Goal: Task Accomplishment & Management: Complete application form

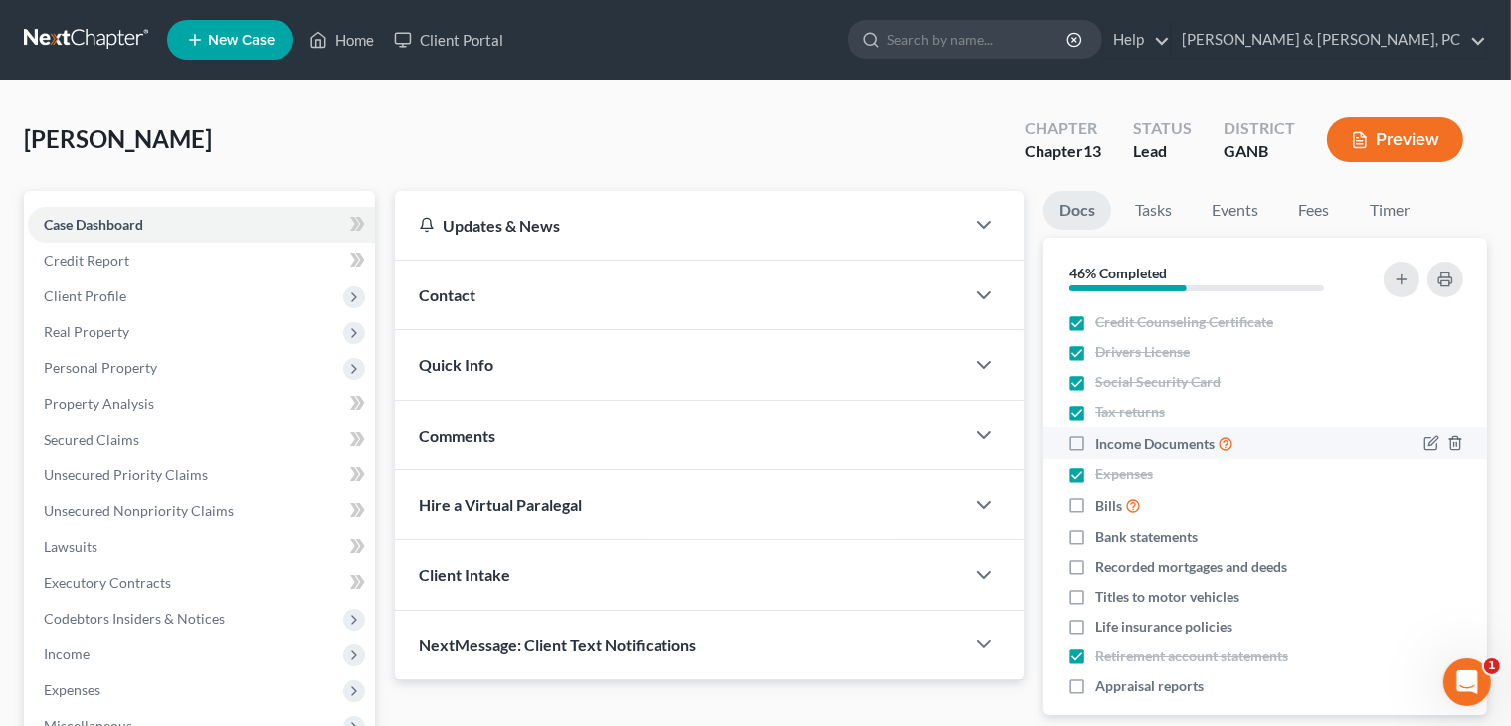
click at [1095, 445] on label "Income Documents" at bounding box center [1164, 443] width 138 height 23
click at [1103, 445] on input "Income Documents" at bounding box center [1109, 438] width 13 height 13
checkbox input "true"
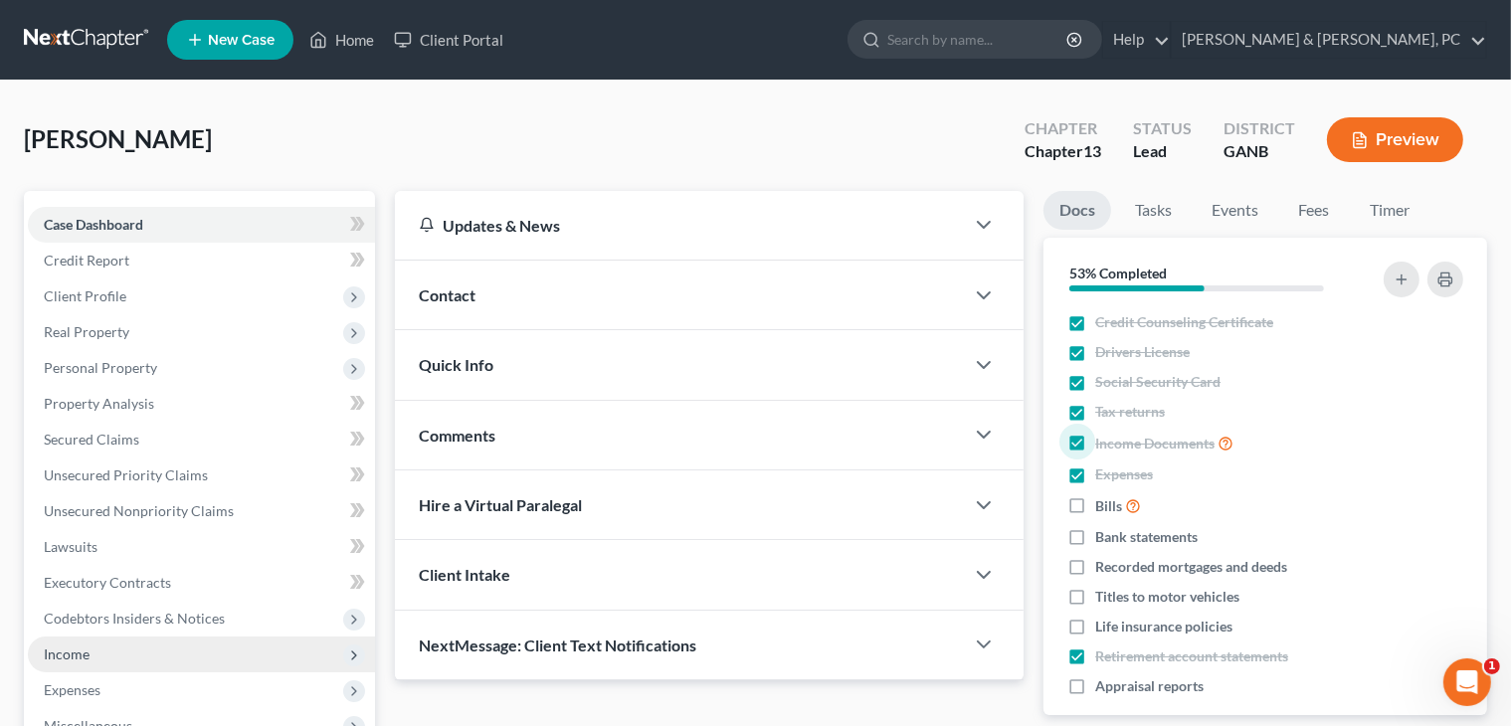
click at [109, 651] on span "Income" at bounding box center [201, 655] width 347 height 36
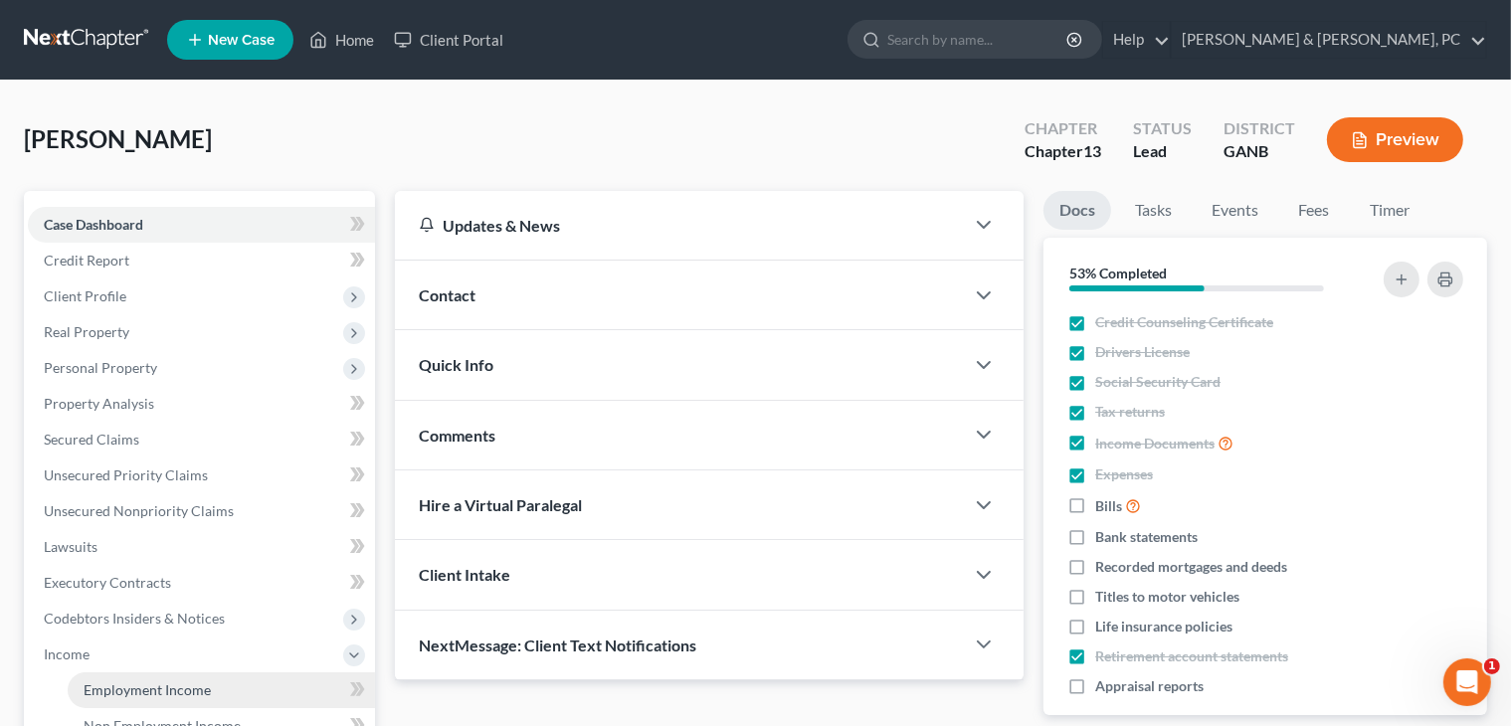
click at [112, 684] on span "Employment Income" at bounding box center [147, 689] width 127 height 17
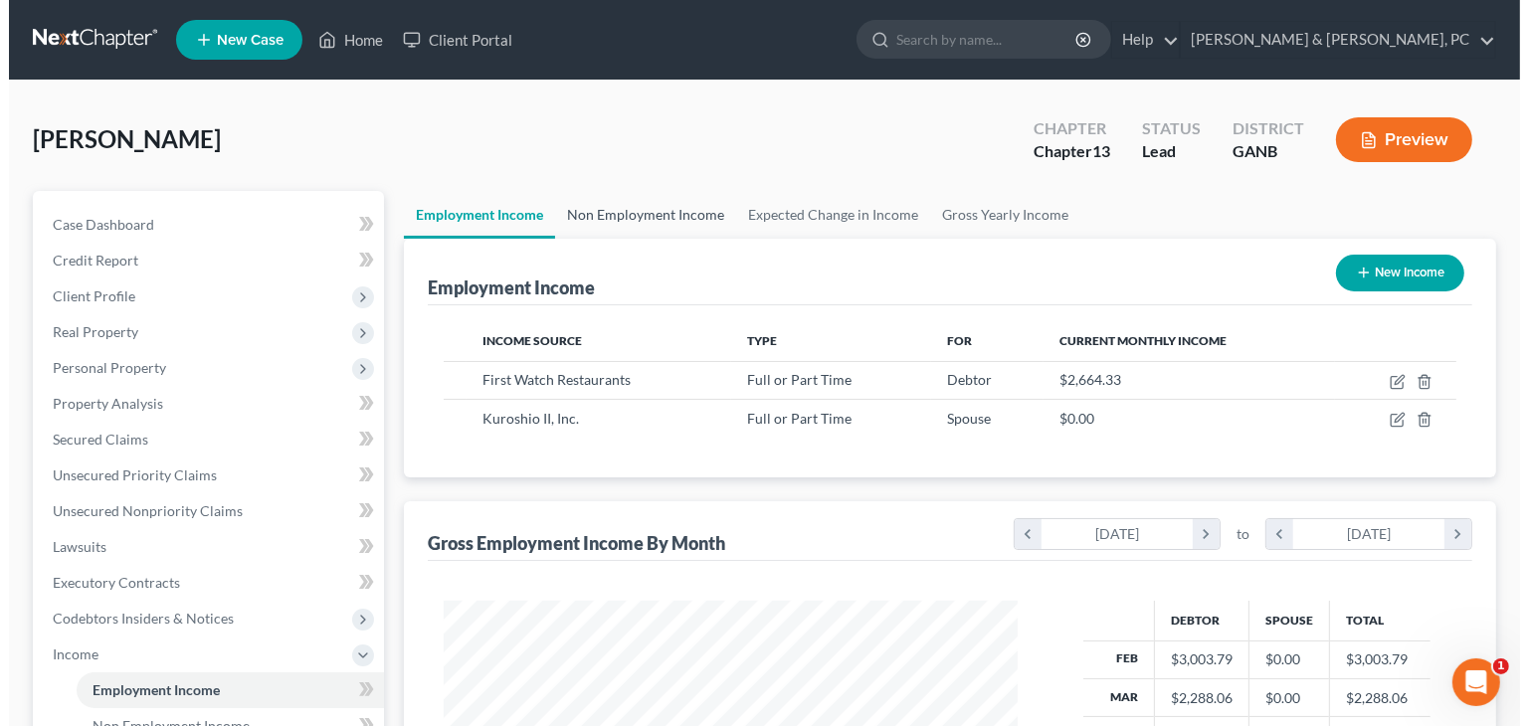
scroll to position [354, 614]
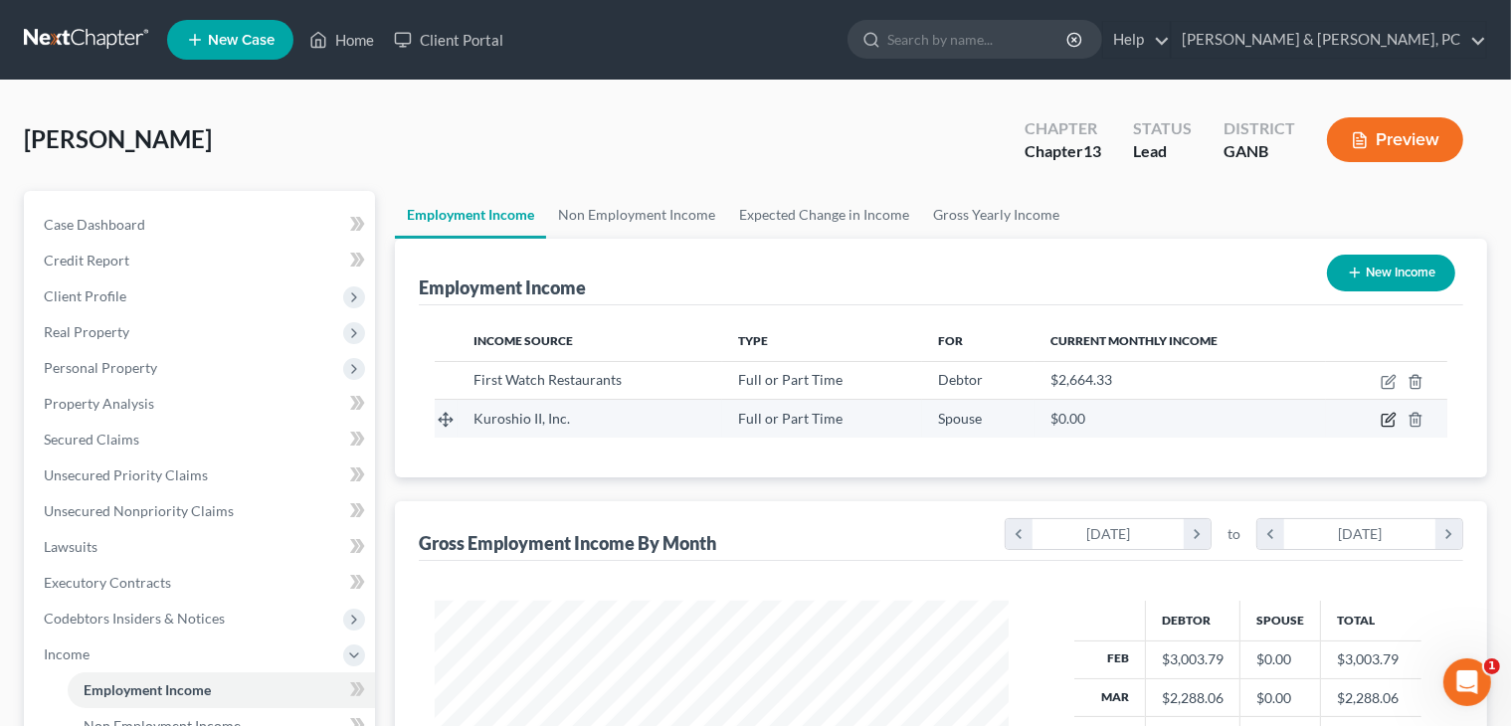
click at [1387, 415] on icon "button" at bounding box center [1388, 421] width 12 height 12
select select "0"
select select "10"
select select "2"
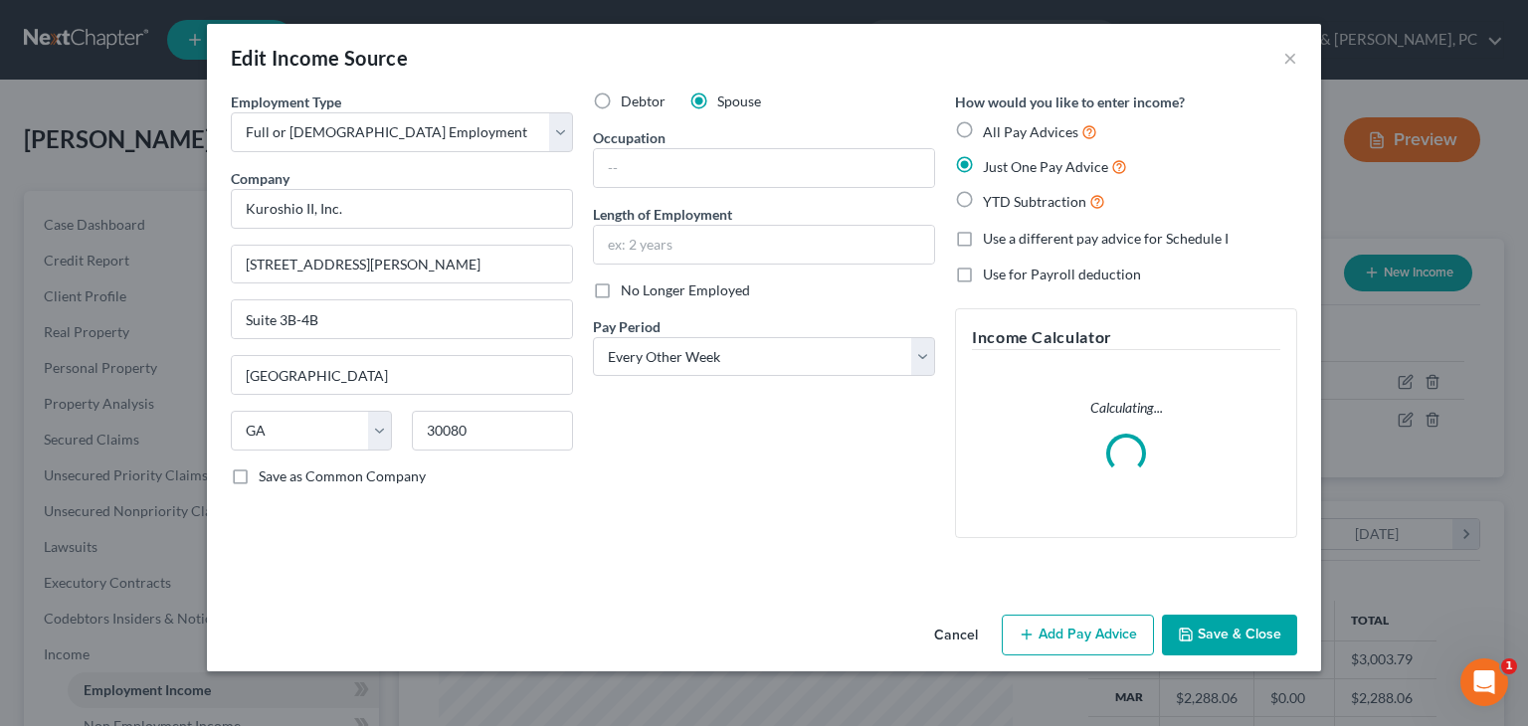
scroll to position [354, 621]
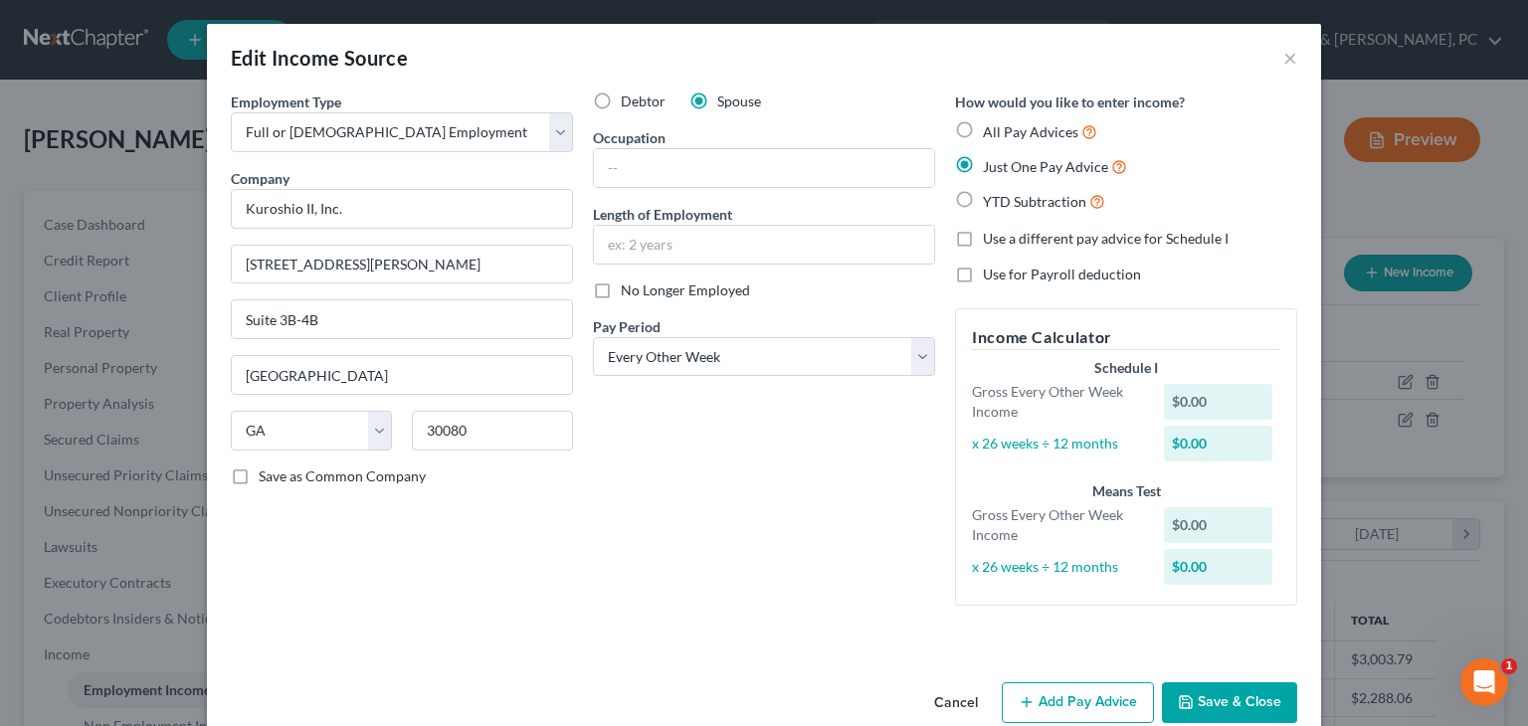
click at [890, 676] on div "Cancel Add Pay Advice Save & Close" at bounding box center [764, 707] width 1114 height 66
click at [903, 236] on input "text" at bounding box center [764, 245] width 340 height 38
type input "12 years & 5 months"
click at [735, 151] on input "text" at bounding box center [764, 168] width 340 height 38
type input "O"
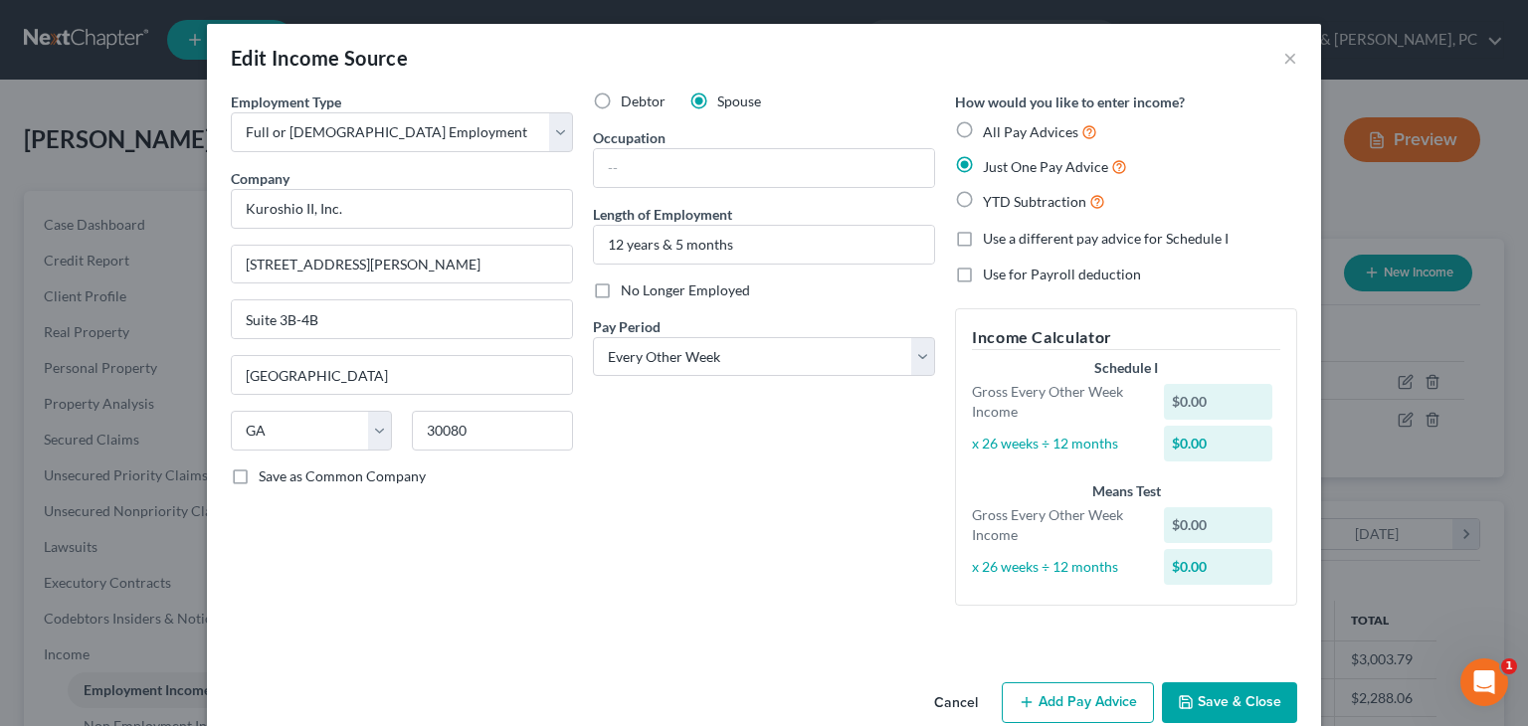
click at [1057, 693] on button "Add Pay Advice" at bounding box center [1078, 703] width 152 height 42
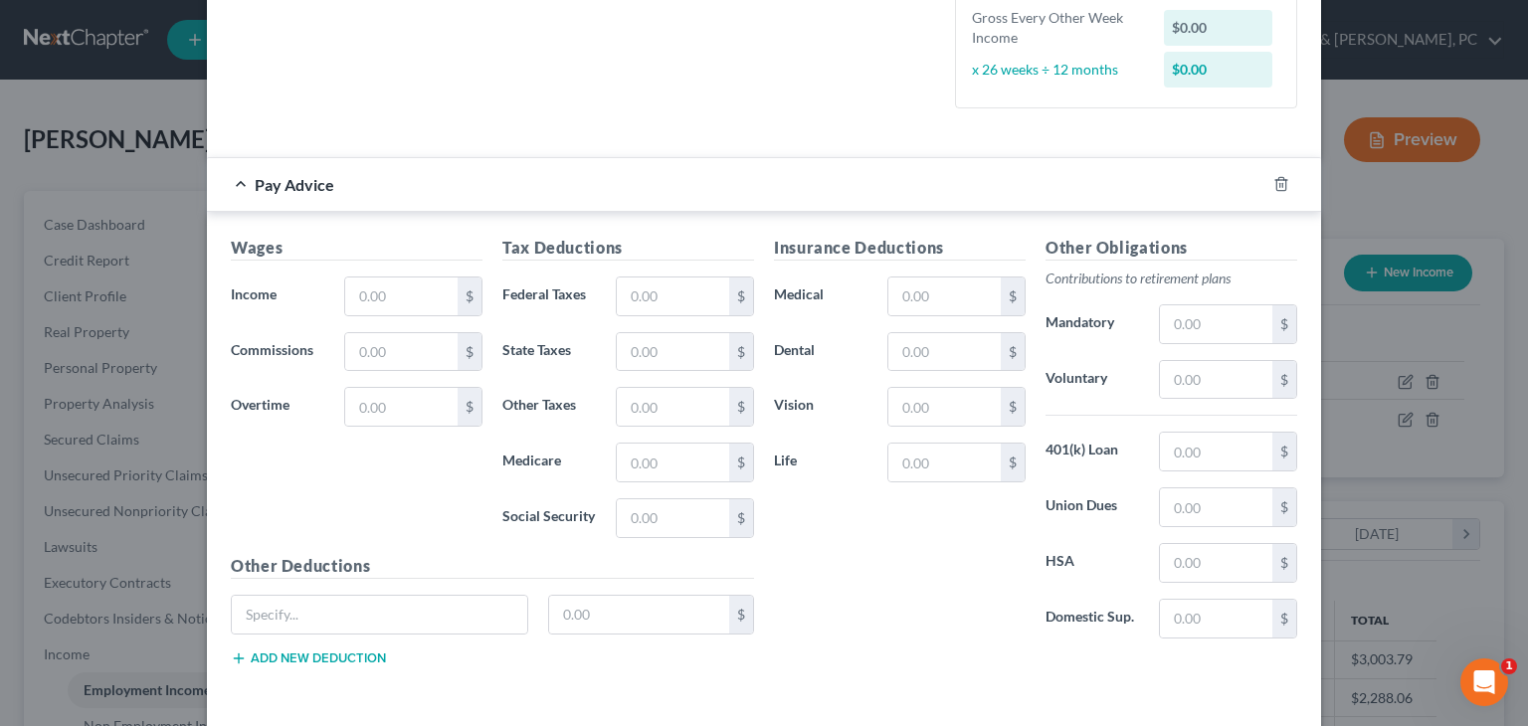
scroll to position [574, 0]
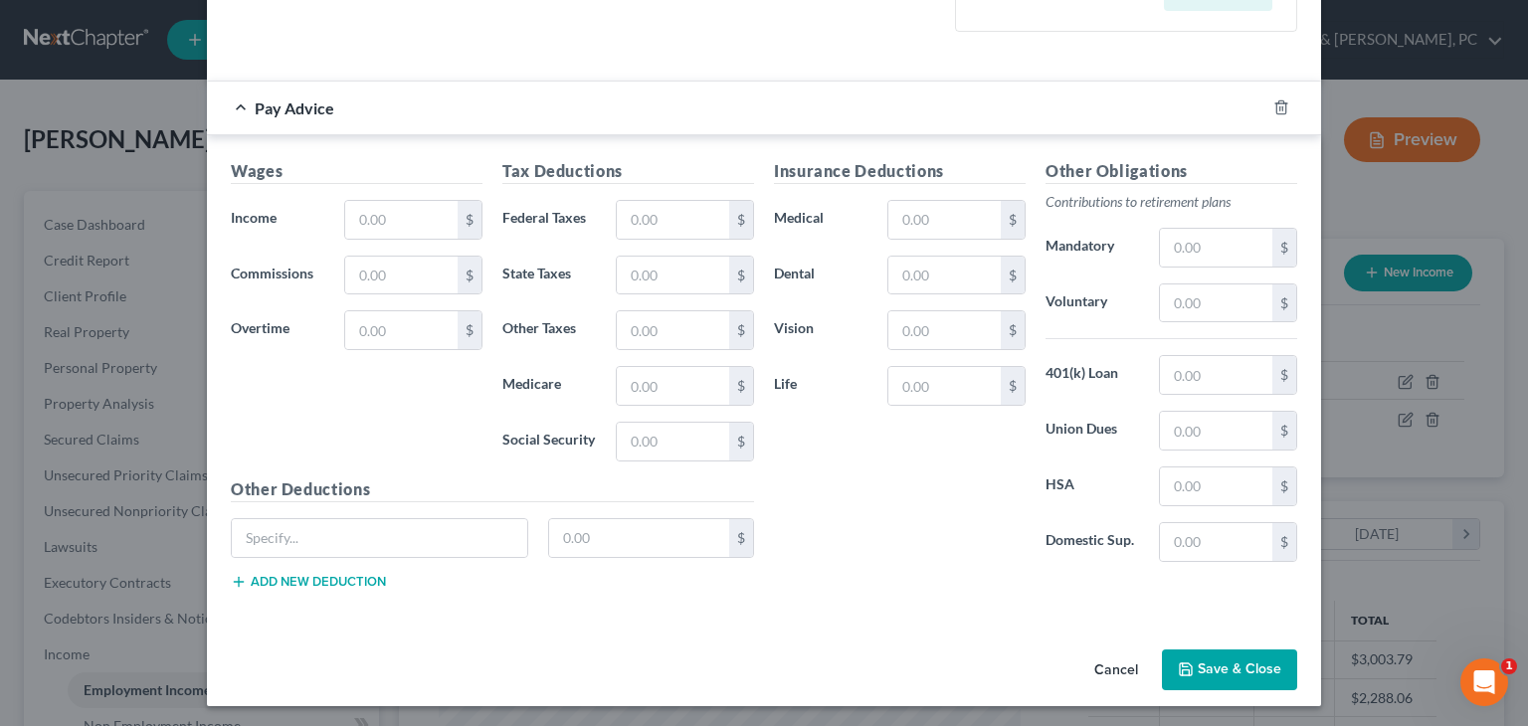
click at [1281, 128] on div "Pay Advice" at bounding box center [764, 108] width 1114 height 55
click at [1279, 110] on icon "button" at bounding box center [1281, 107] width 16 height 16
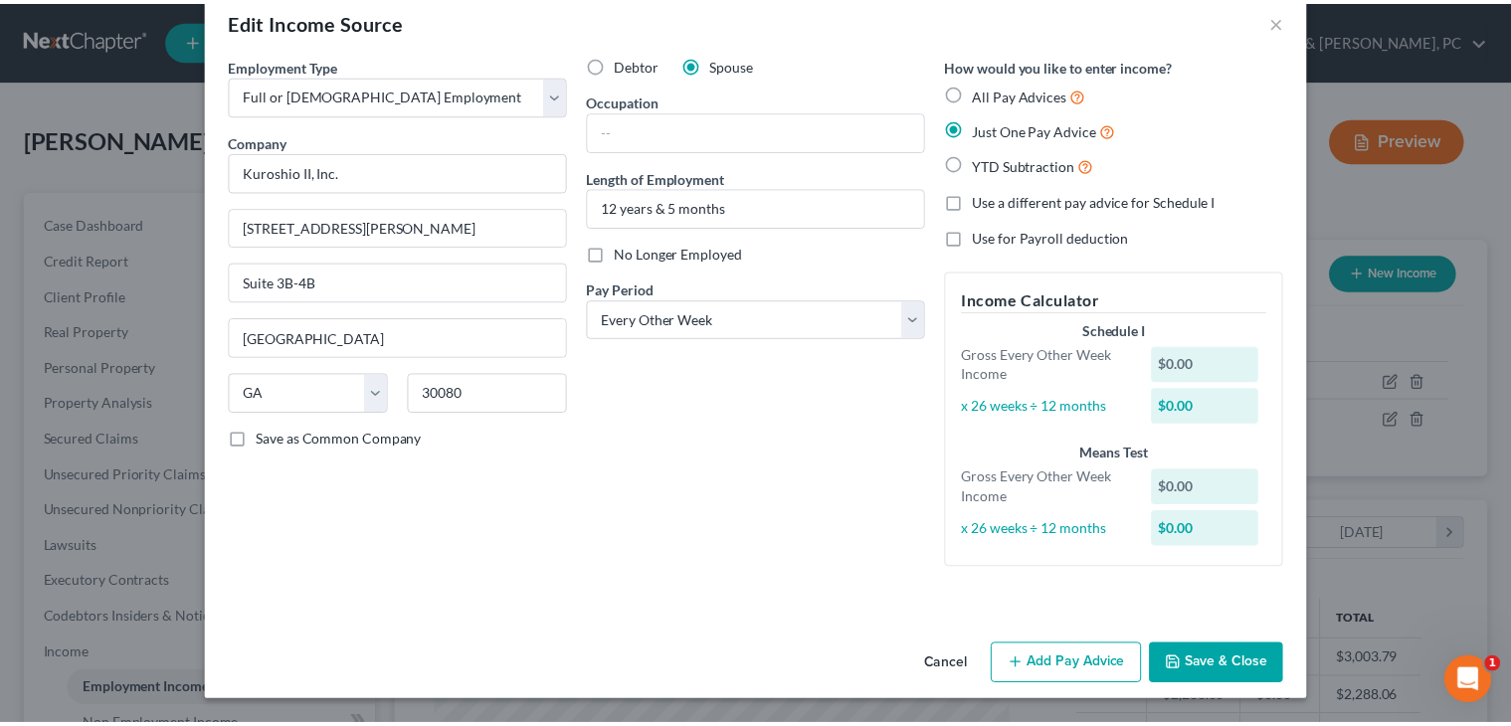
scroll to position [36, 0]
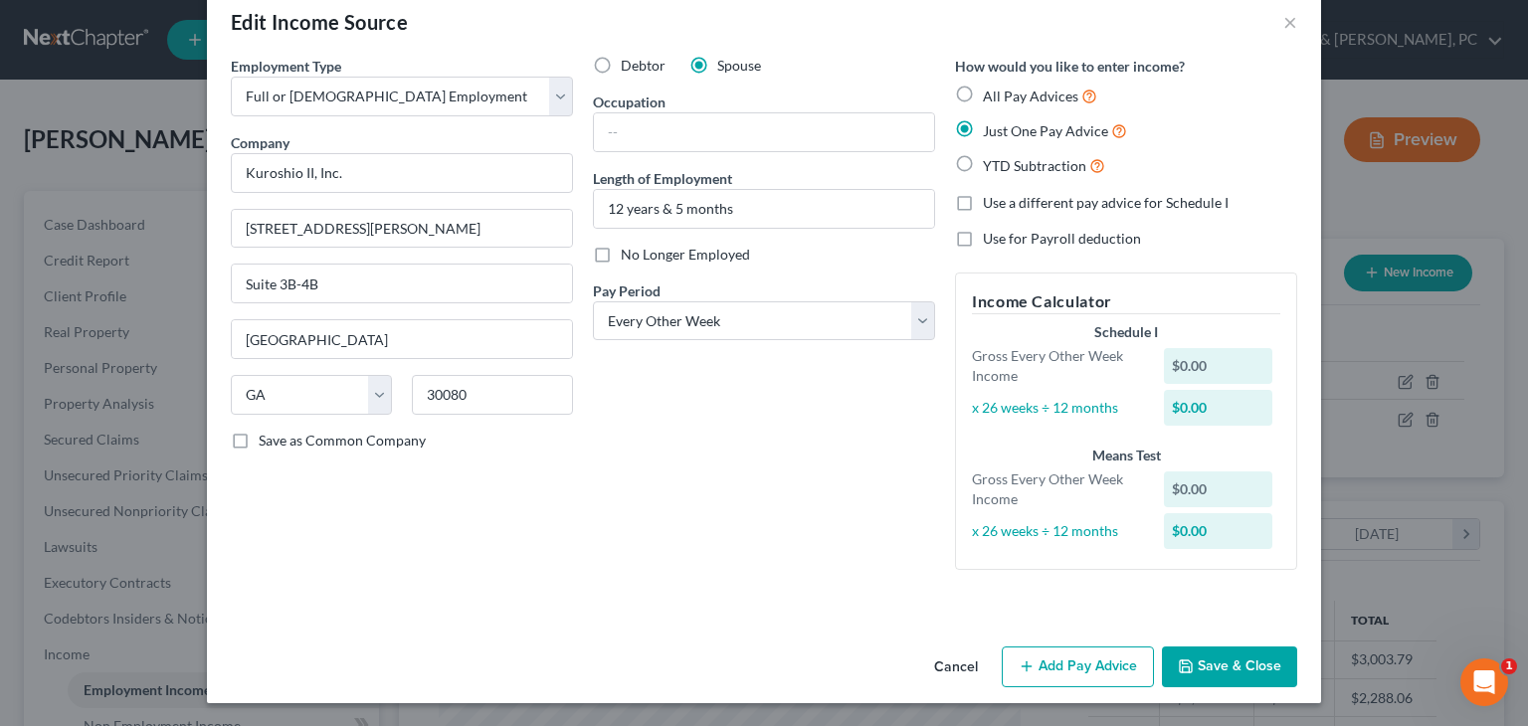
click at [1221, 655] on button "Save & Close" at bounding box center [1229, 668] width 135 height 42
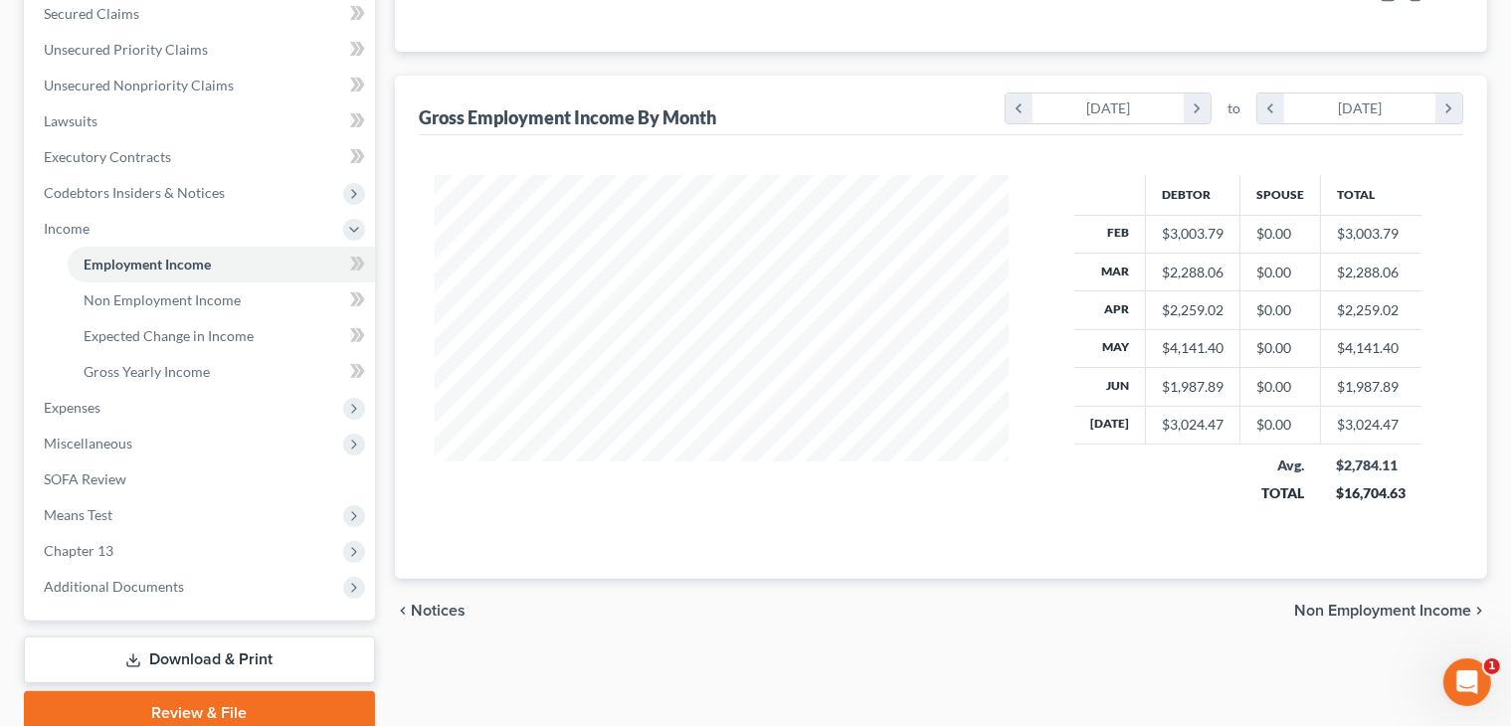
scroll to position [444, 0]
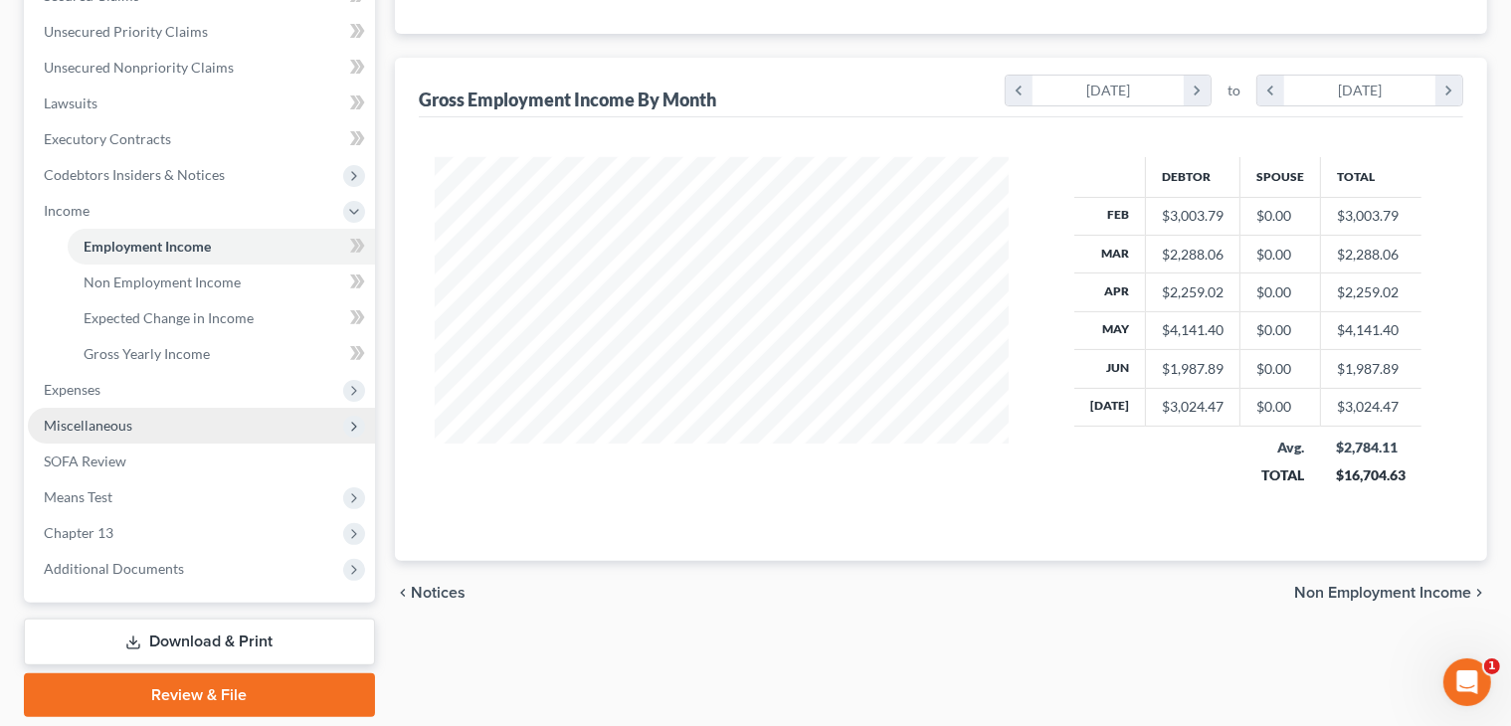
click at [246, 411] on span "Miscellaneous" at bounding box center [201, 426] width 347 height 36
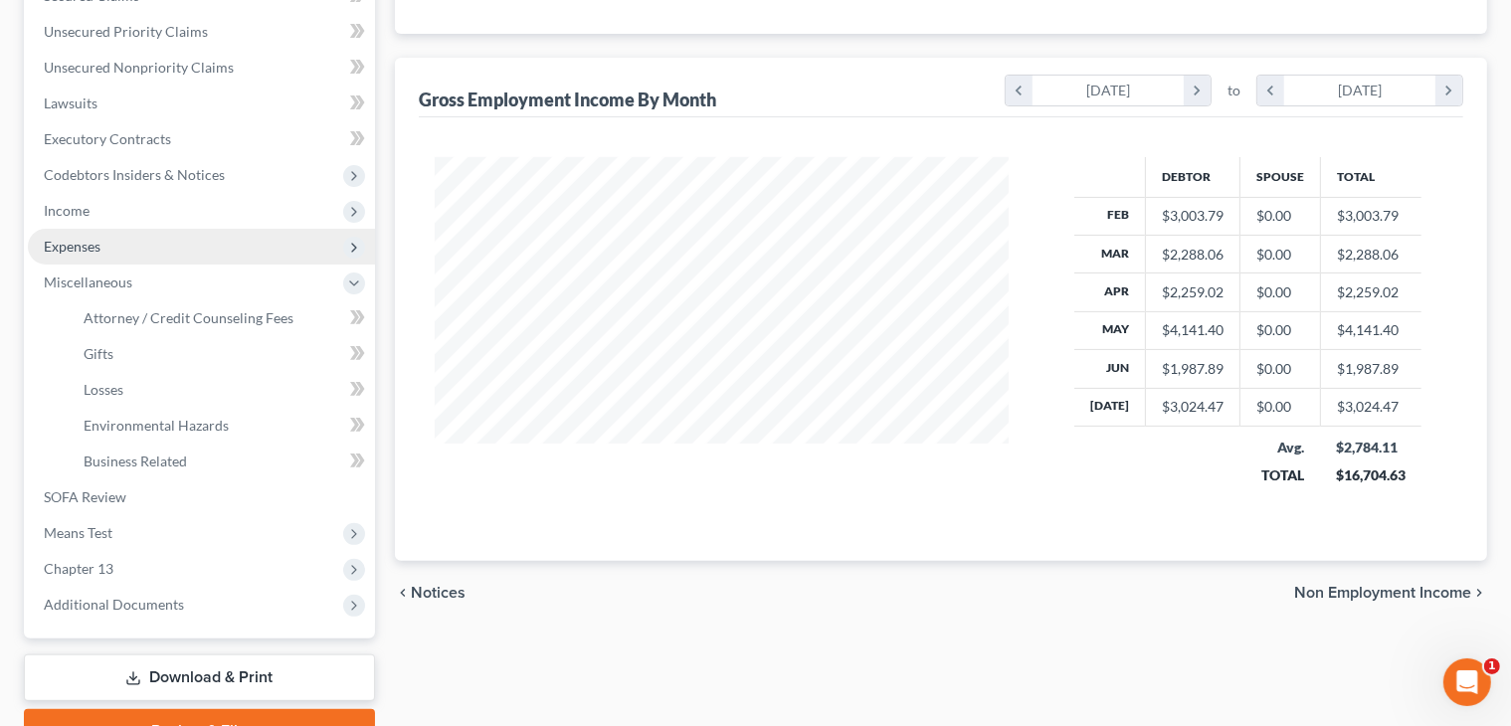
click at [256, 246] on span "Expenses" at bounding box center [201, 247] width 347 height 36
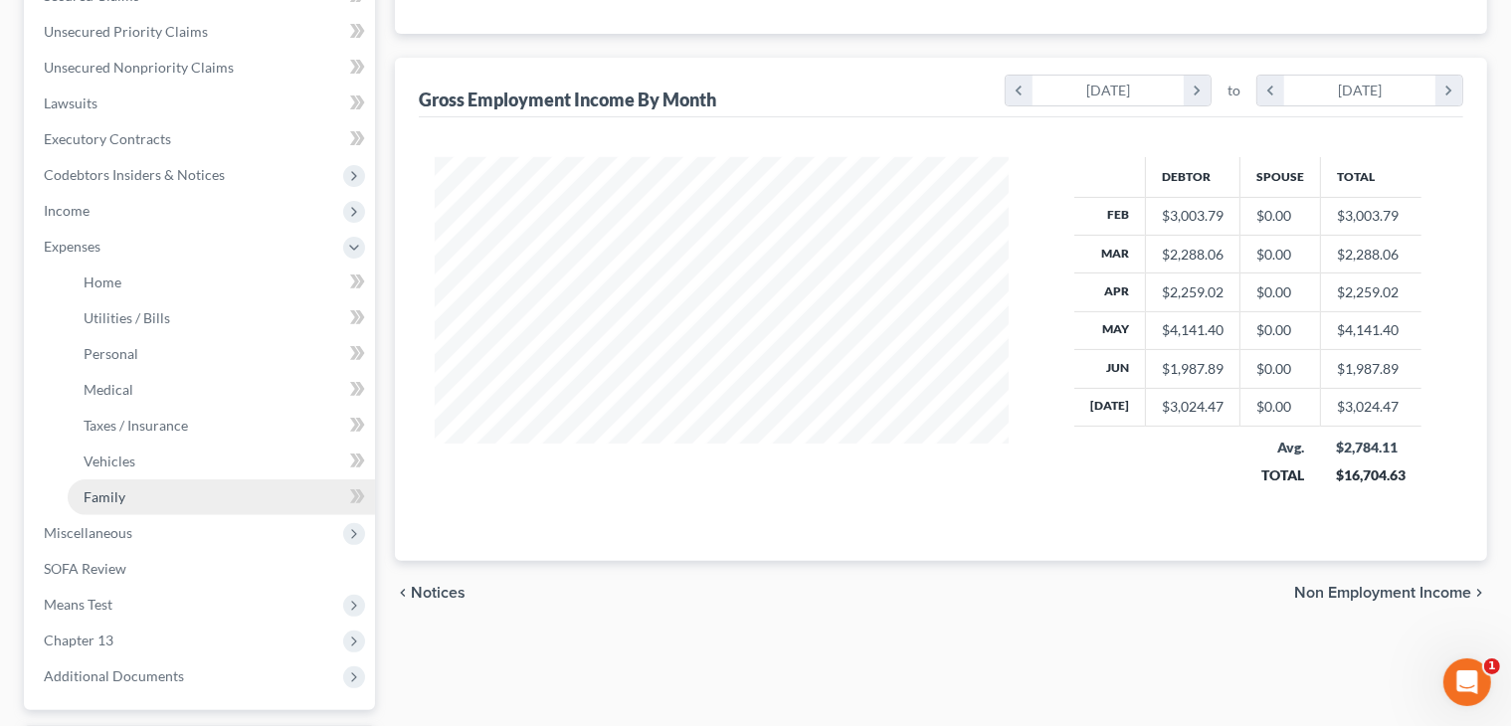
click at [127, 484] on link "Family" at bounding box center [221, 497] width 307 height 36
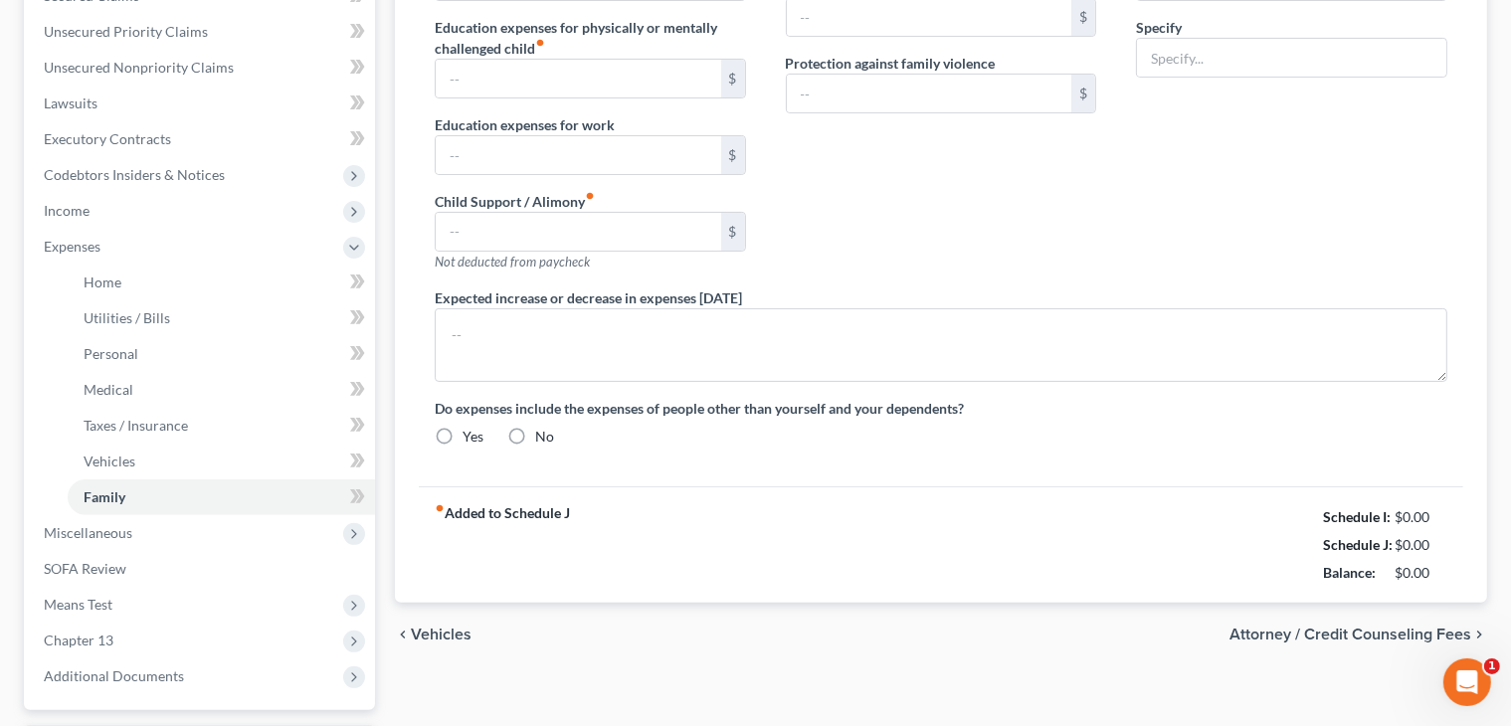
type input "900.00"
type input "0.00"
type input "400.00"
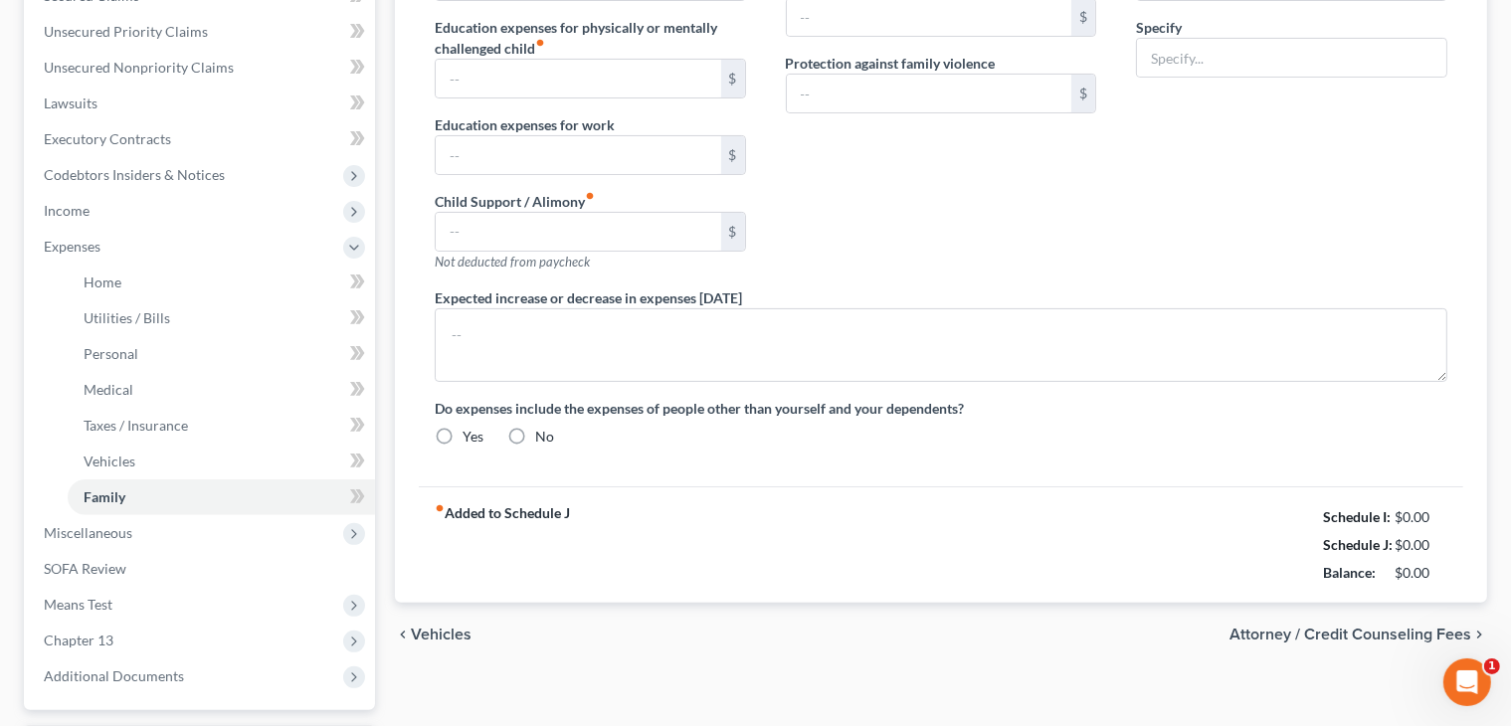
type input "0.00"
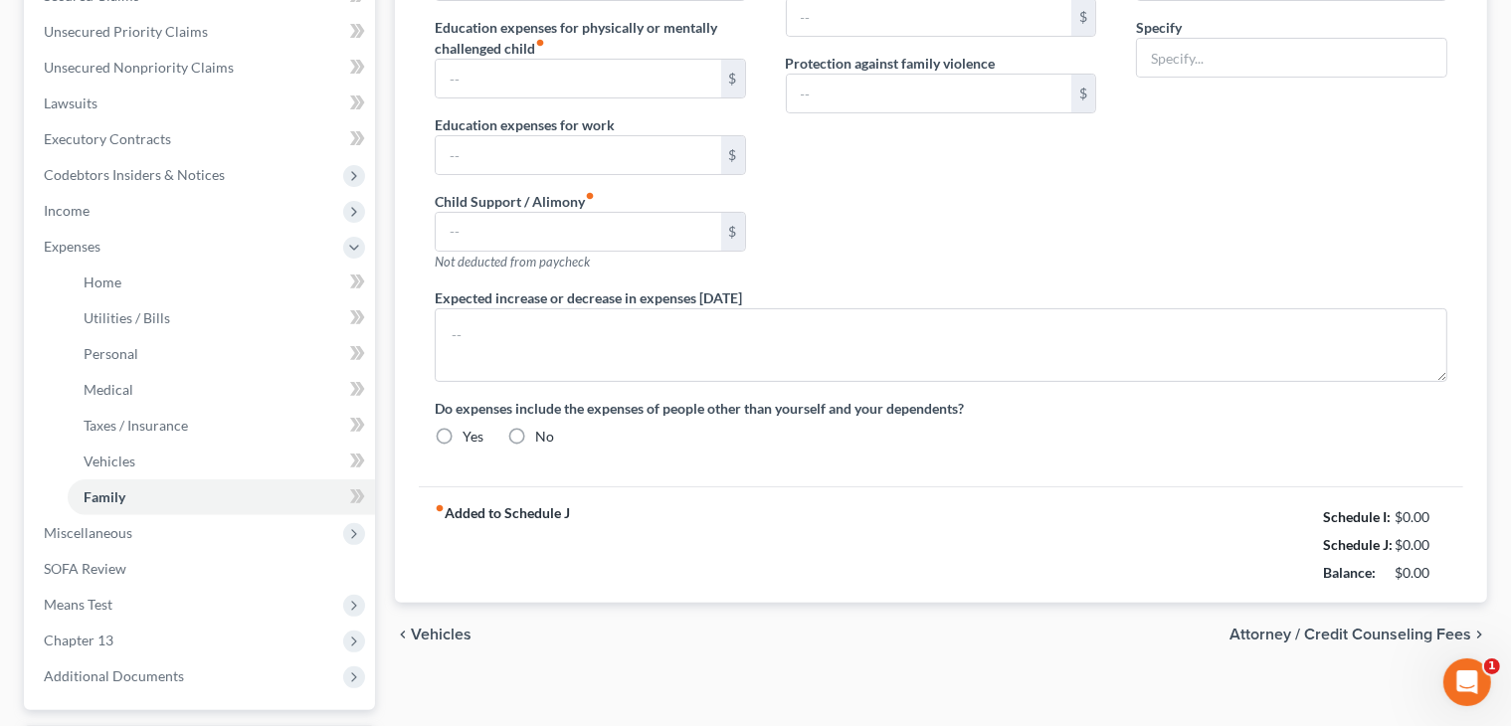
radio input "true"
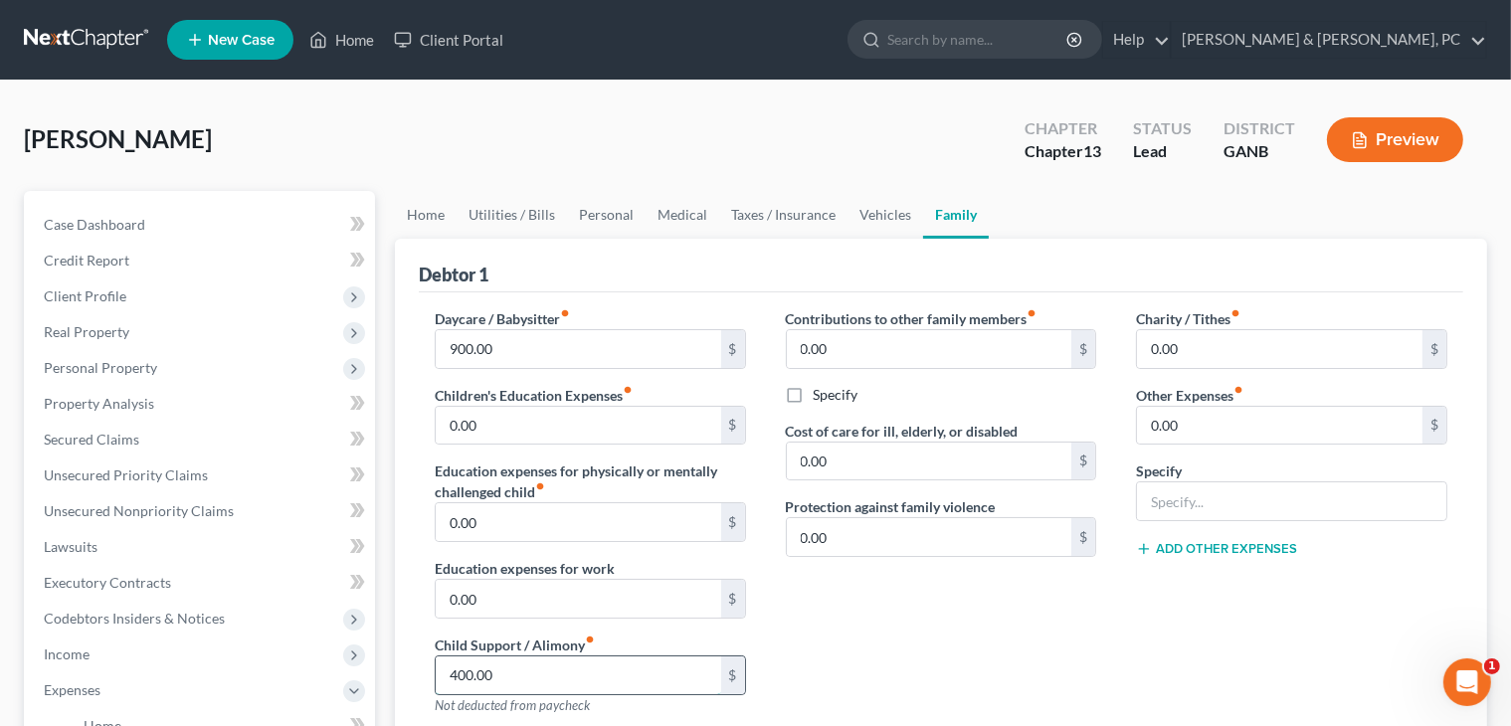
click at [600, 673] on input "400.00" at bounding box center [578, 676] width 285 height 38
click at [1205, 420] on input "0.00" at bounding box center [1279, 426] width 285 height 38
type input "400"
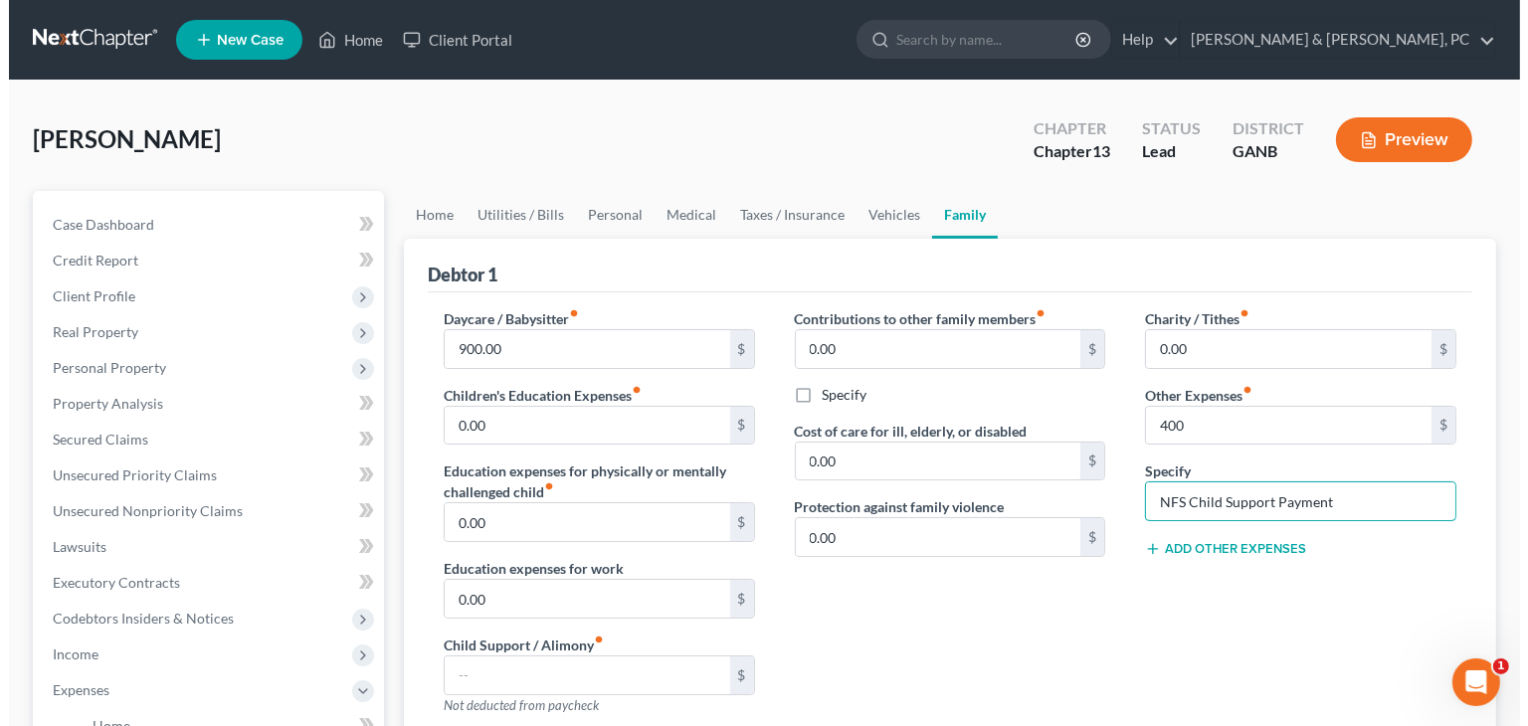
scroll to position [617, 0]
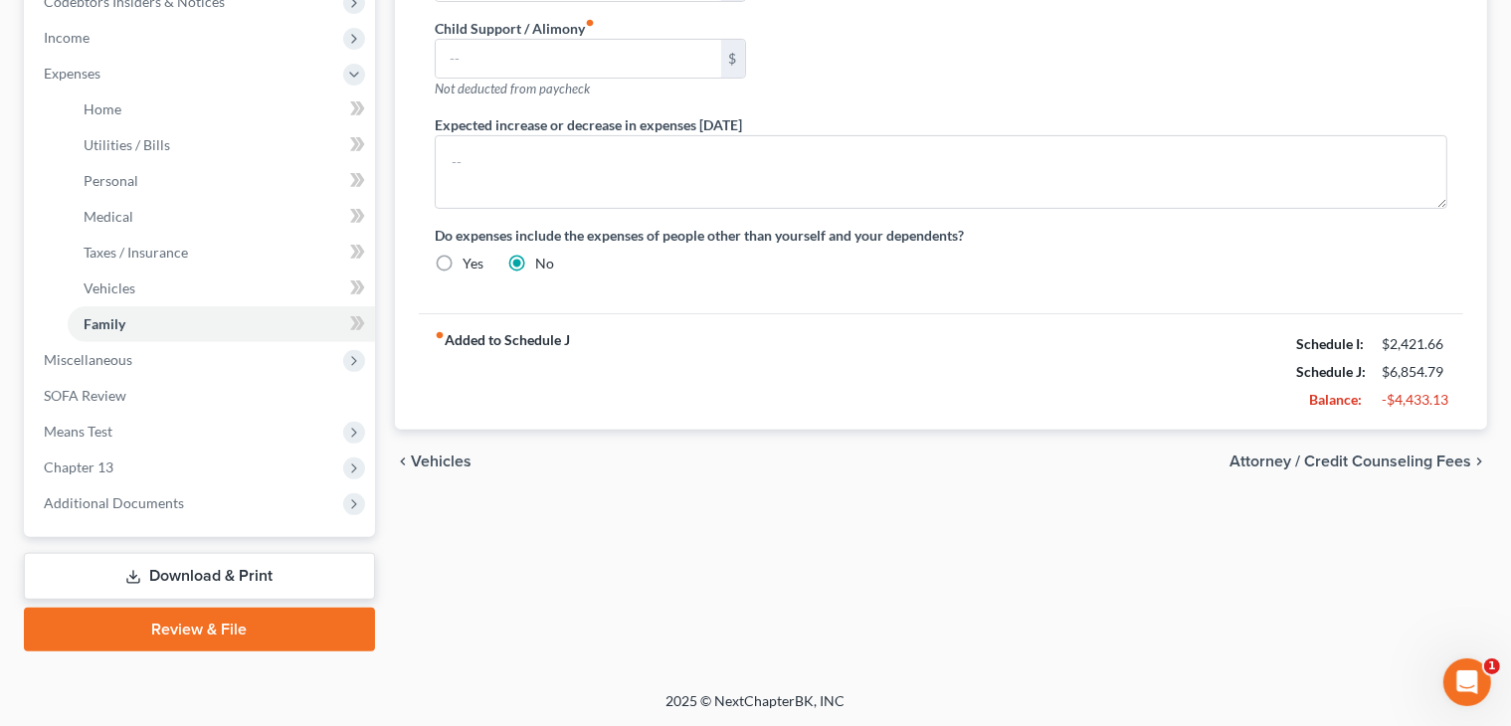
type input "NFS Child Support Payment"
click at [1342, 455] on span "Attorney / Credit Counseling Fees" at bounding box center [1350, 462] width 242 height 16
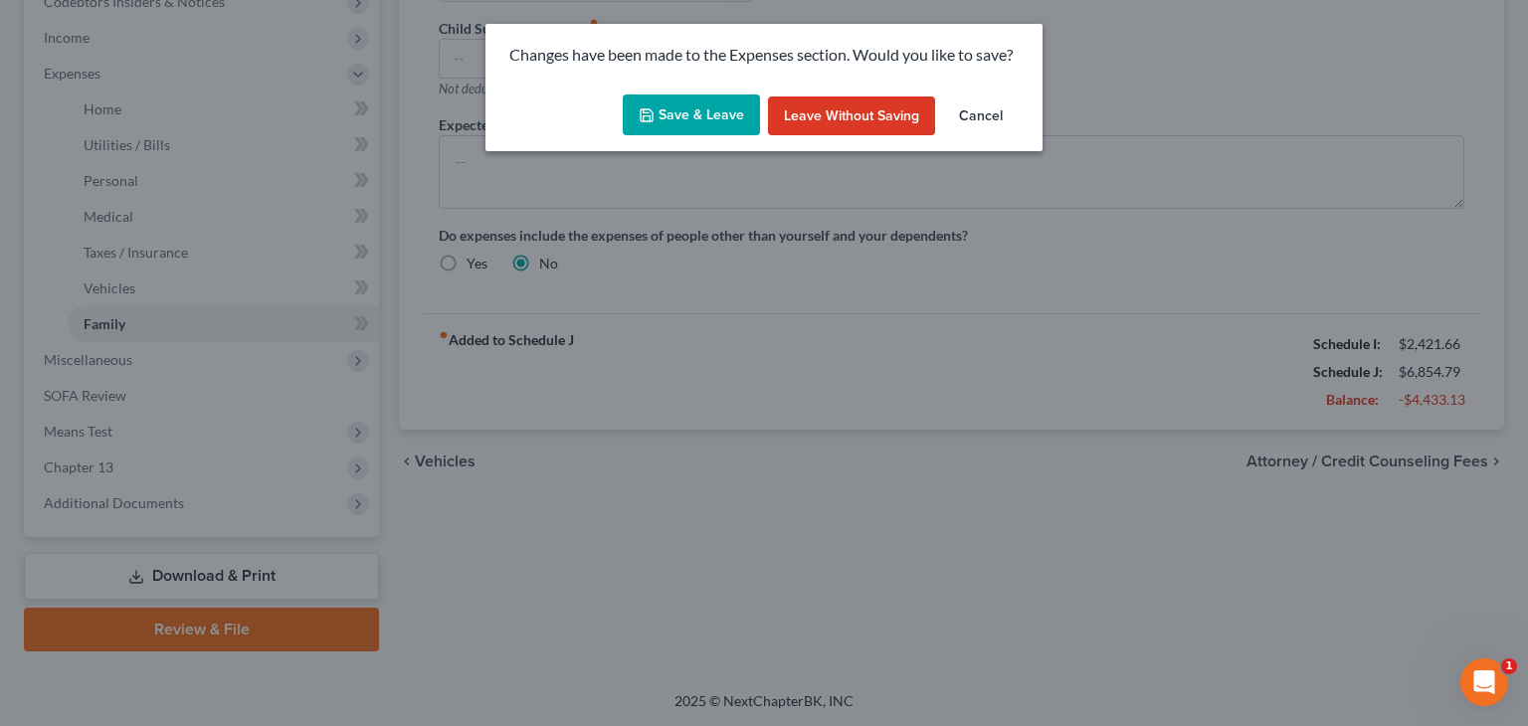
click at [718, 116] on button "Save & Leave" at bounding box center [691, 115] width 137 height 42
type input "400.00"
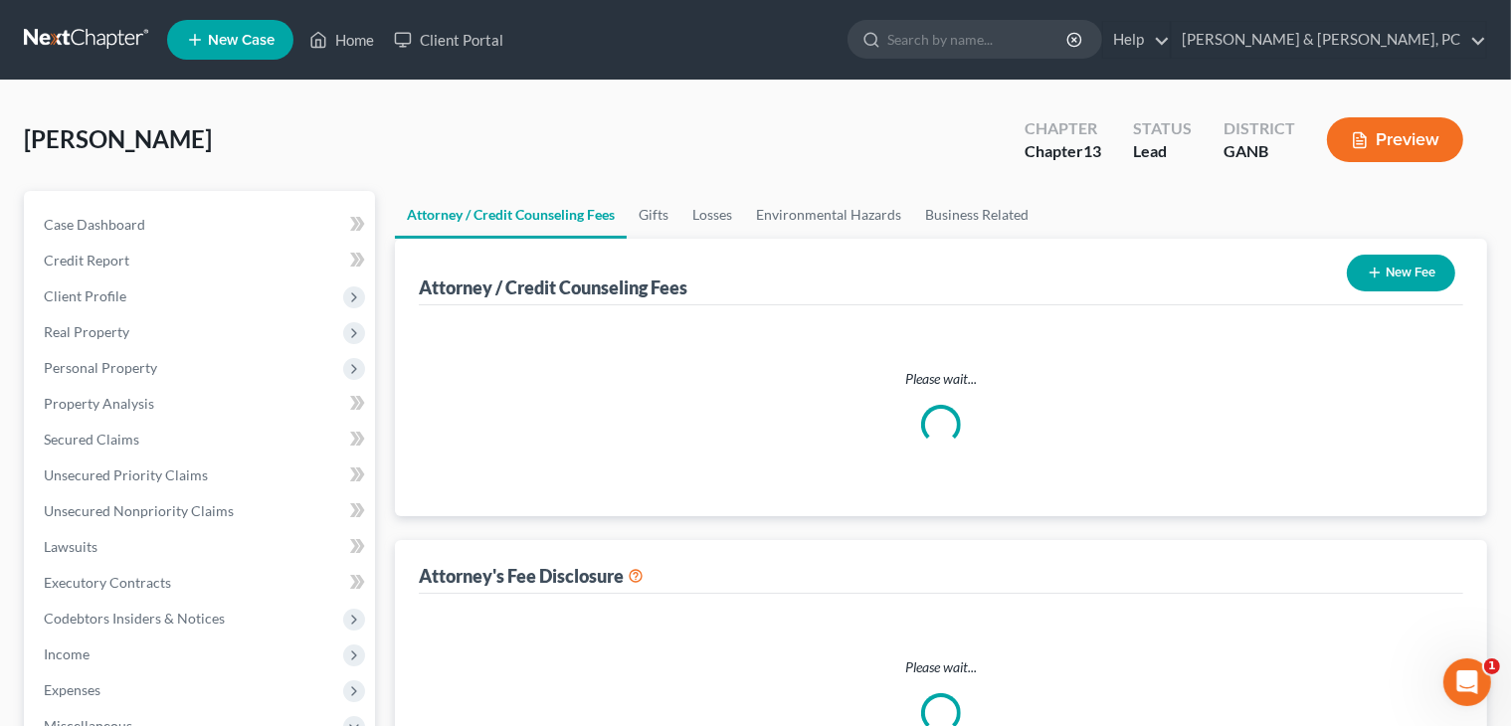
select select "0"
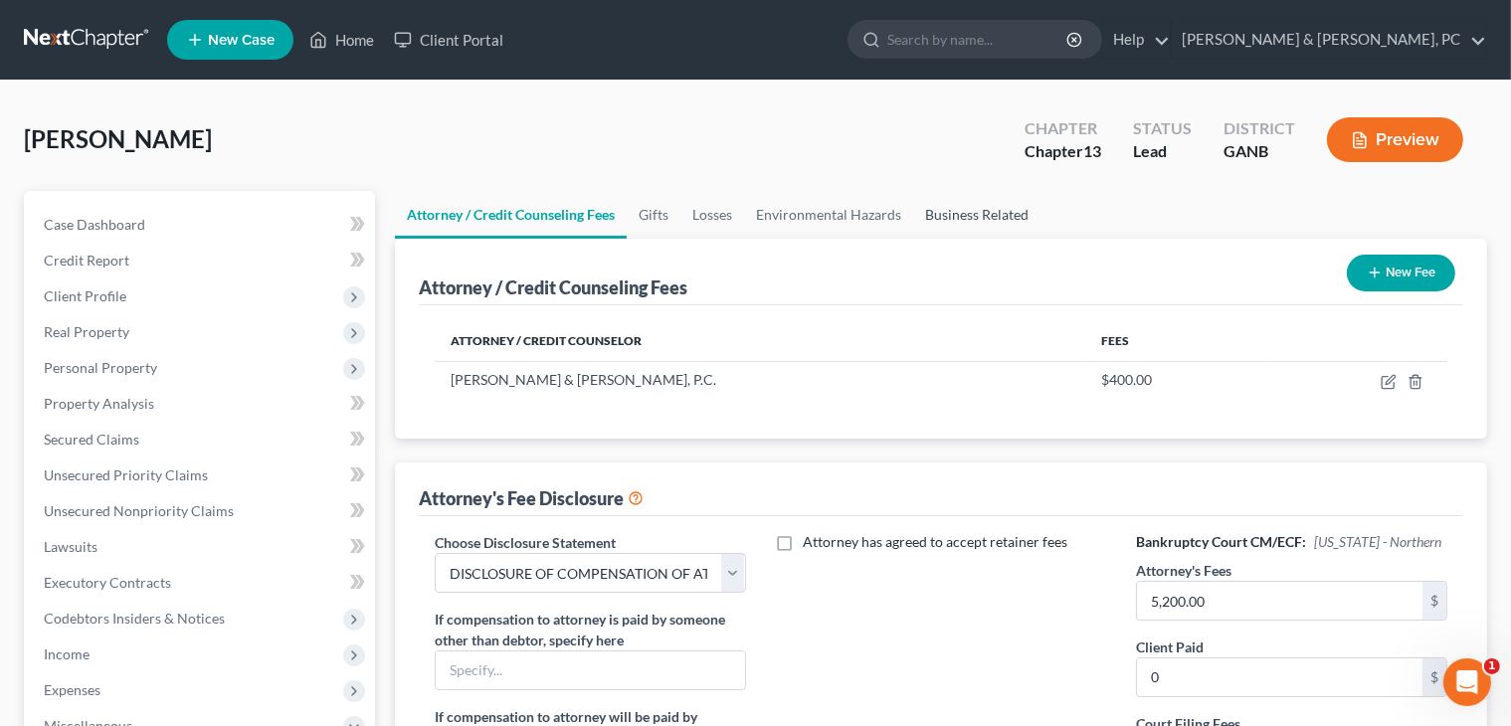
click at [961, 220] on link "Business Related" at bounding box center [976, 215] width 127 height 48
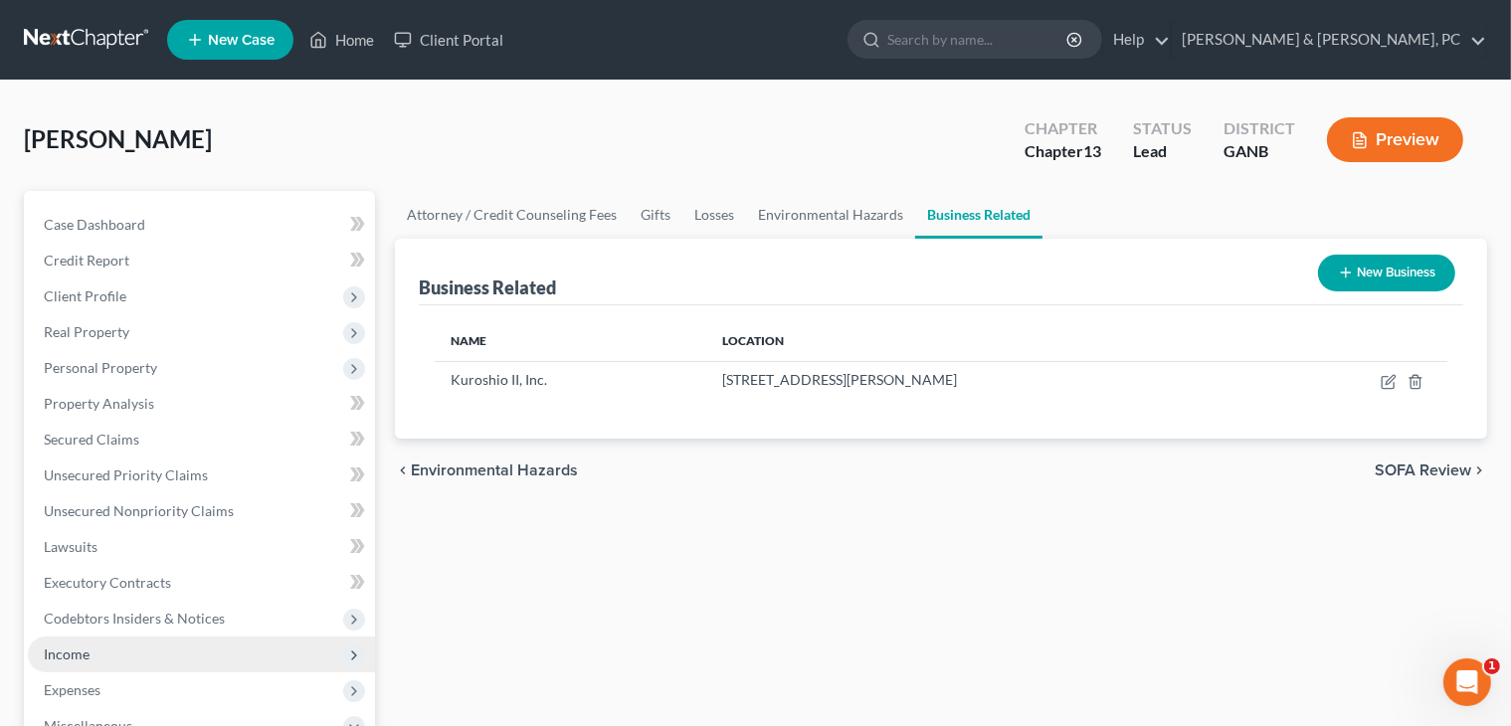
click at [127, 654] on span "Income" at bounding box center [201, 655] width 347 height 36
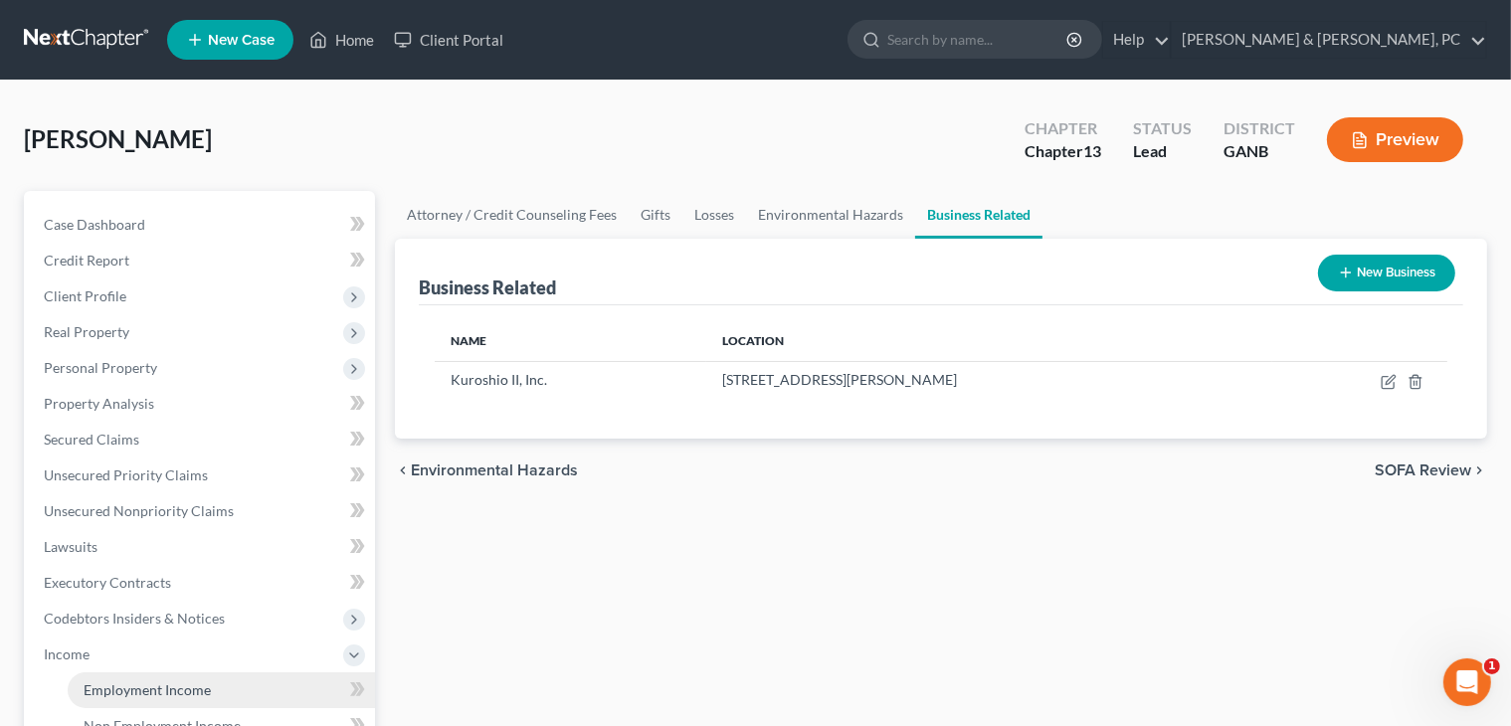
click at [170, 697] on span "Employment Income" at bounding box center [147, 689] width 127 height 17
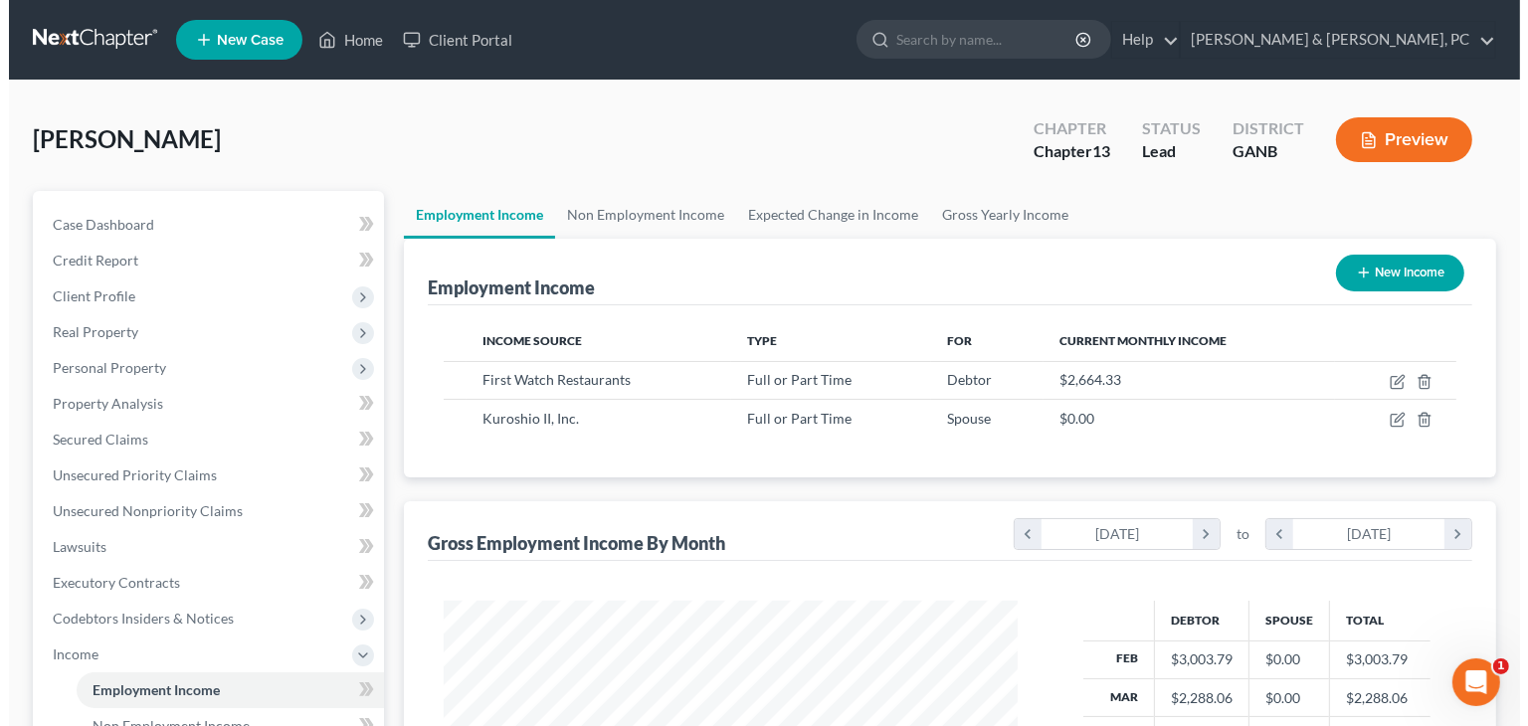
scroll to position [354, 614]
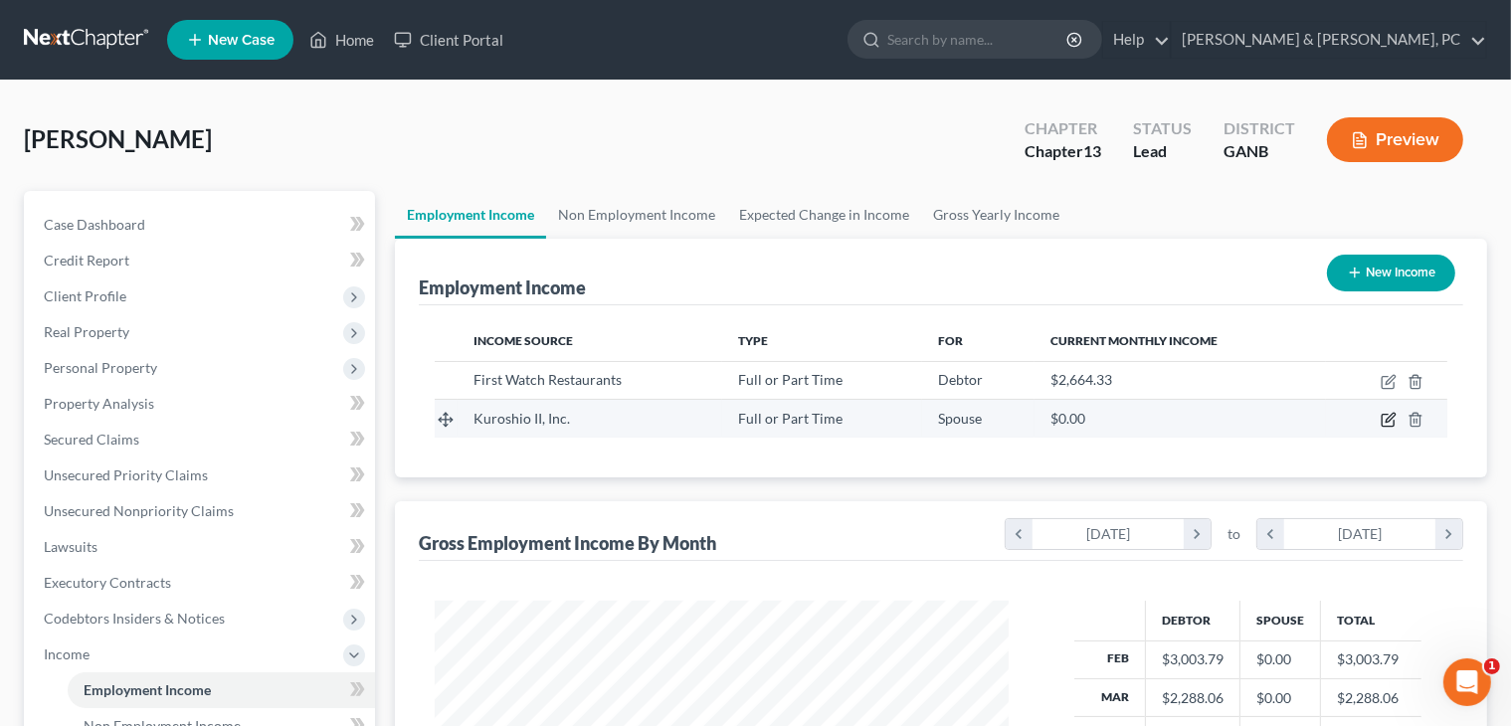
click at [1387, 419] on icon "button" at bounding box center [1390, 418] width 9 height 9
select select "0"
select select "10"
select select "2"
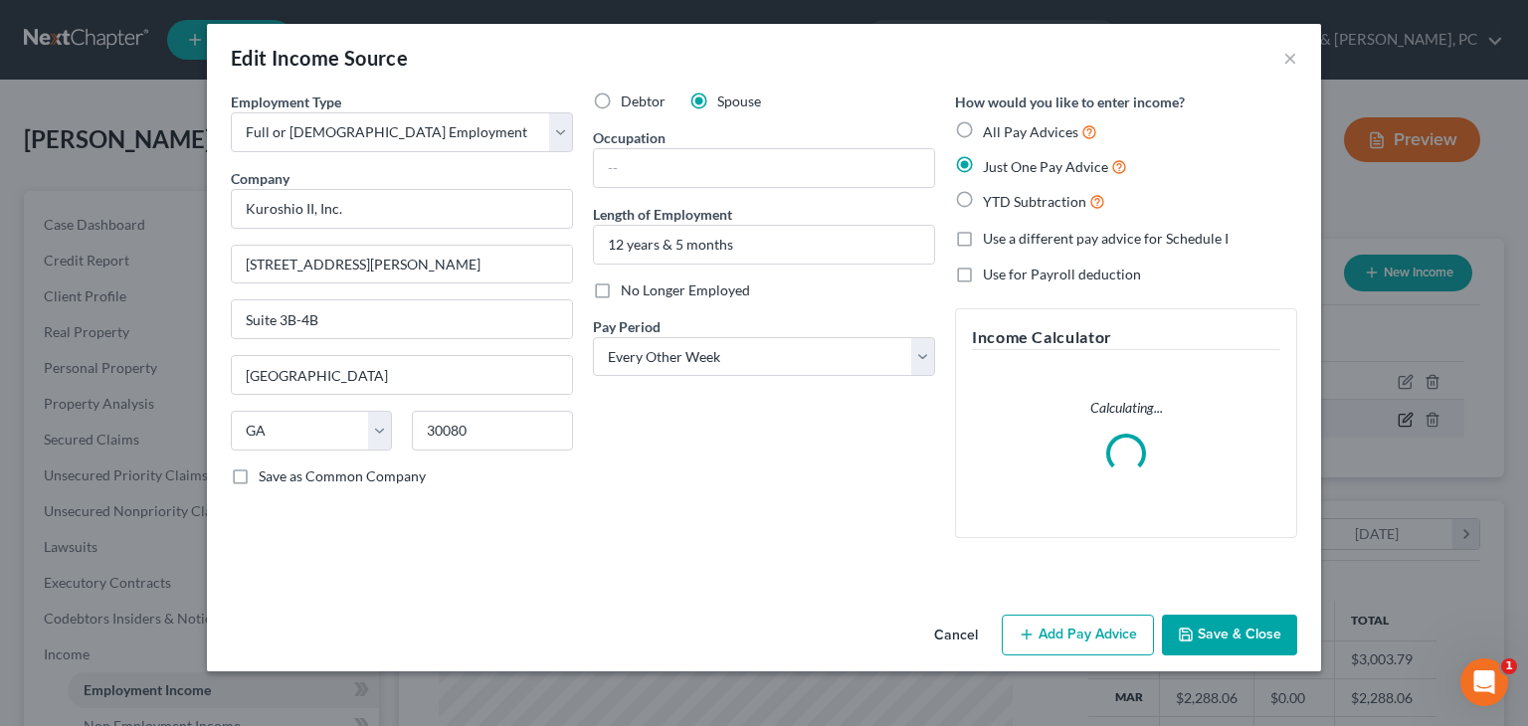
scroll to position [354, 621]
click at [1074, 618] on button "Add Pay Advice" at bounding box center [1078, 636] width 152 height 42
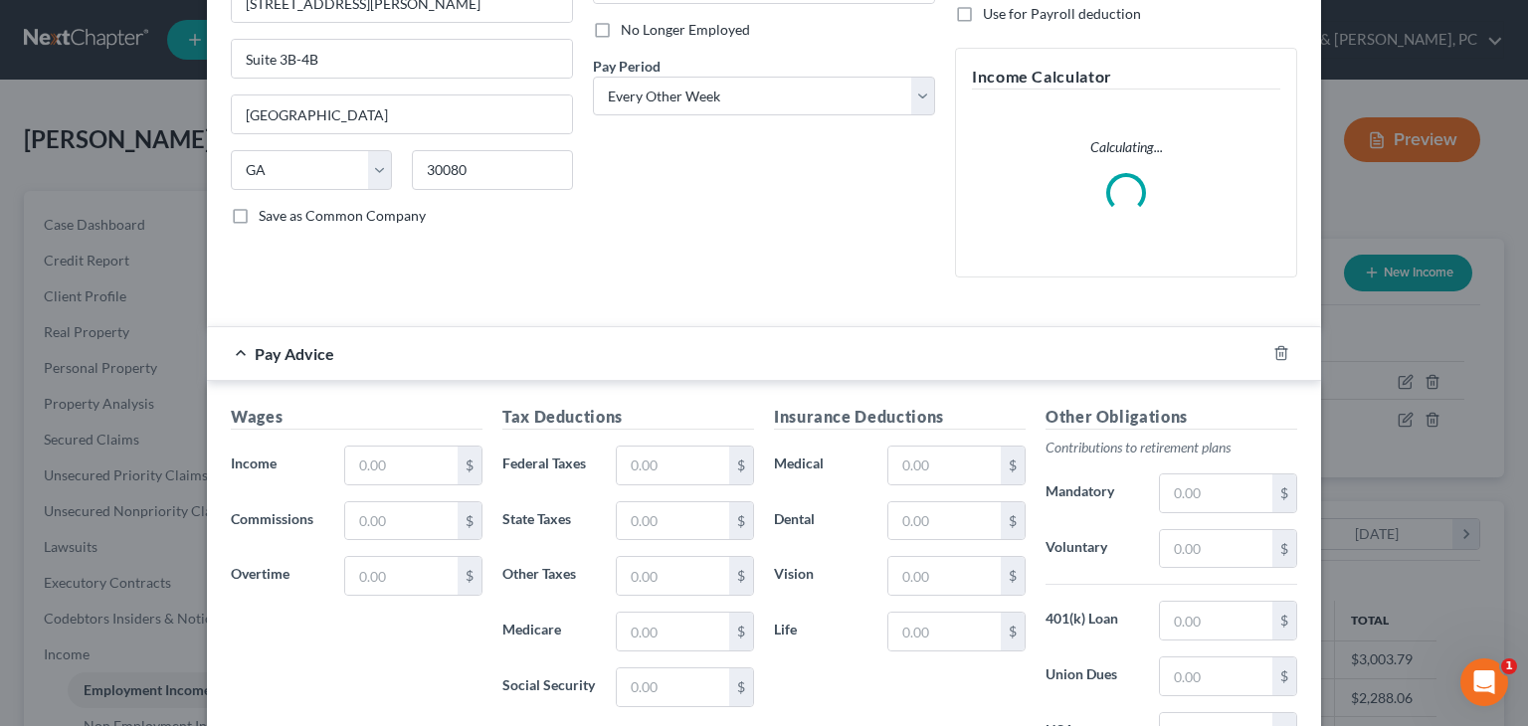
scroll to position [318, 0]
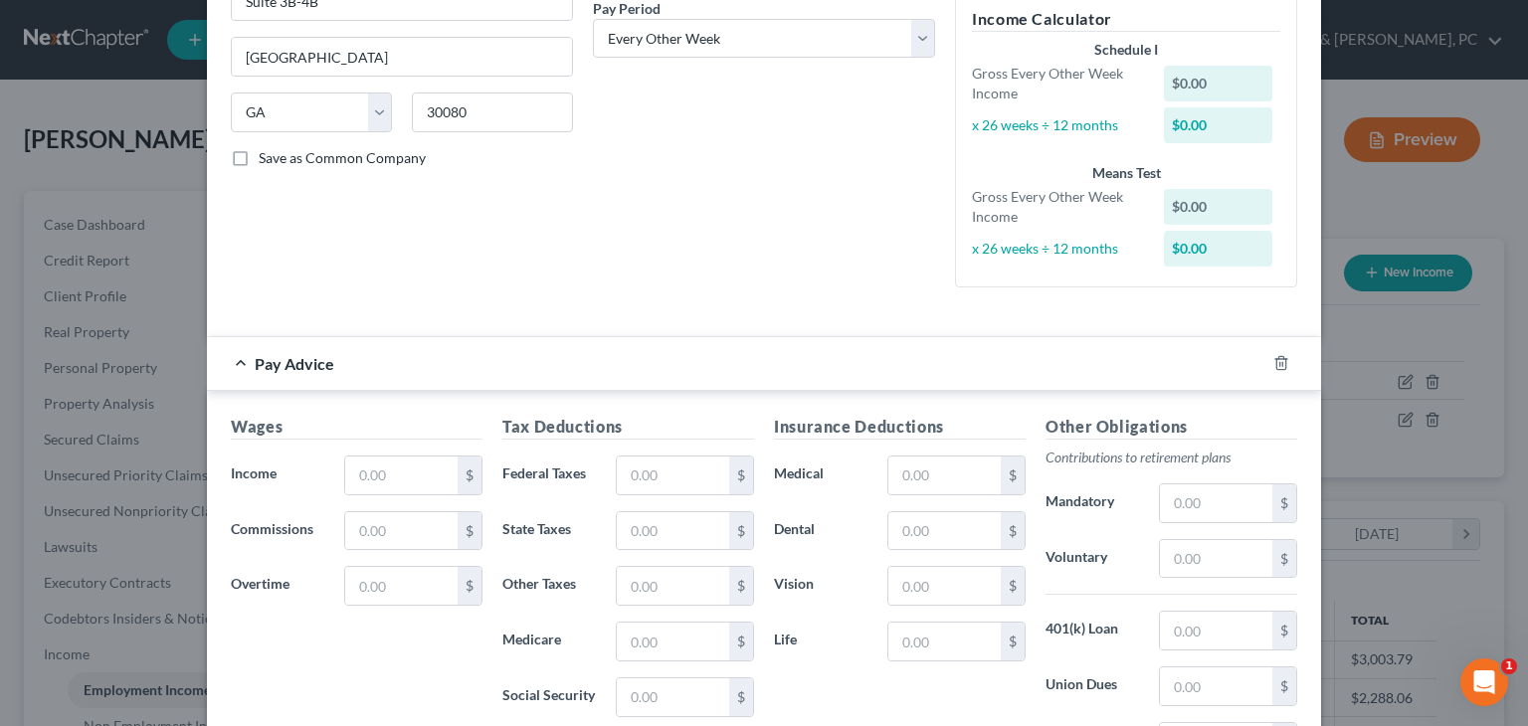
click at [652, 349] on div "Pay Advice" at bounding box center [736, 363] width 1058 height 53
click at [696, 361] on div "Pay Advice" at bounding box center [736, 363] width 1058 height 53
click at [1273, 369] on icon "button" at bounding box center [1281, 363] width 16 height 16
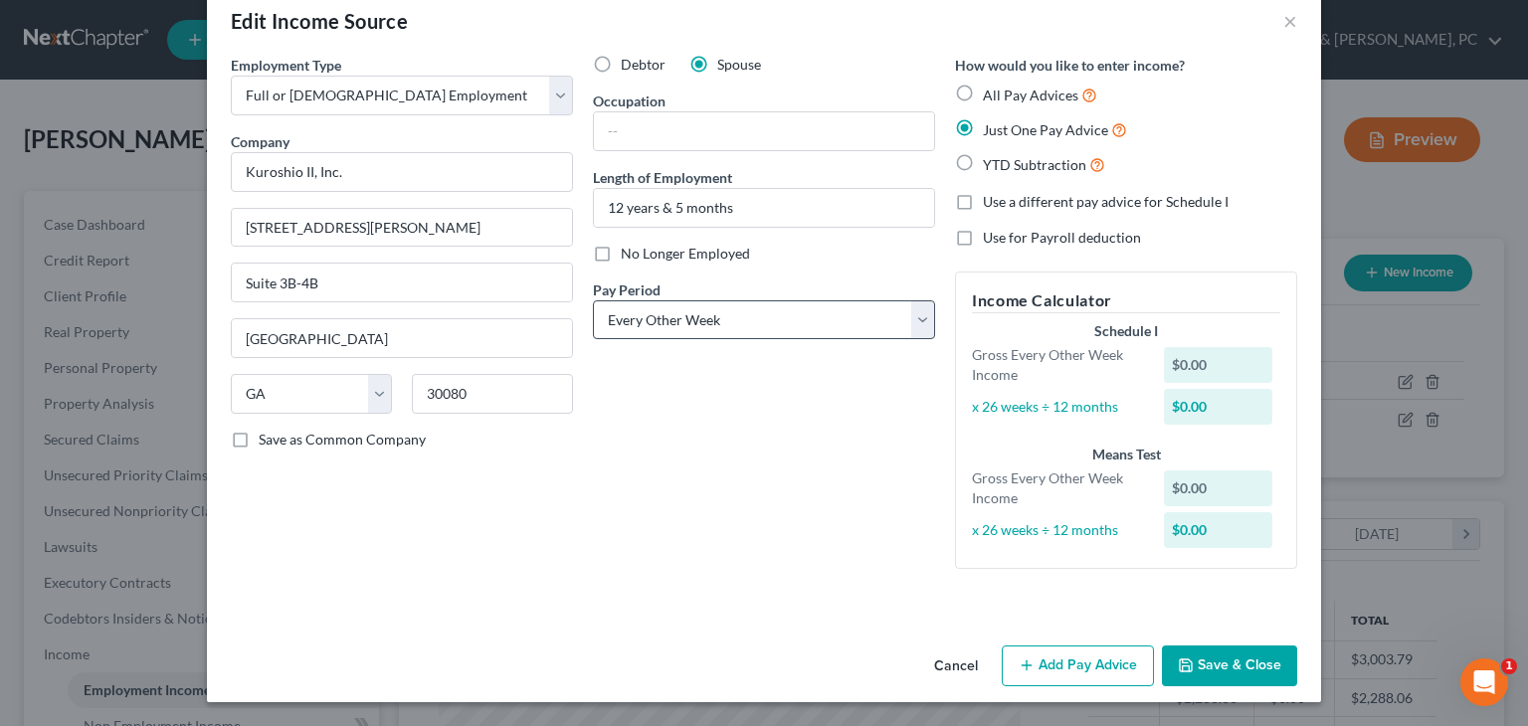
scroll to position [36, 0]
click at [983, 92] on label "All Pay Advices" at bounding box center [1040, 96] width 114 height 23
click at [991, 92] on input "All Pay Advices" at bounding box center [997, 91] width 13 height 13
radio input "true"
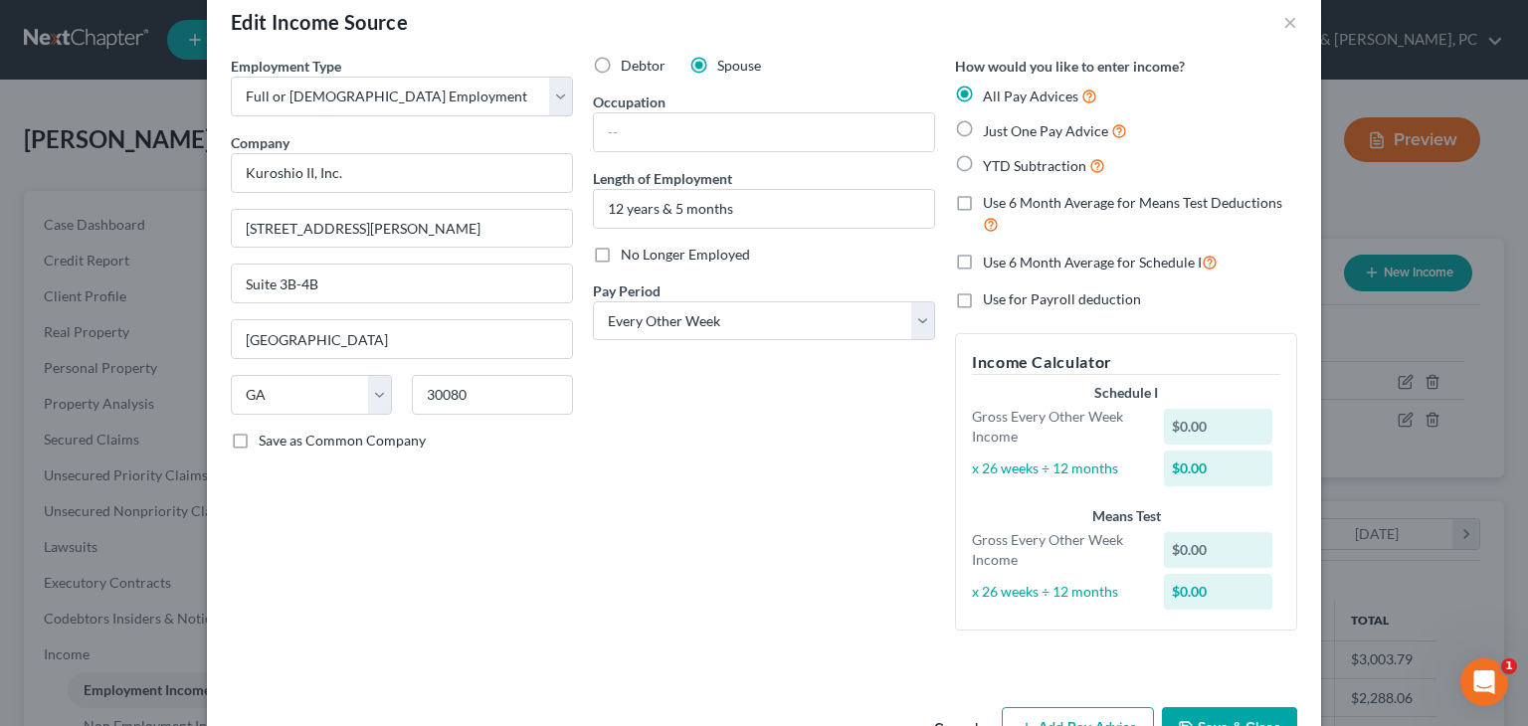
click at [782, 538] on div "Debtor Spouse Occupation Length of Employment 12 years & 5 months No Longer Emp…" at bounding box center [764, 351] width 362 height 591
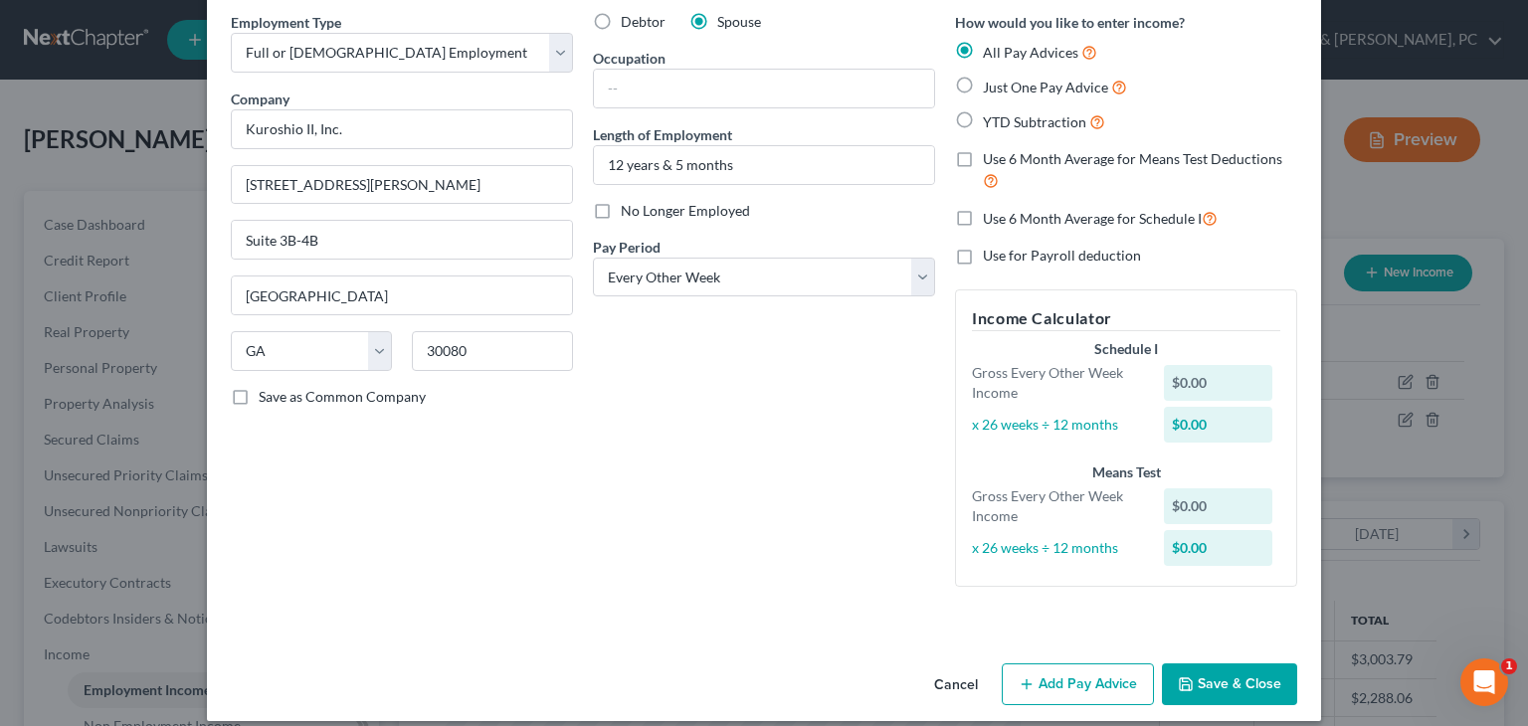
scroll to position [97, 0]
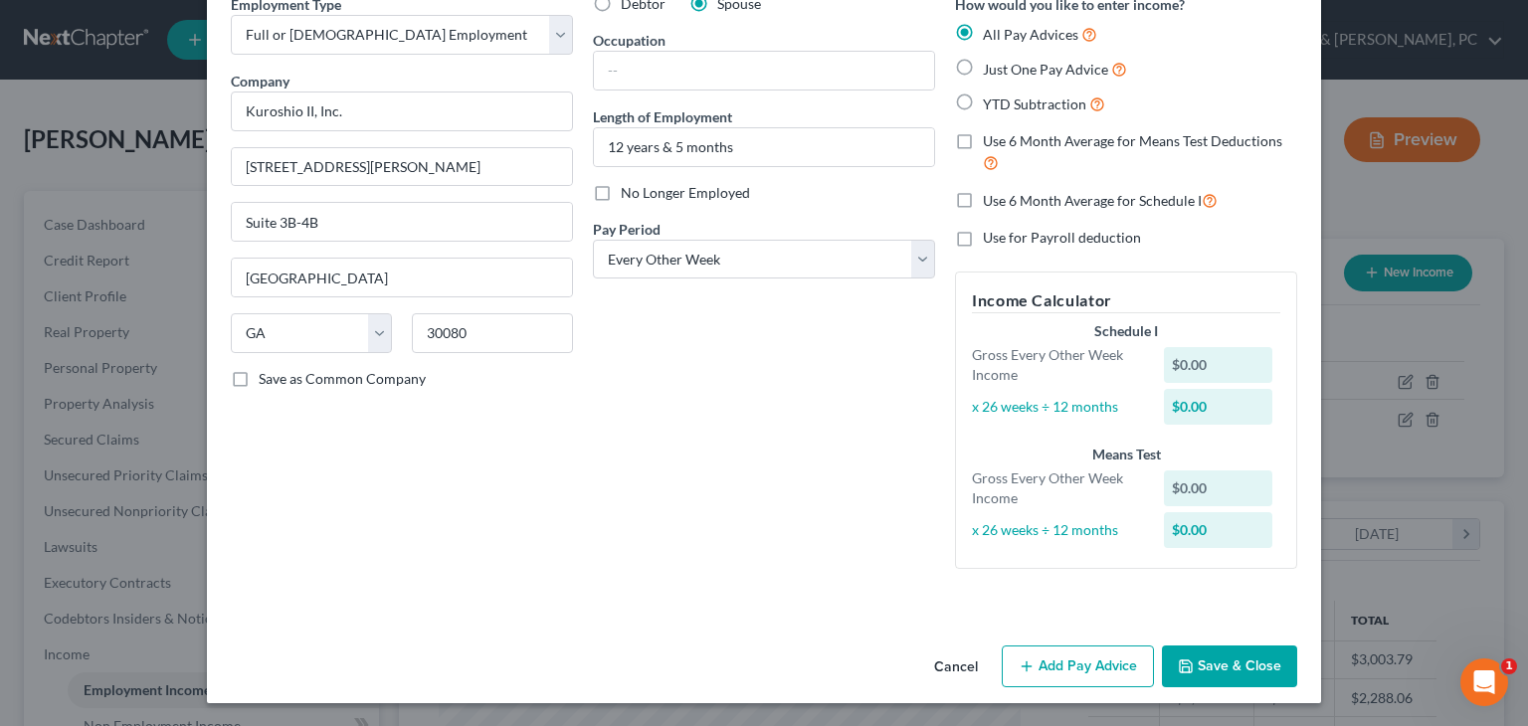
click at [1048, 668] on button "Add Pay Advice" at bounding box center [1078, 667] width 152 height 42
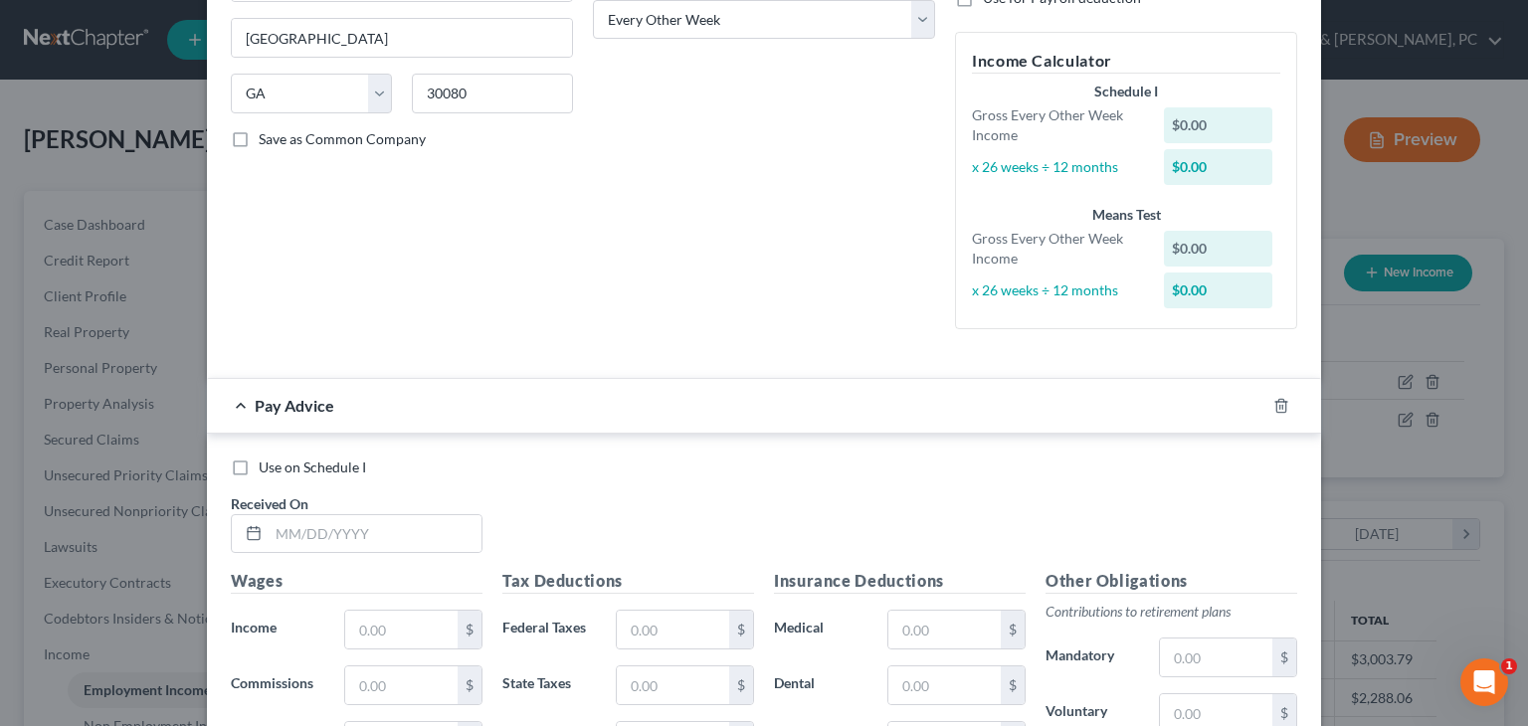
scroll to position [376, 0]
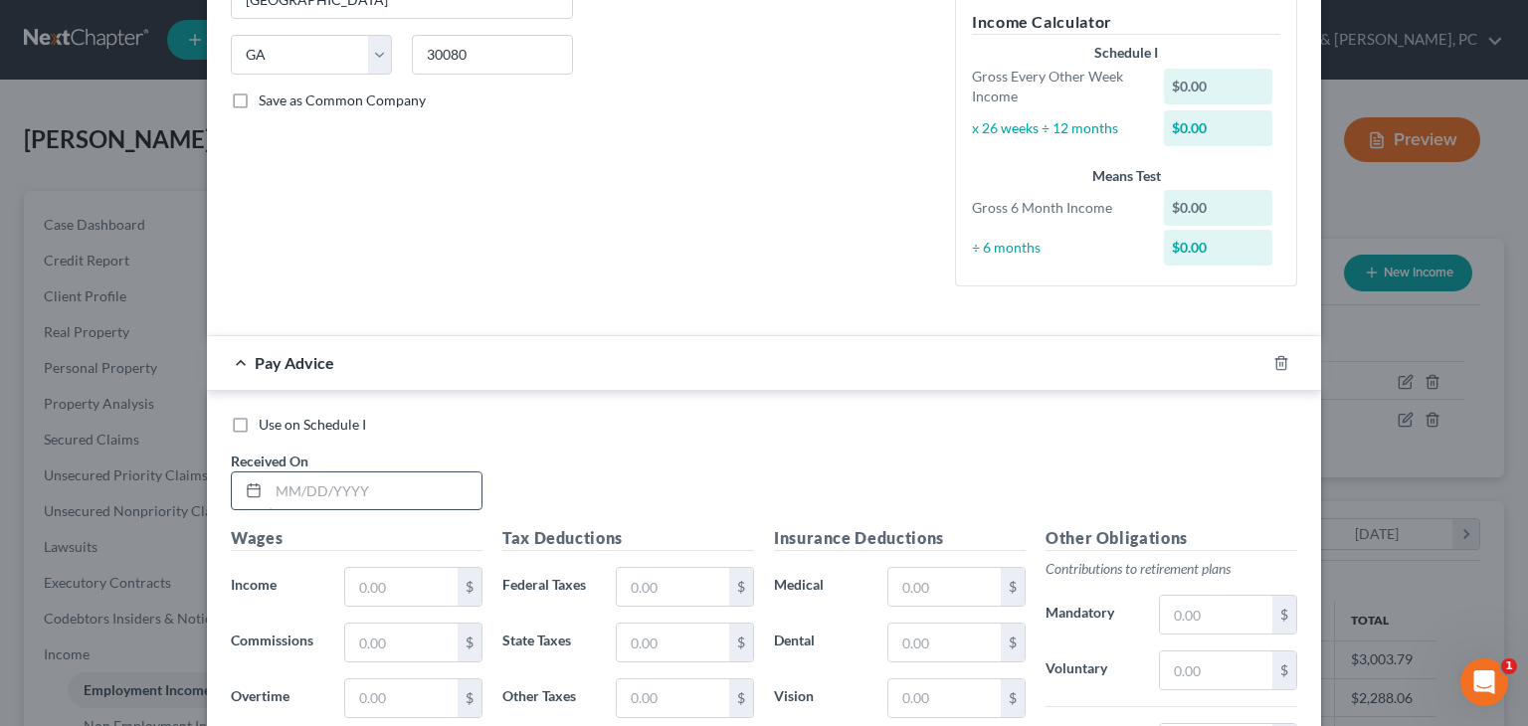
click at [427, 479] on input "text" at bounding box center [375, 491] width 213 height 38
type input "08/06/2025"
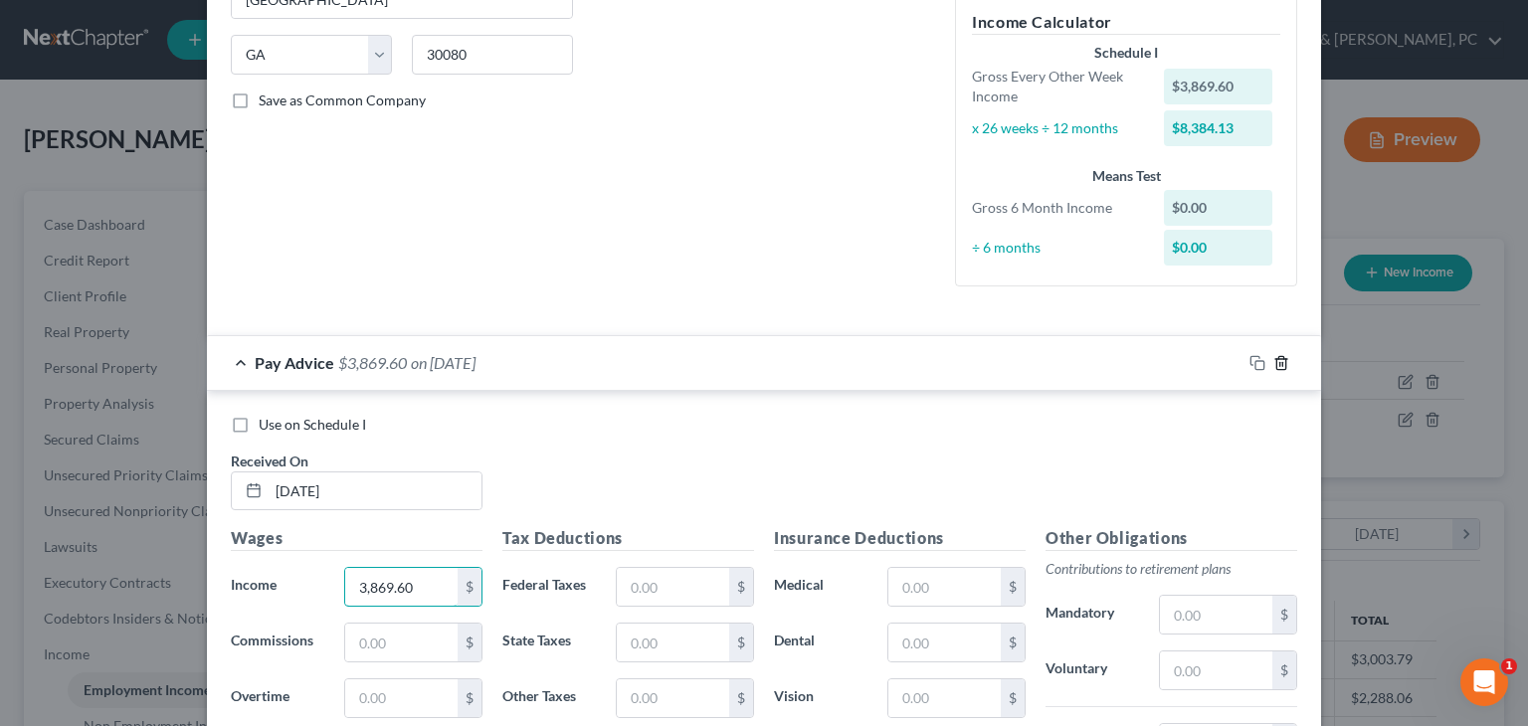
type input "3,869.60"
click at [1273, 361] on icon "button" at bounding box center [1281, 363] width 16 height 16
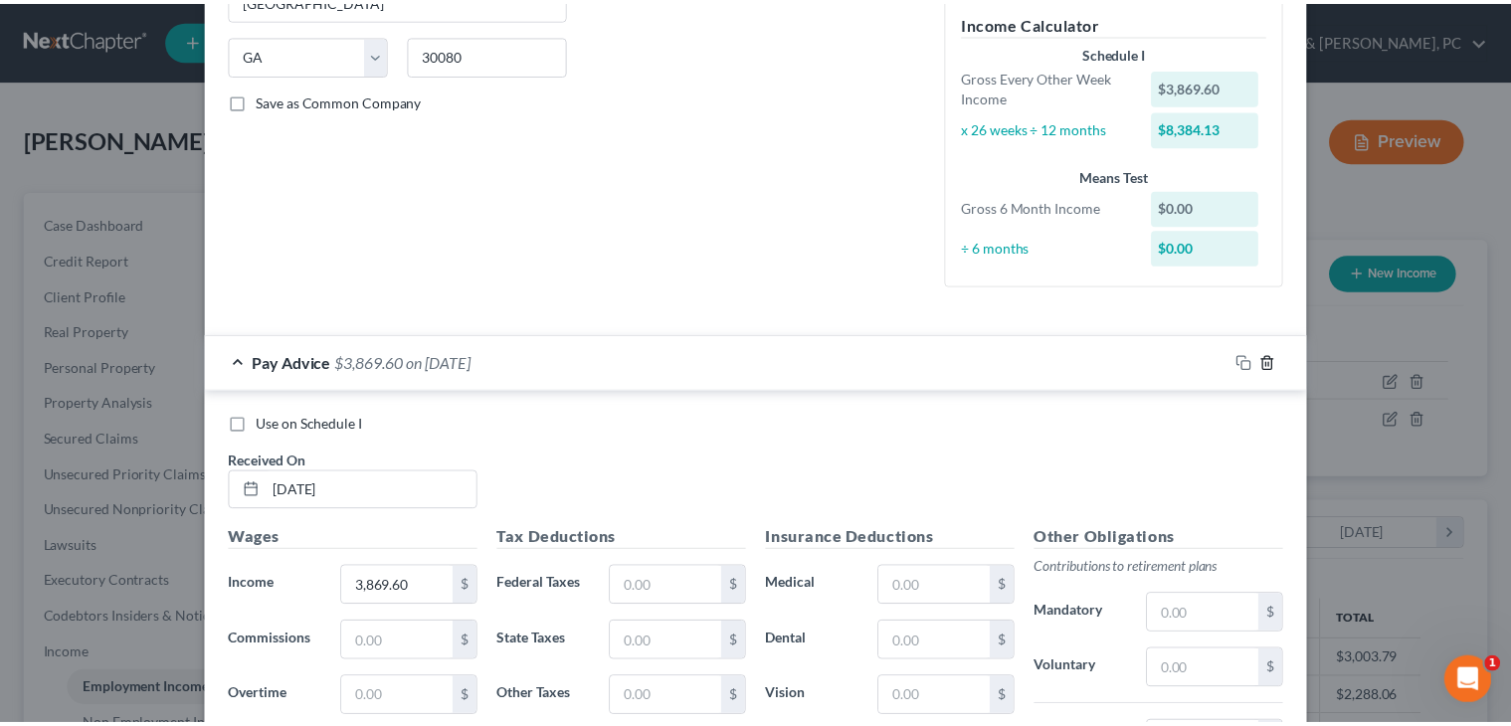
scroll to position [94, 0]
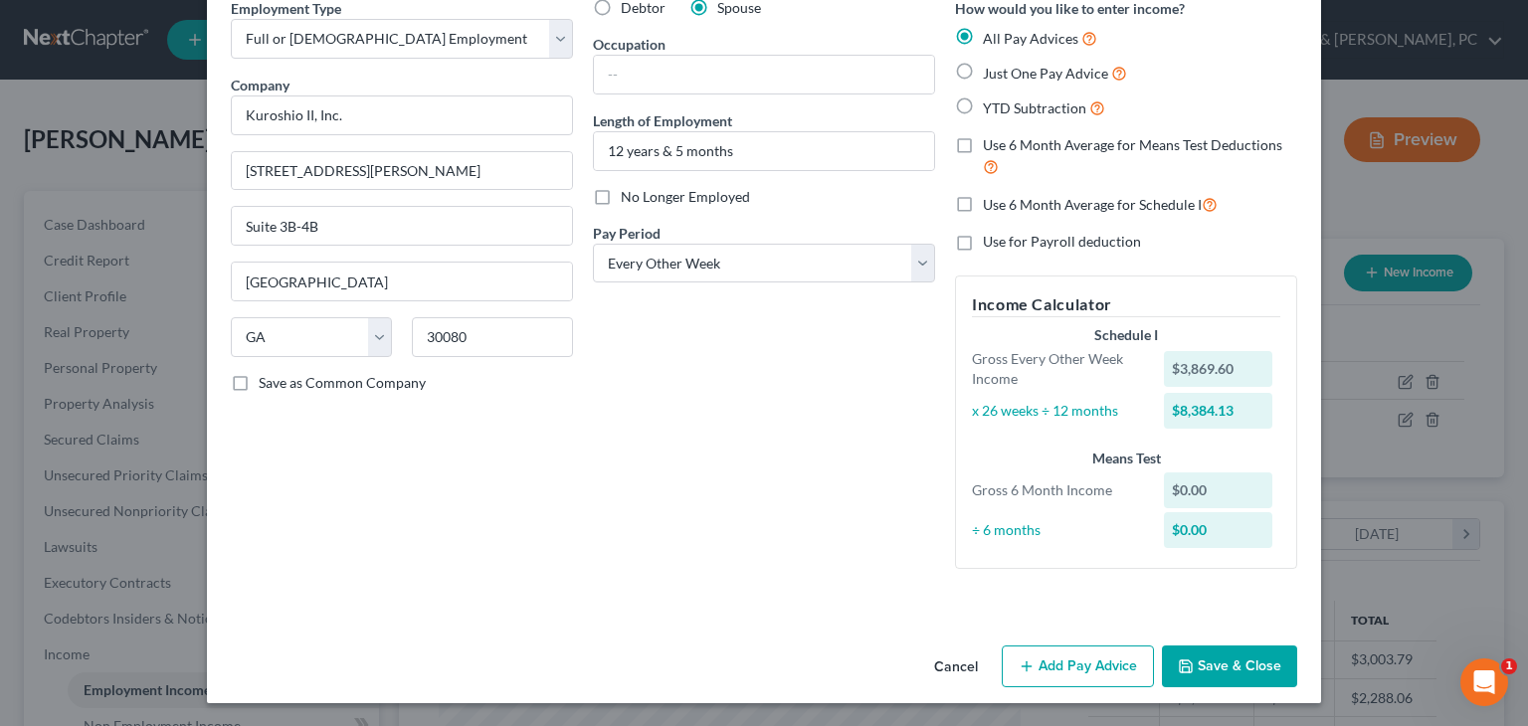
click at [1204, 670] on button "Save & Close" at bounding box center [1229, 667] width 135 height 42
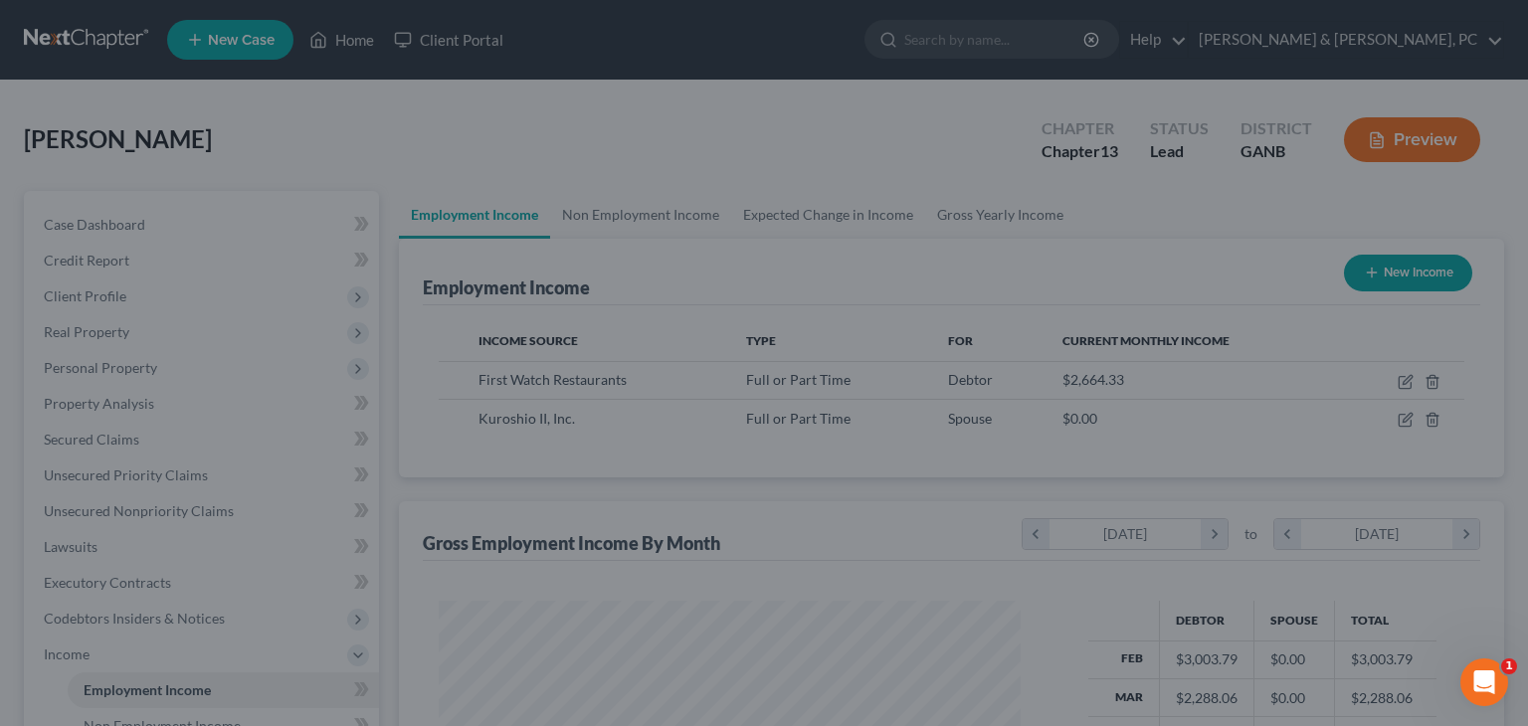
scroll to position [994348, 994088]
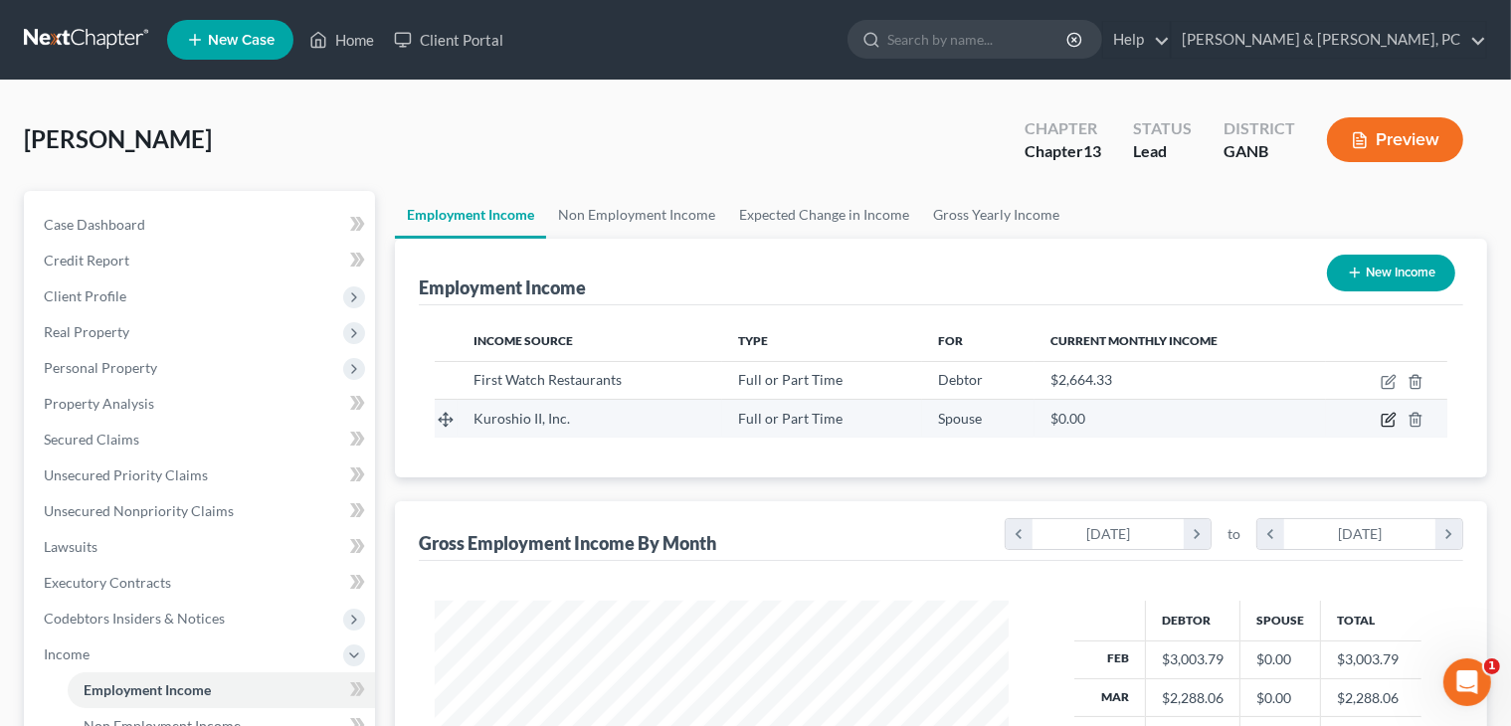
click at [1394, 421] on icon "button" at bounding box center [1388, 421] width 12 height 12
select select "0"
select select "10"
select select "2"
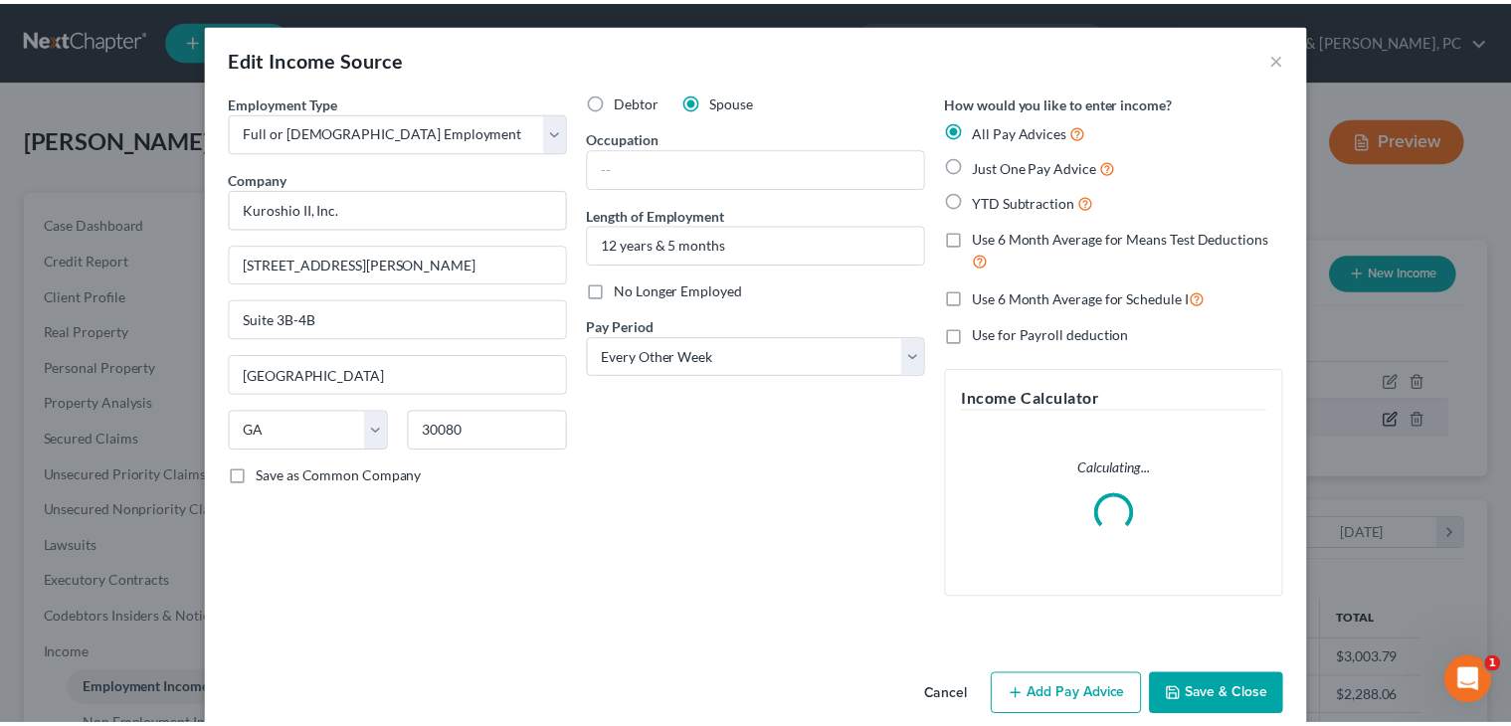
scroll to position [354, 621]
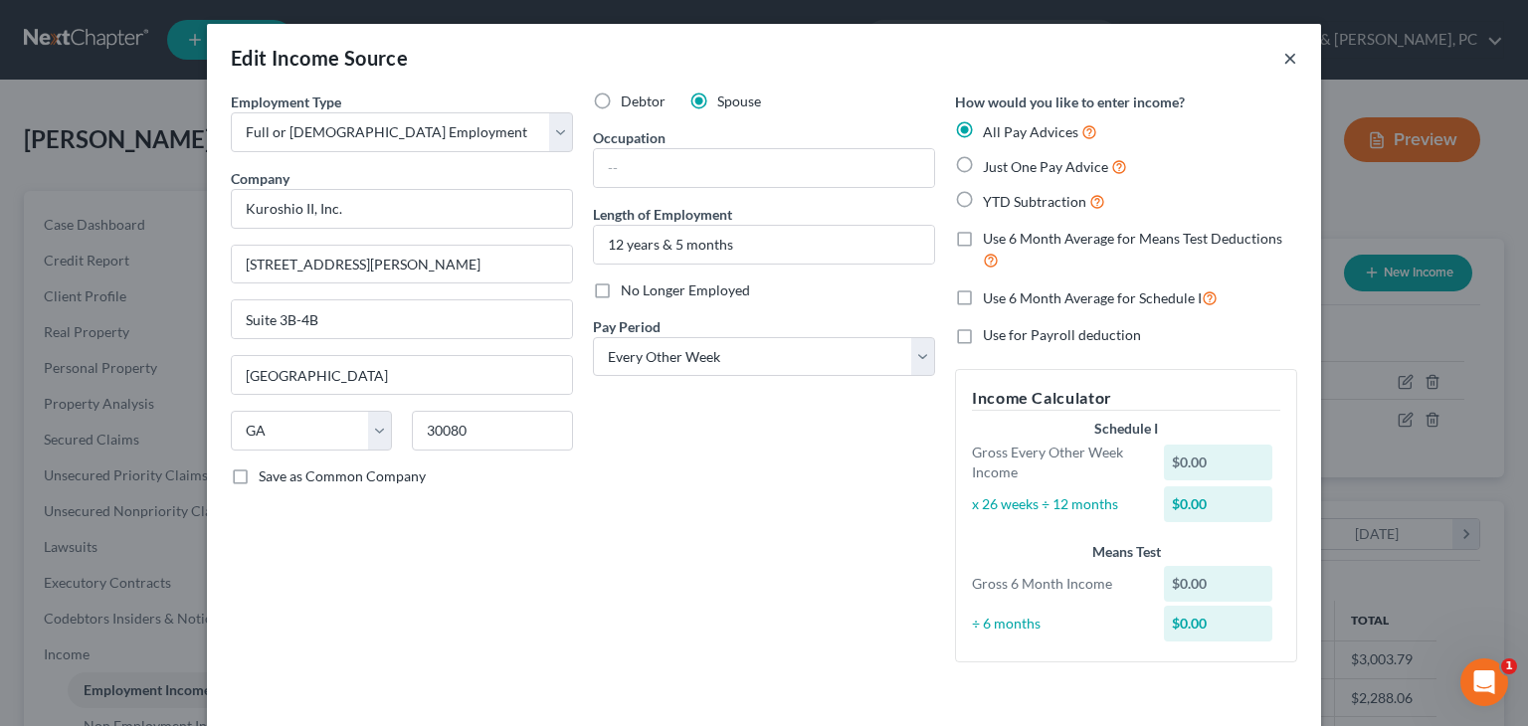
click at [1283, 66] on button "×" at bounding box center [1290, 58] width 14 height 24
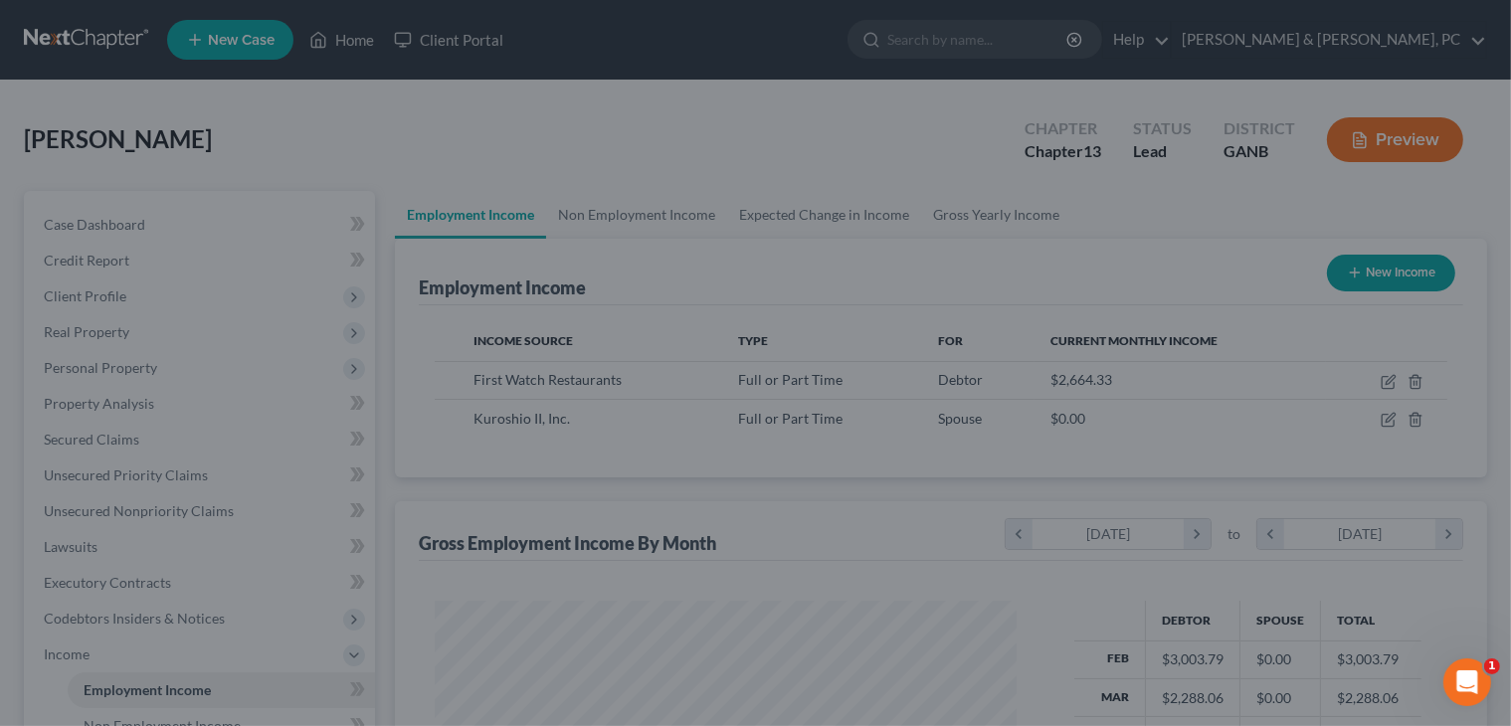
scroll to position [994348, 994088]
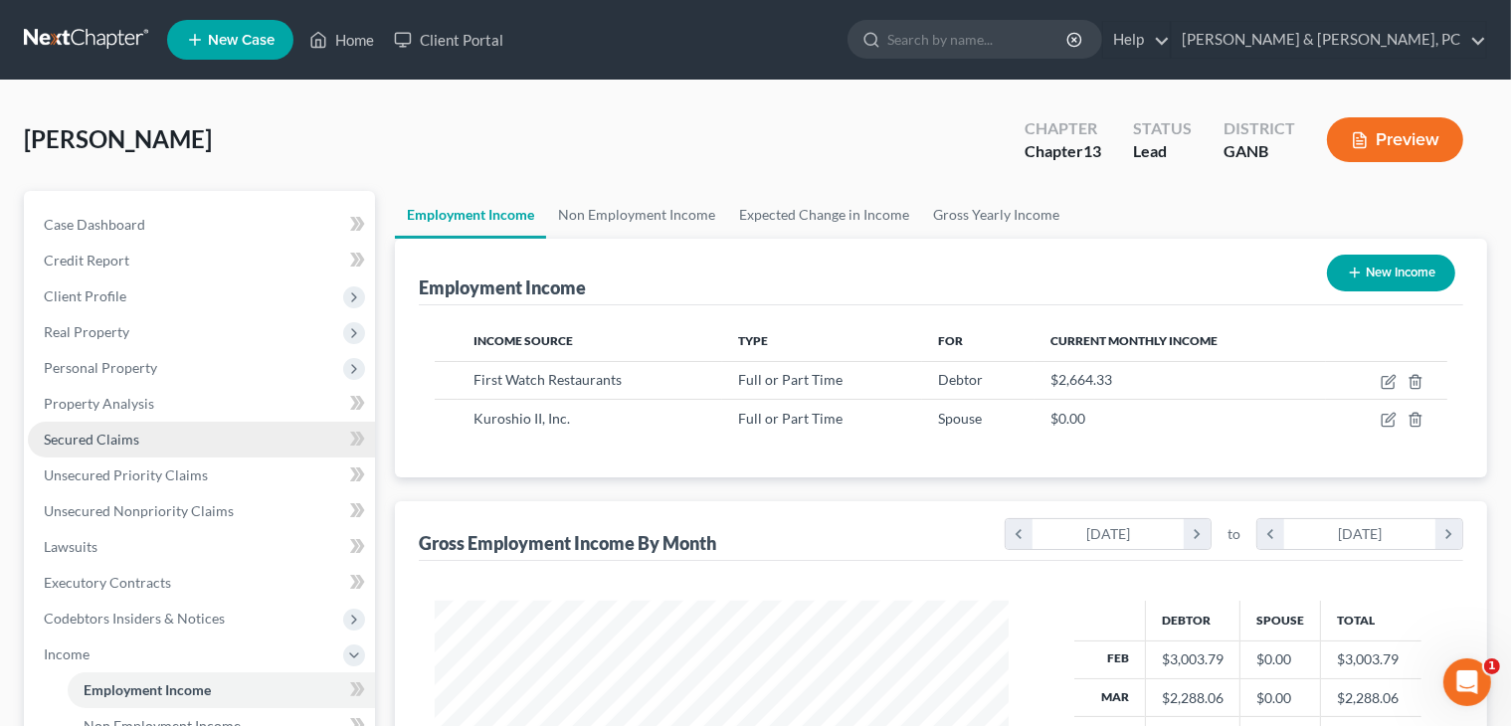
click at [76, 440] on span "Secured Claims" at bounding box center [91, 439] width 95 height 17
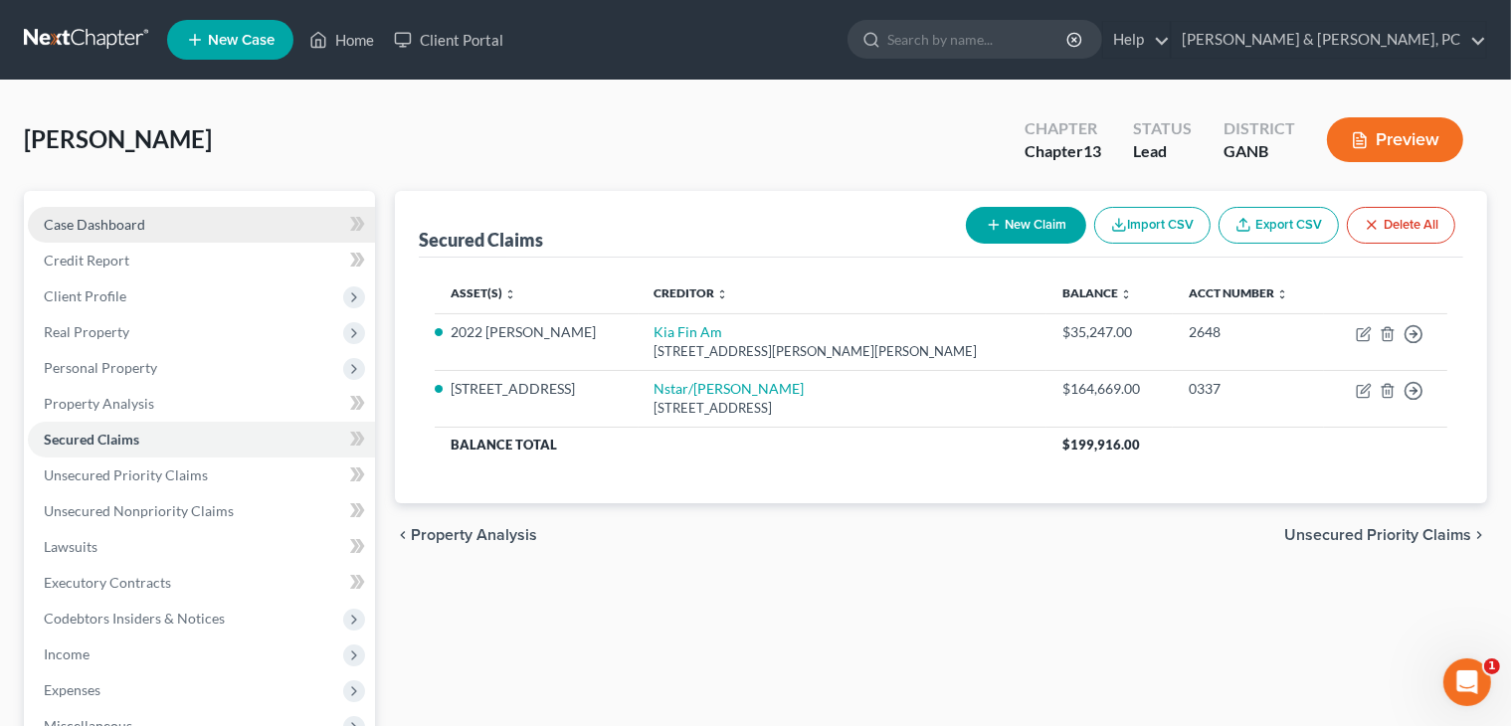
click at [175, 232] on link "Case Dashboard" at bounding box center [201, 225] width 347 height 36
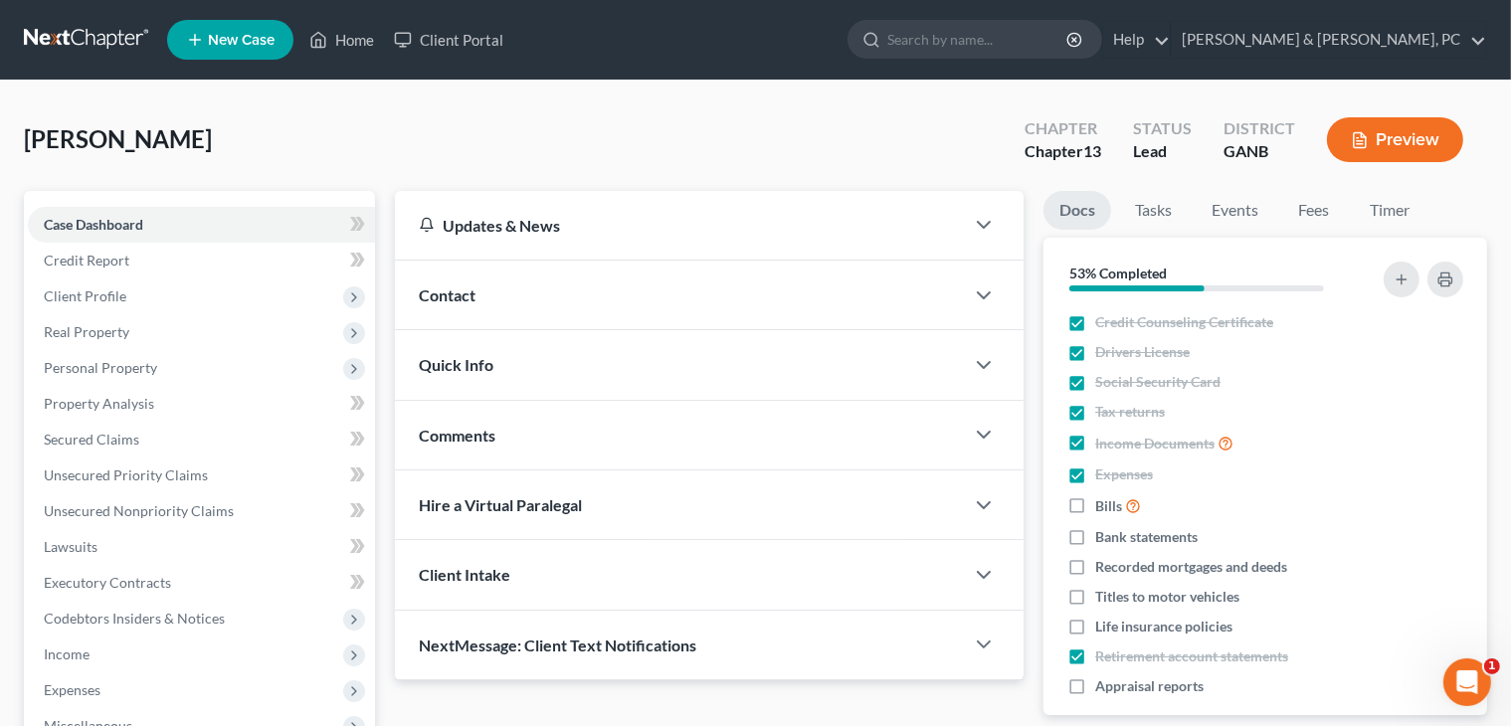
click at [697, 108] on div "Garcia, Mitzi Upgraded Chapter Chapter 13 Status Lead District GANB Preview" at bounding box center [755, 147] width 1463 height 87
click at [1444, 36] on link "Blevins & Hong, PC" at bounding box center [1329, 40] width 314 height 36
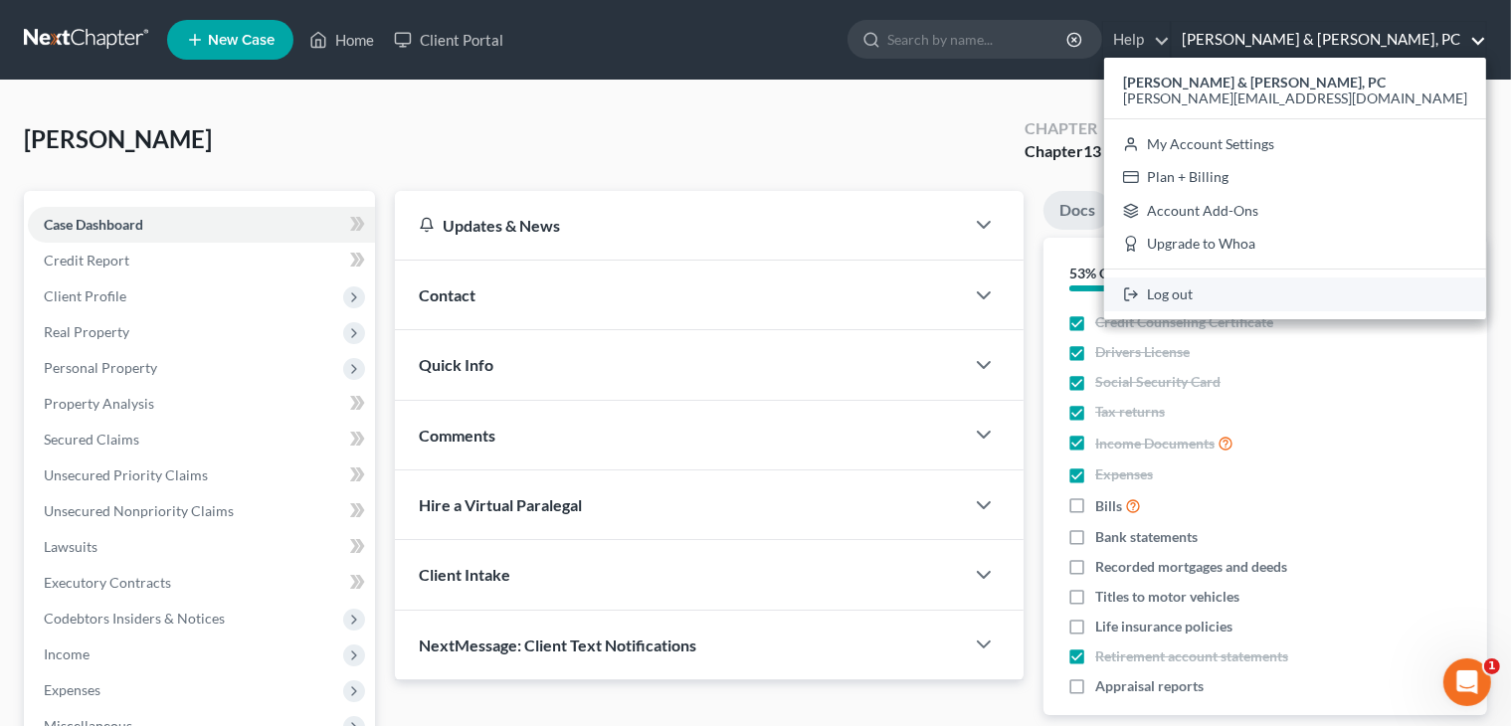
click at [1358, 299] on link "Log out" at bounding box center [1295, 295] width 382 height 34
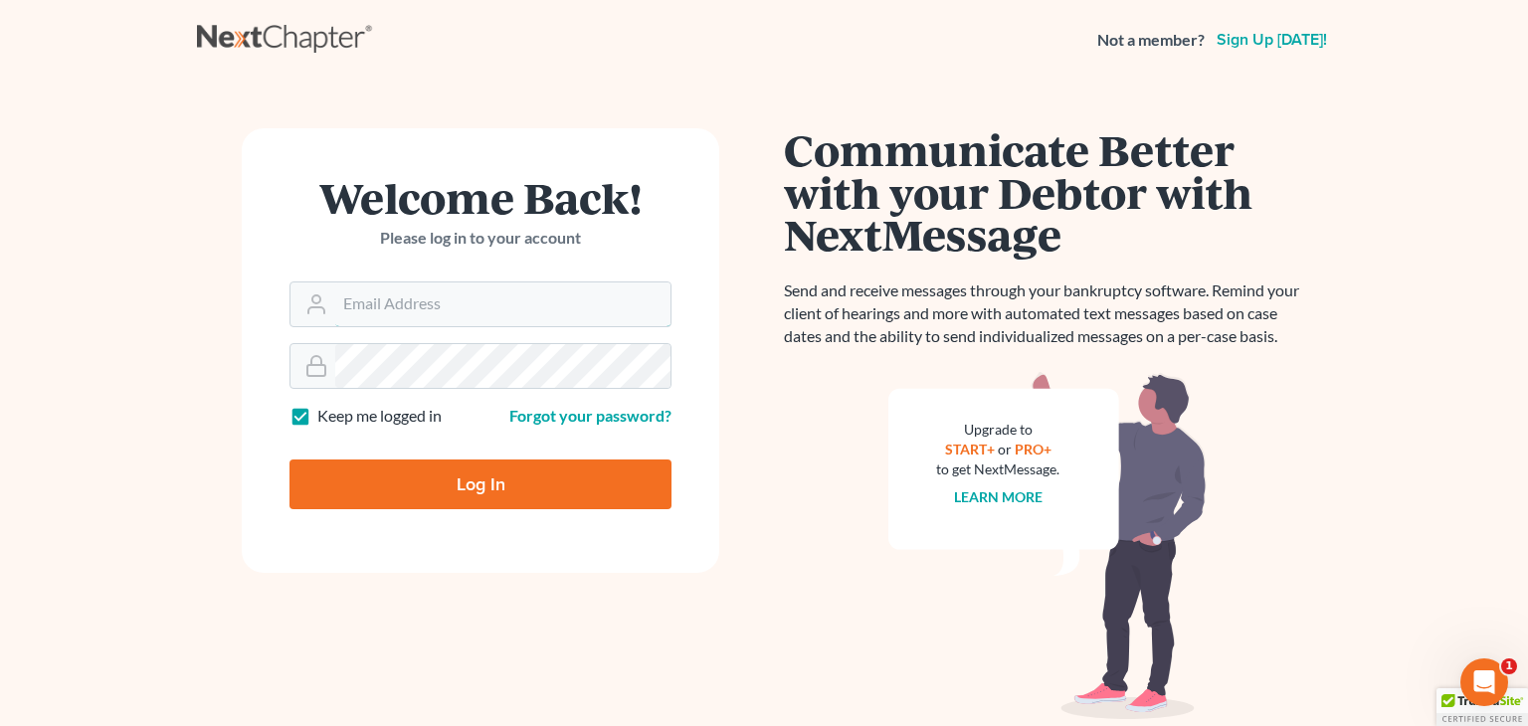
type input "[PERSON_NAME][EMAIL_ADDRESS][DOMAIN_NAME]"
click at [617, 484] on input "Log In" at bounding box center [480, 485] width 382 height 50
type input "Thinking..."
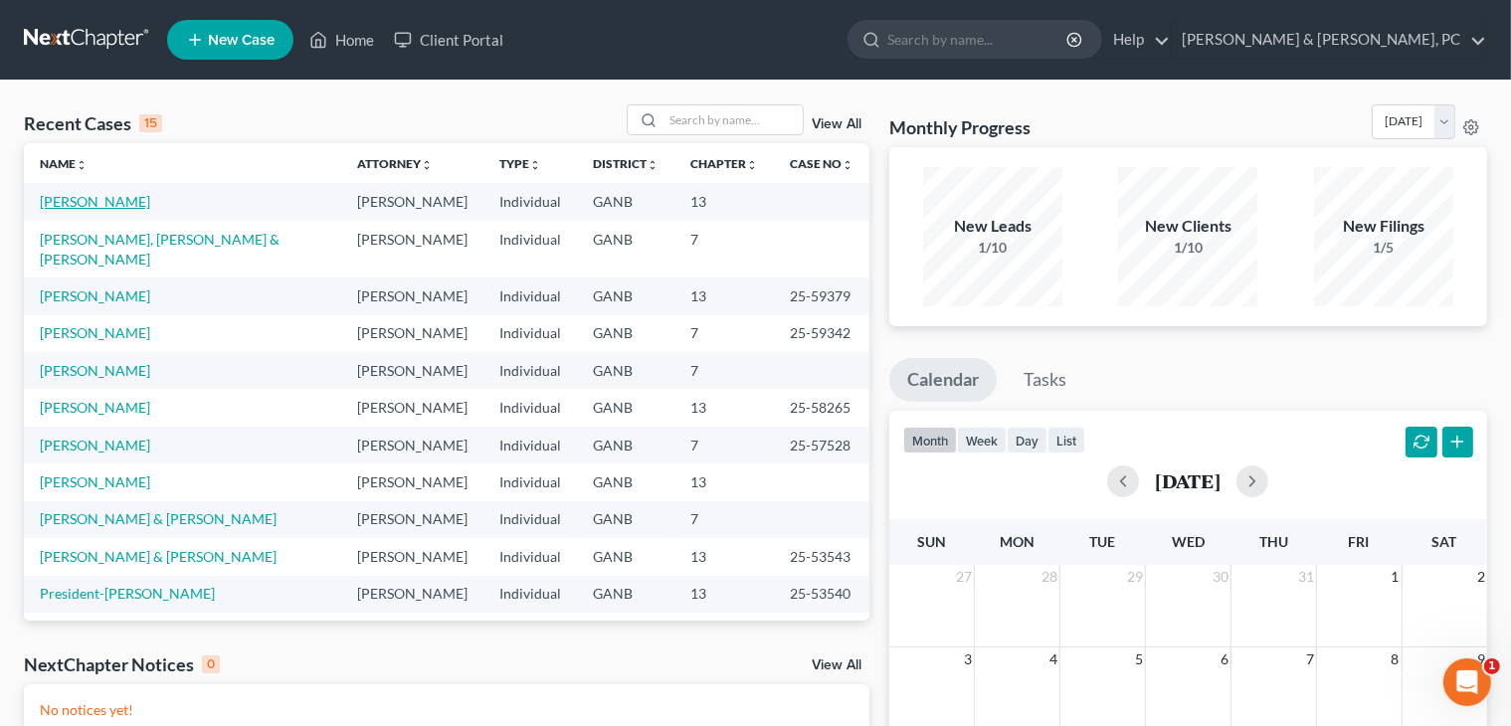
click at [97, 196] on link "Garcia, Mitzi" at bounding box center [95, 201] width 110 height 17
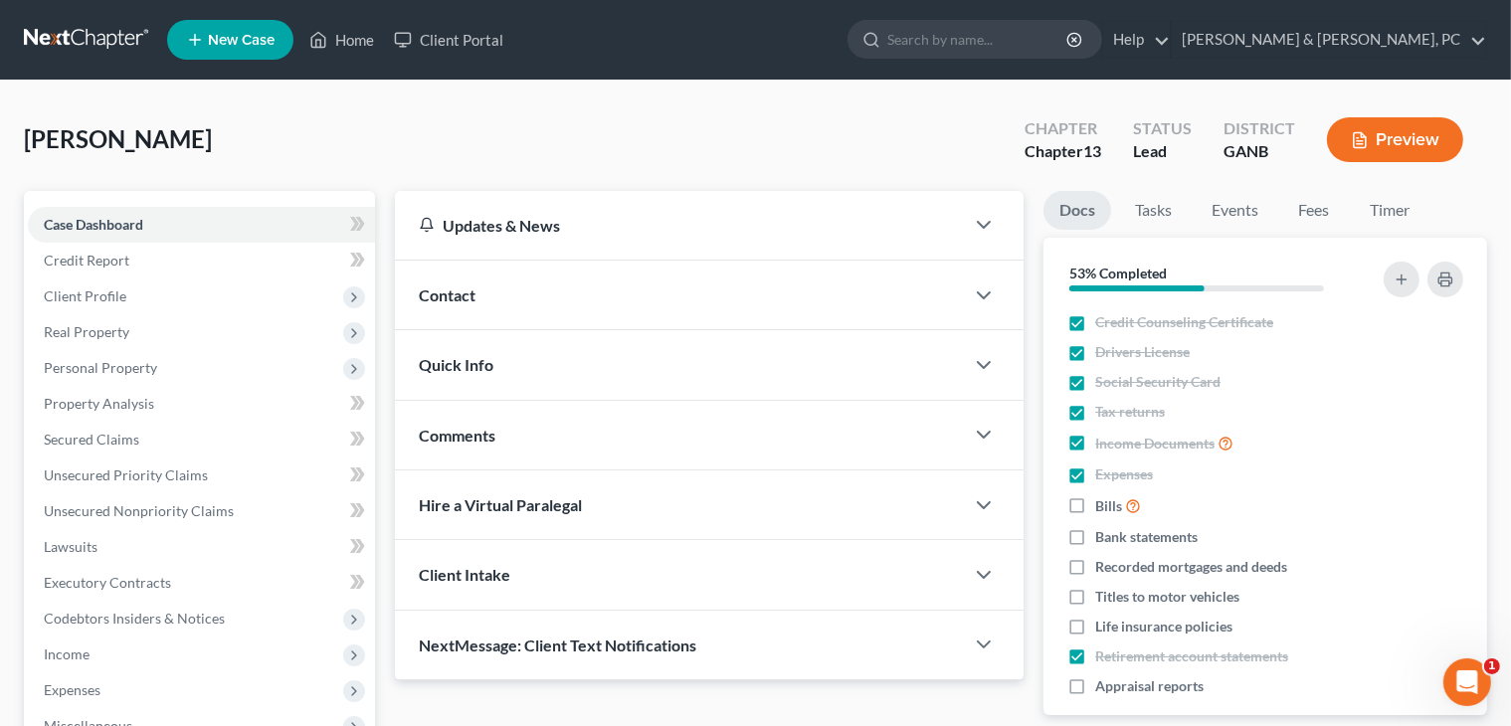
scroll to position [366, 0]
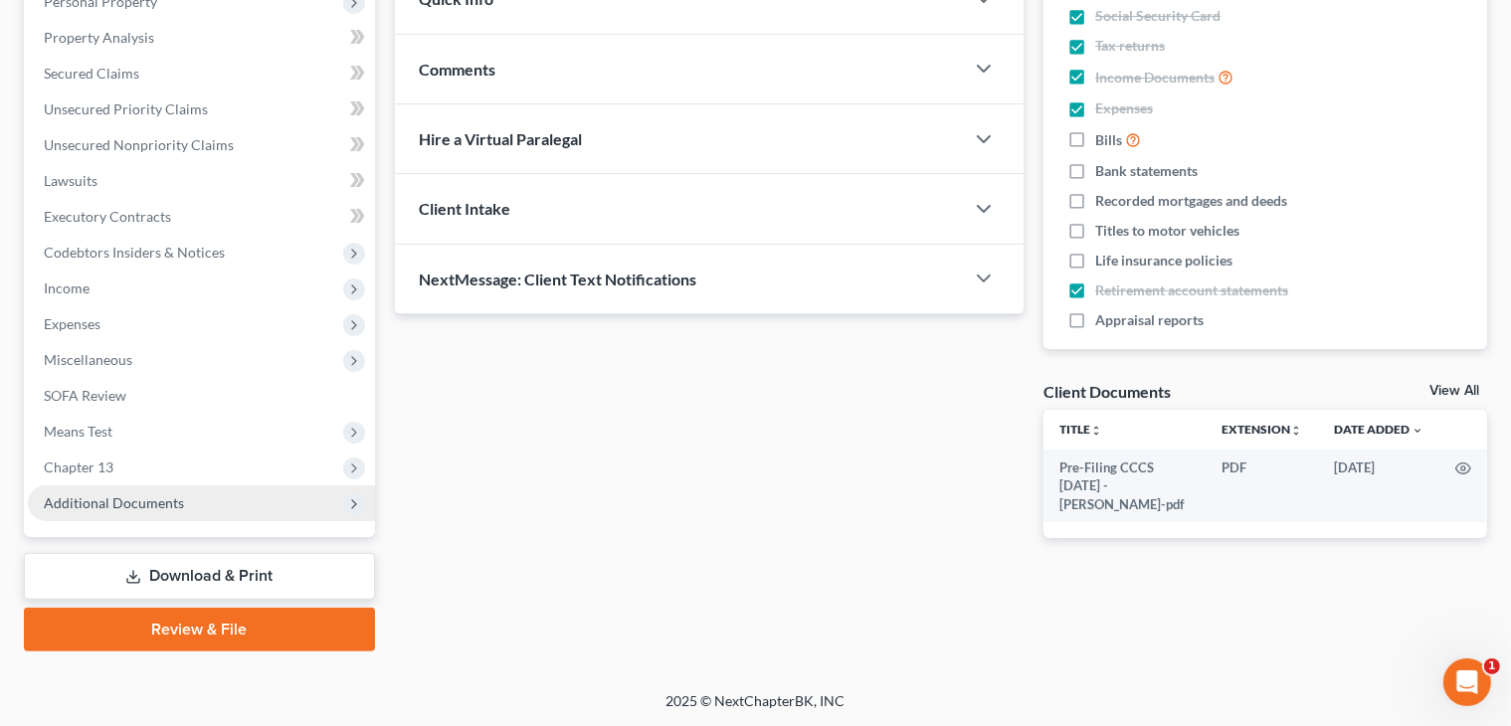
click at [359, 498] on icon at bounding box center [354, 504] width 16 height 16
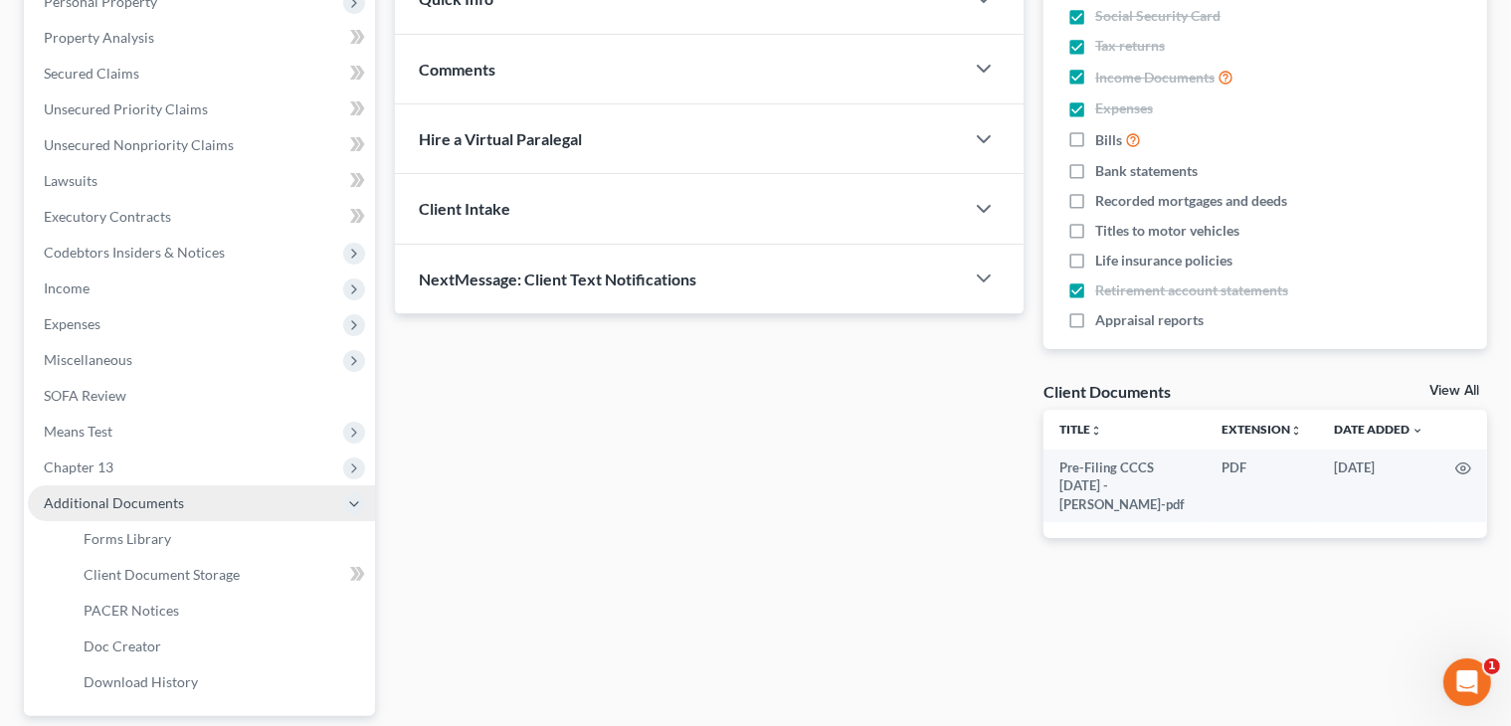
click at [359, 498] on icon at bounding box center [354, 504] width 16 height 16
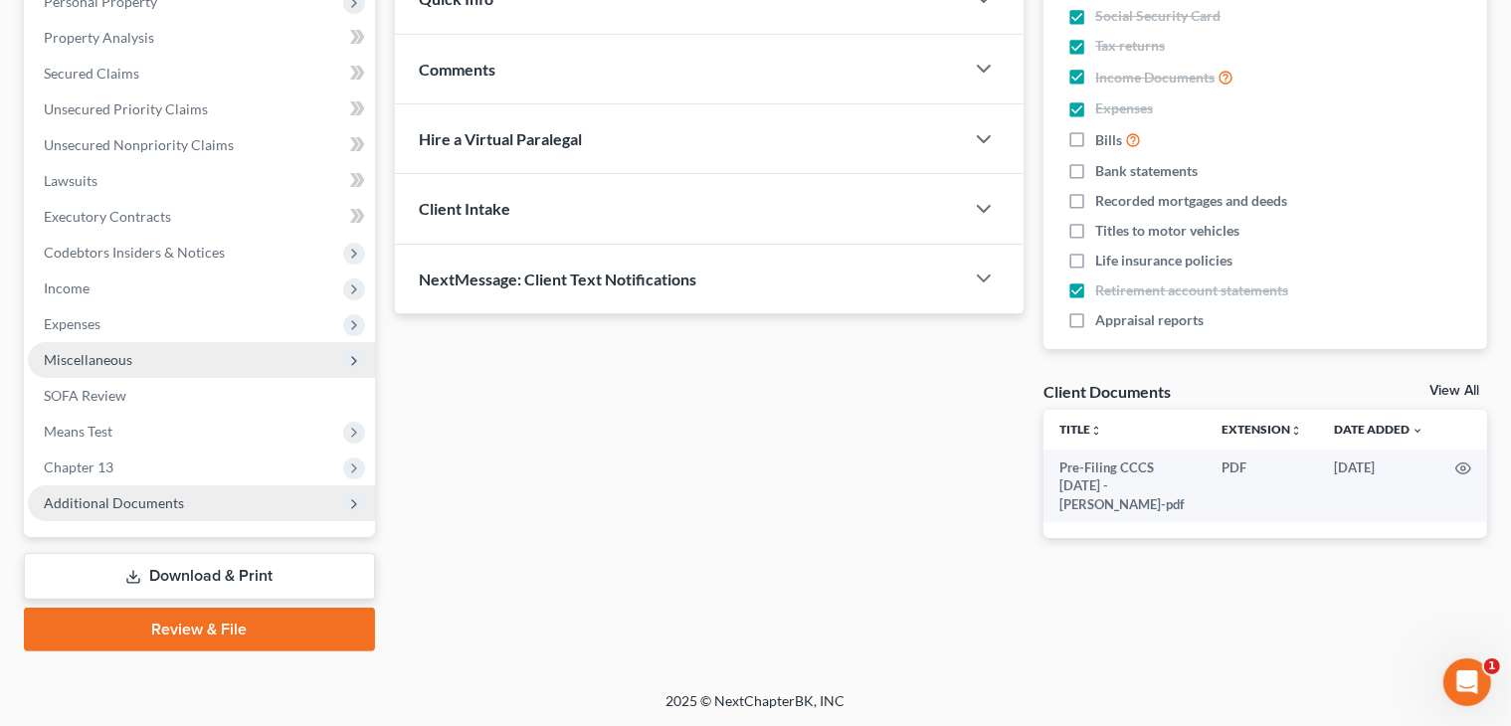
click at [340, 357] on span "Miscellaneous" at bounding box center [201, 360] width 347 height 36
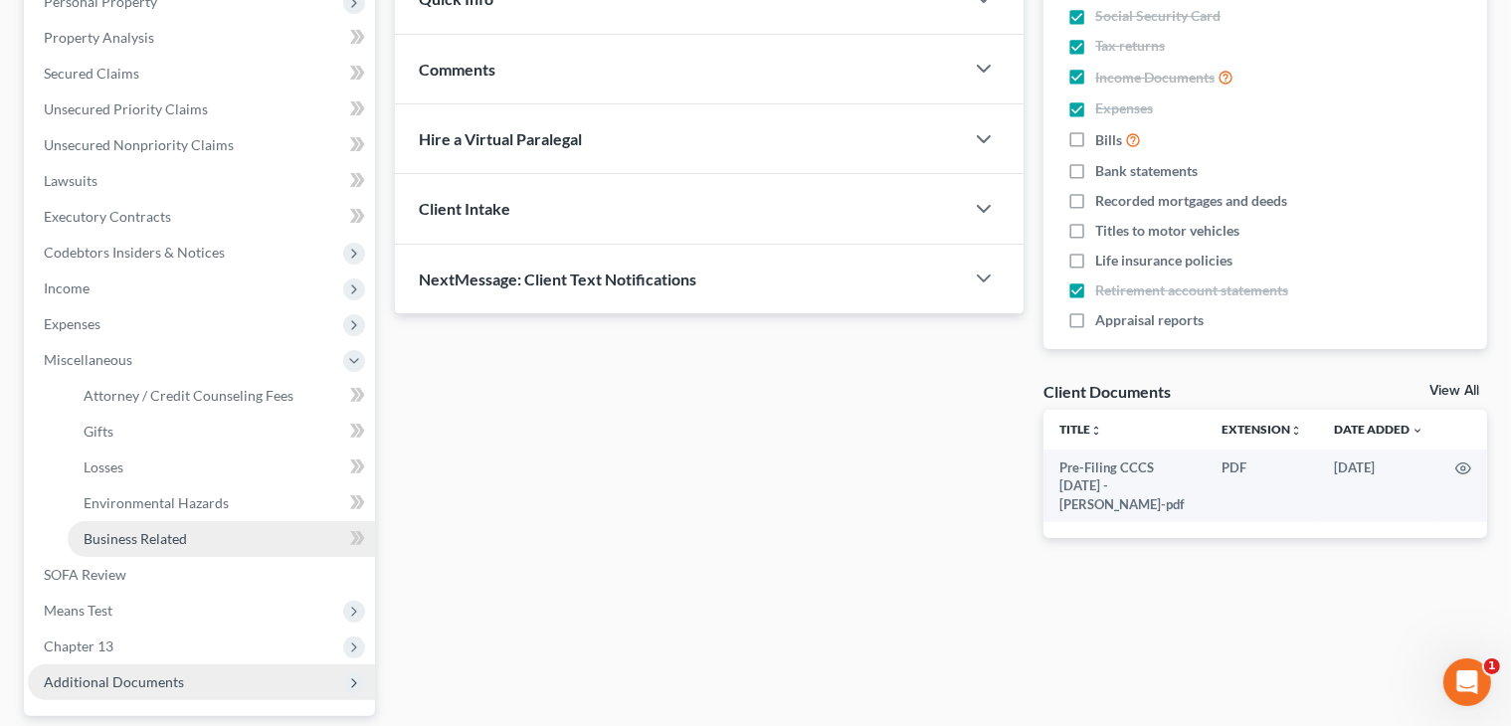
click at [290, 537] on link "Business Related" at bounding box center [221, 539] width 307 height 36
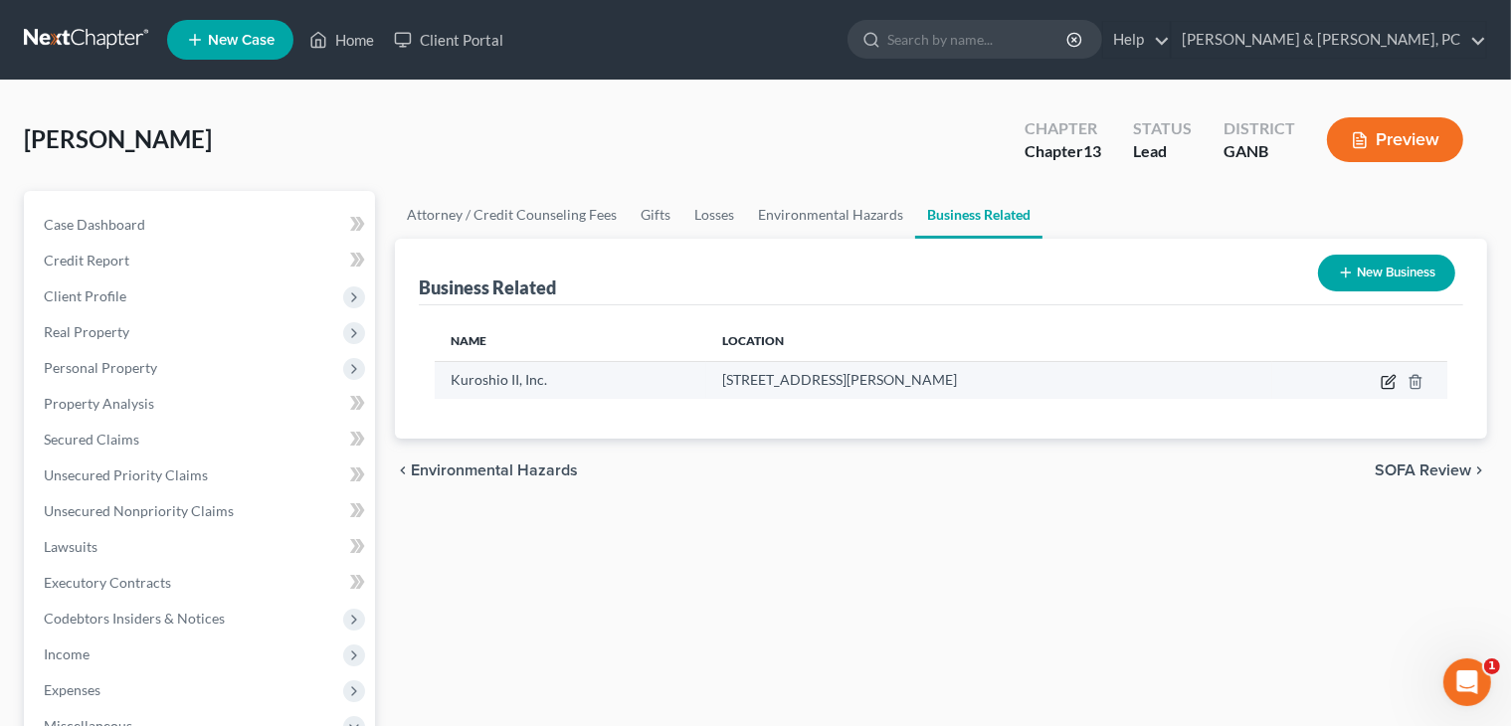
click at [1382, 387] on icon "button" at bounding box center [1388, 383] width 12 height 12
select select "officer"
select select "10"
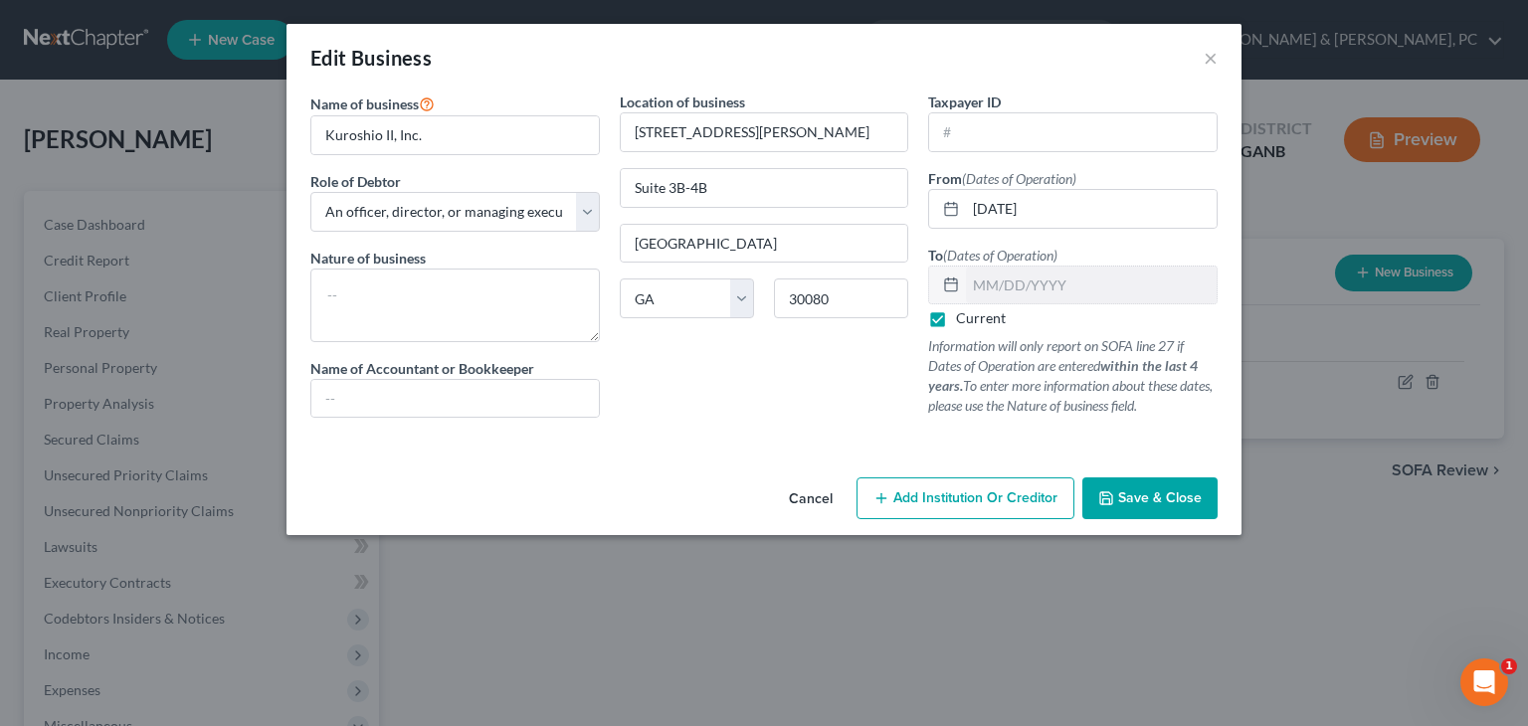
click at [1135, 478] on button "Save & Close" at bounding box center [1149, 498] width 135 height 42
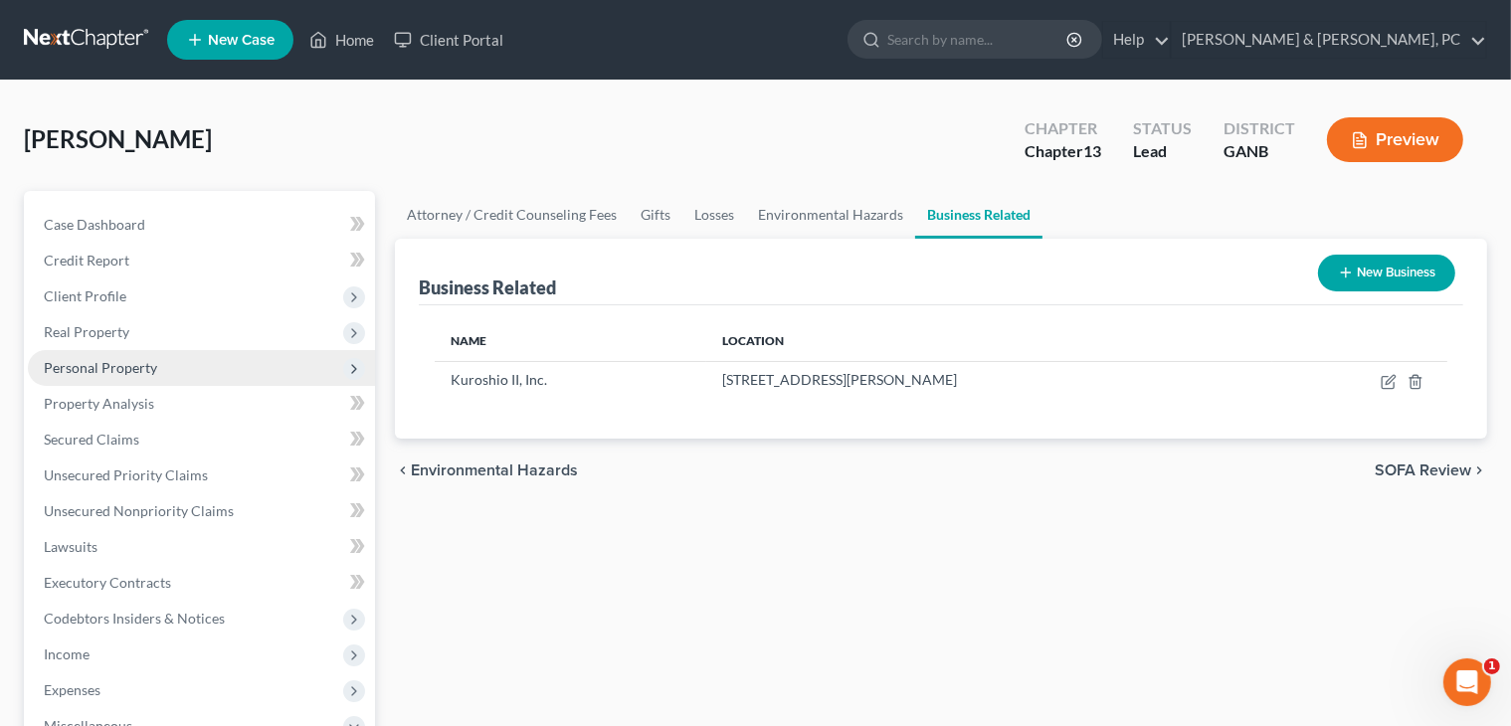
drag, startPoint x: 112, startPoint y: 343, endPoint x: 112, endPoint y: 359, distance: 15.9
click at [112, 359] on span "Personal Property" at bounding box center [201, 368] width 347 height 36
click at [112, 359] on span "Personal Property" at bounding box center [100, 367] width 113 height 17
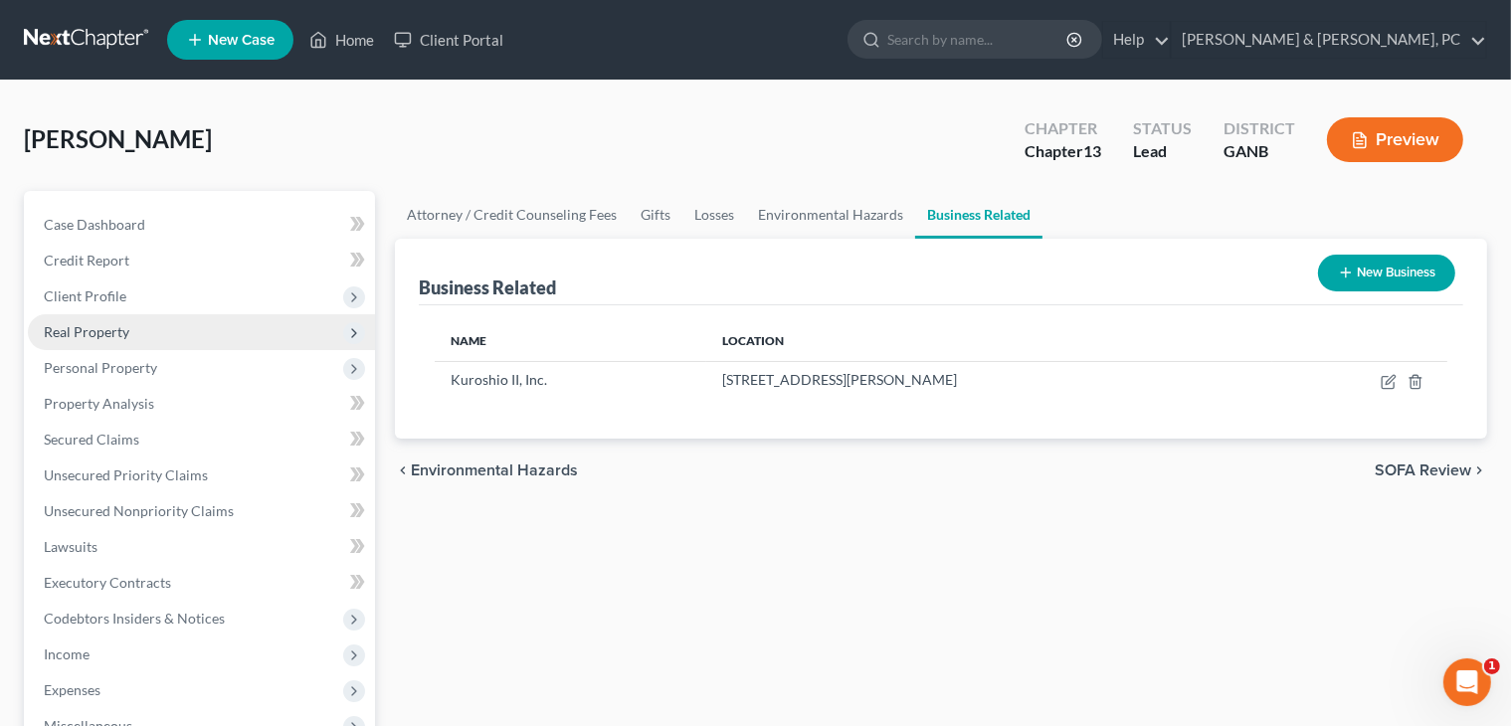
click at [138, 347] on span "Real Property" at bounding box center [201, 332] width 347 height 36
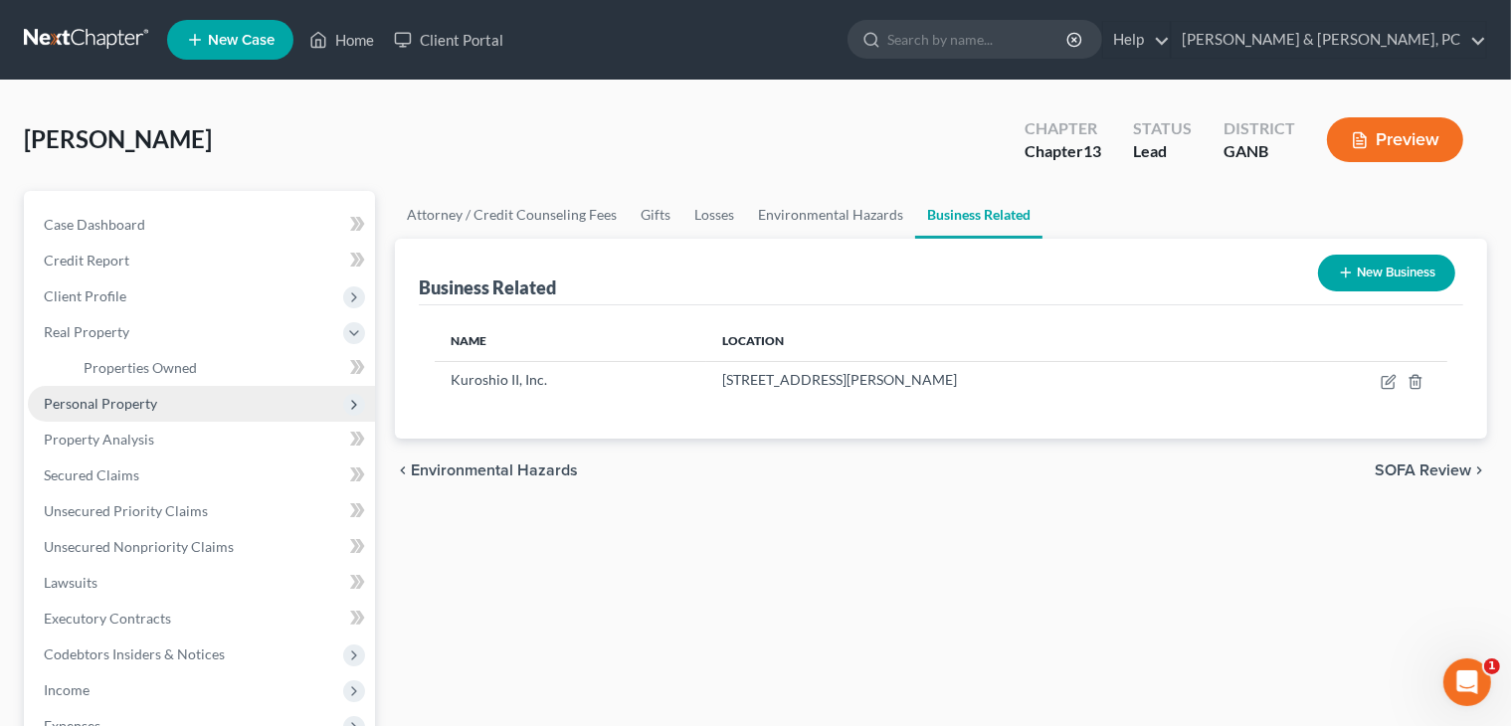
click at [133, 399] on span "Personal Property" at bounding box center [100, 403] width 113 height 17
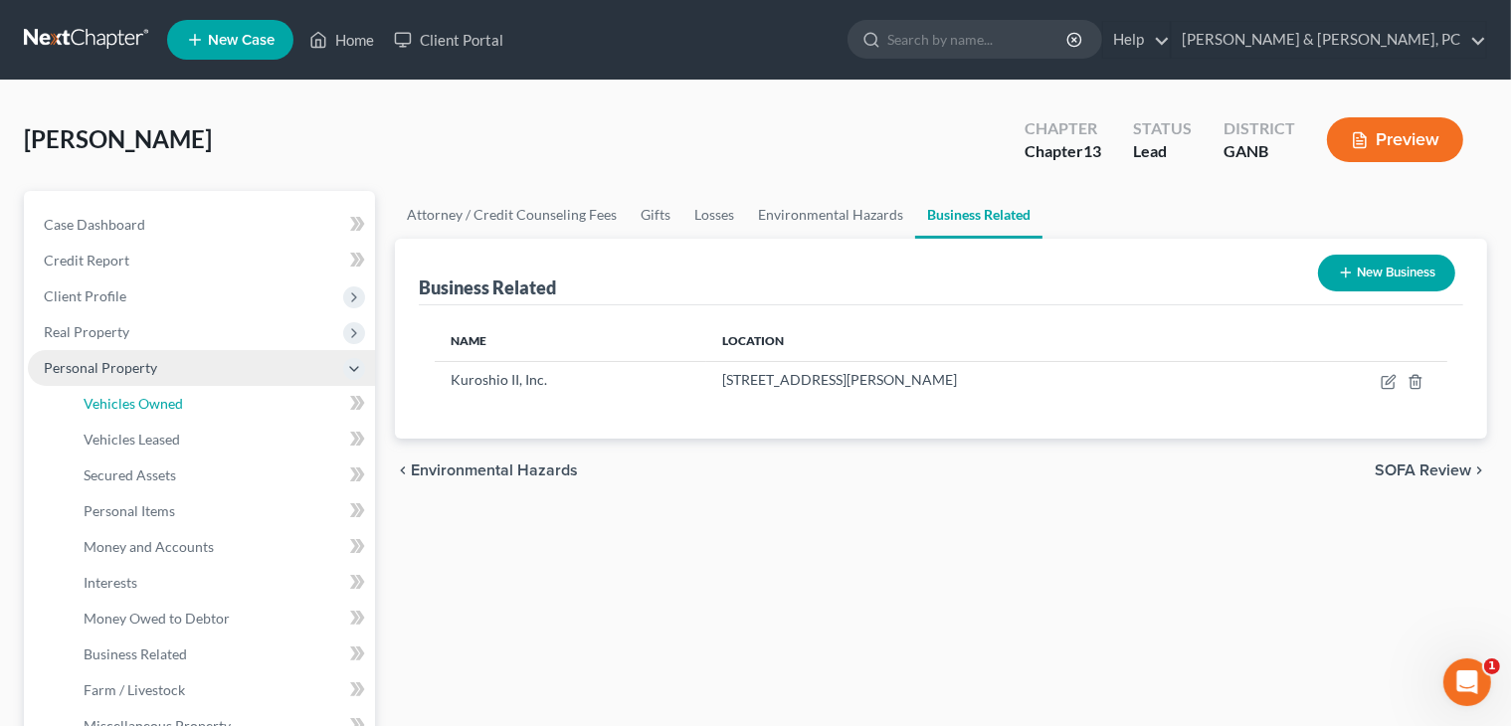
click at [133, 395] on span "Vehicles Owned" at bounding box center [133, 403] width 99 height 17
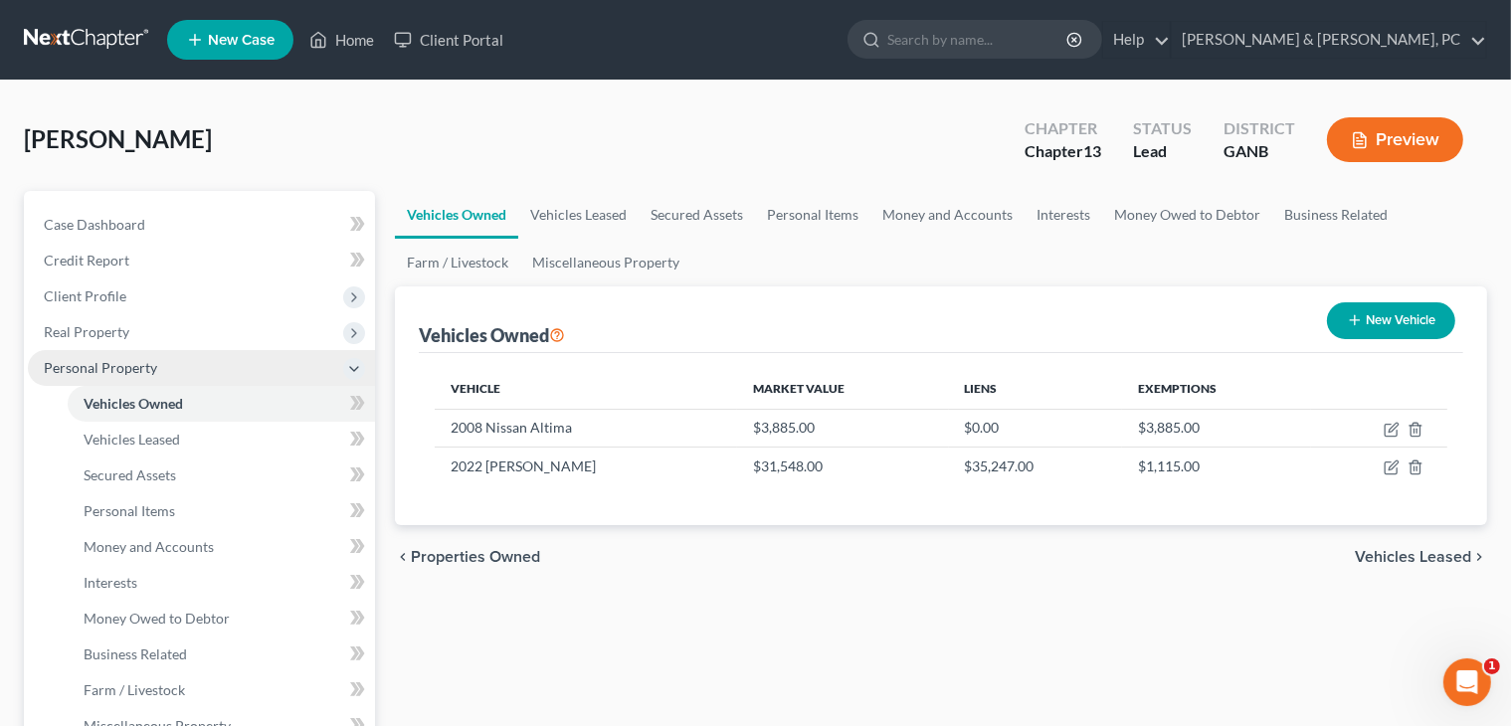
click at [133, 395] on span "Vehicles Owned" at bounding box center [133, 403] width 99 height 17
click at [633, 251] on link "Miscellaneous Property" at bounding box center [605, 263] width 171 height 48
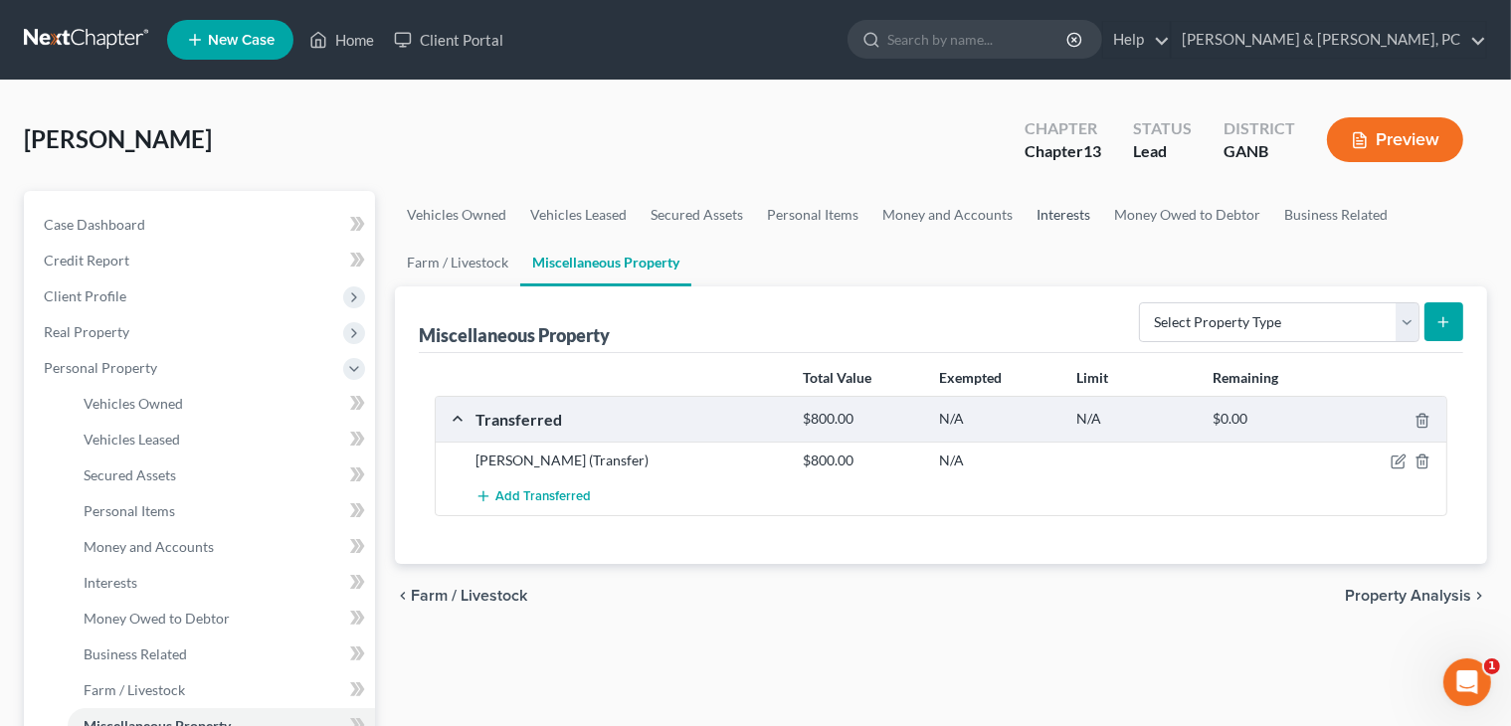
click at [1043, 226] on link "Interests" at bounding box center [1064, 215] width 78 height 48
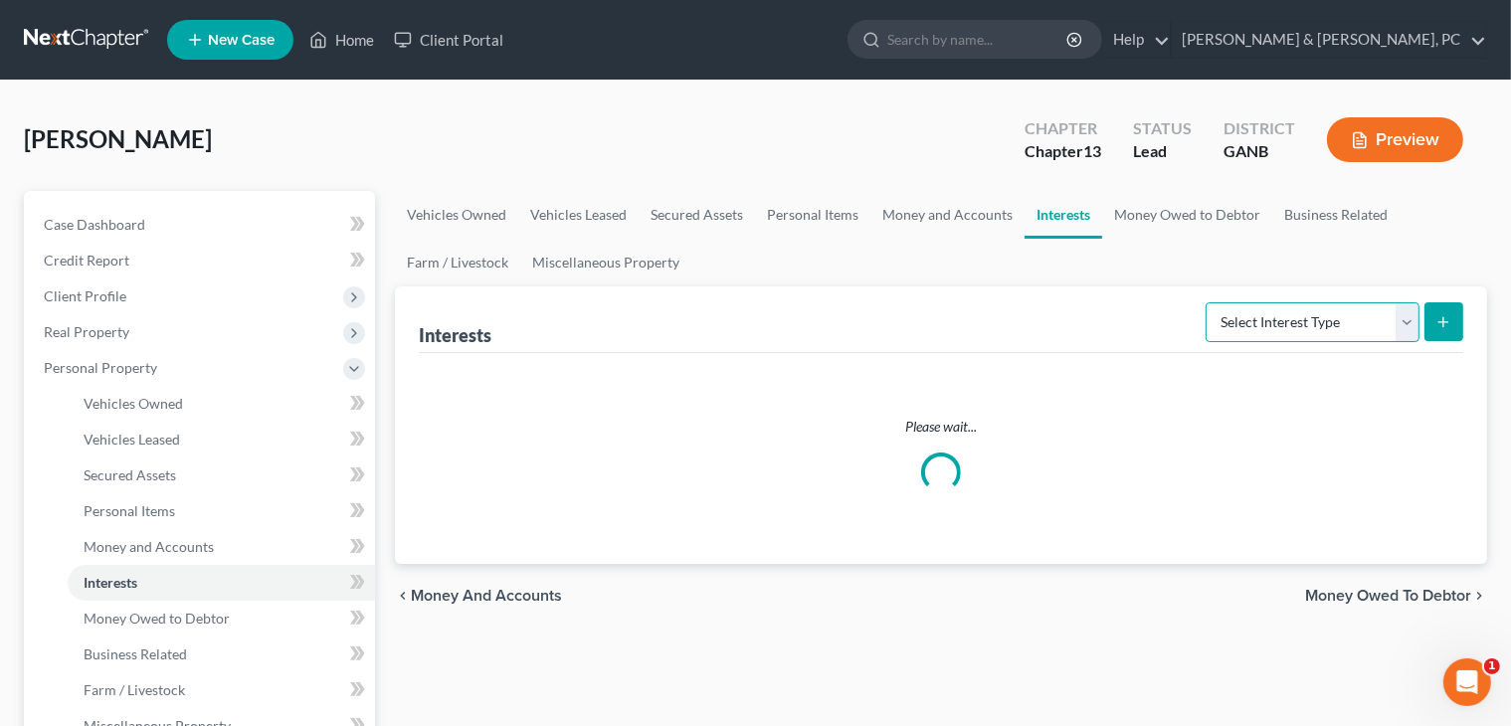
click at [1300, 318] on select "Select Interest Type 401K Annuity Bond Education IRA Government Bond Government…" at bounding box center [1313, 322] width 214 height 40
select select "incorporated_business"
click at [1209, 302] on select "Select Interest Type 401K Annuity Bond Education IRA Government Bond Government…" at bounding box center [1313, 322] width 214 height 40
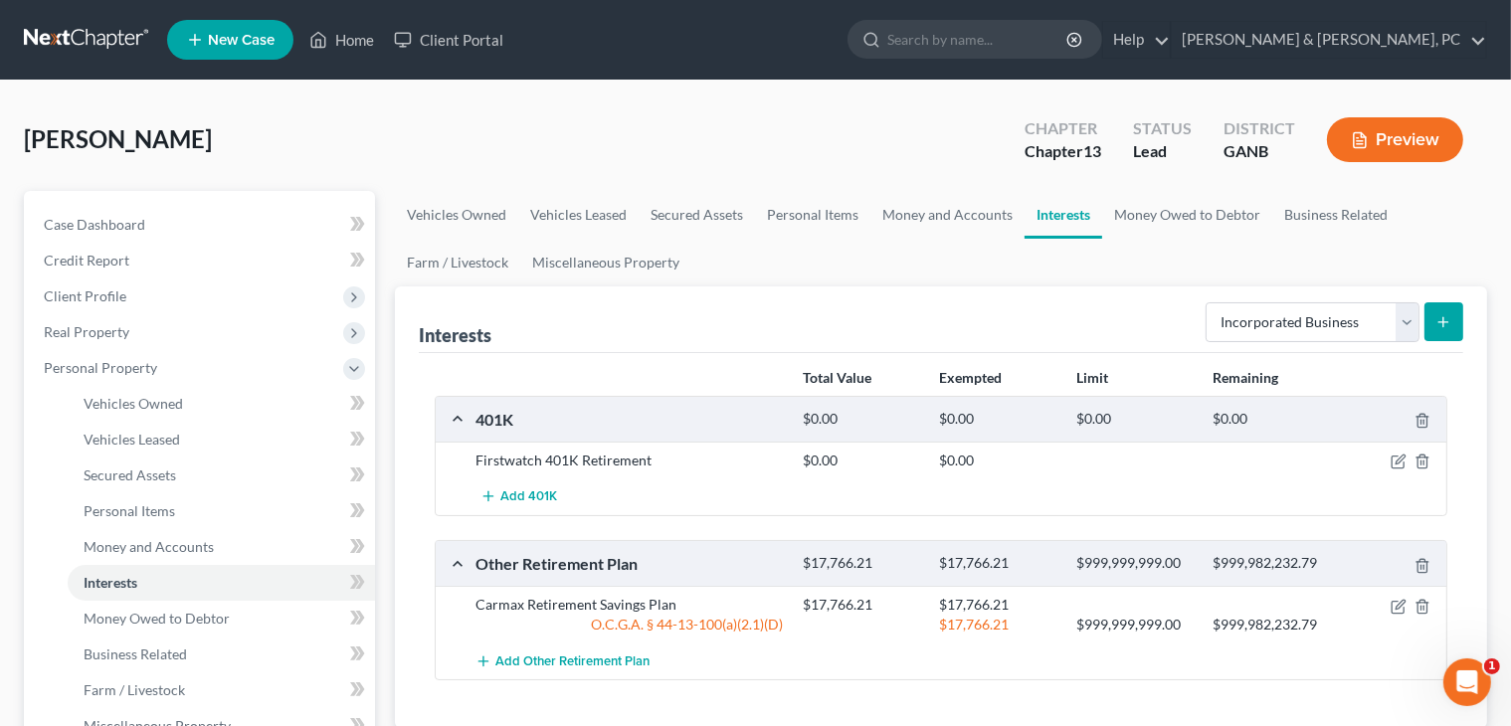
click at [1440, 322] on icon "submit" at bounding box center [1443, 322] width 16 height 16
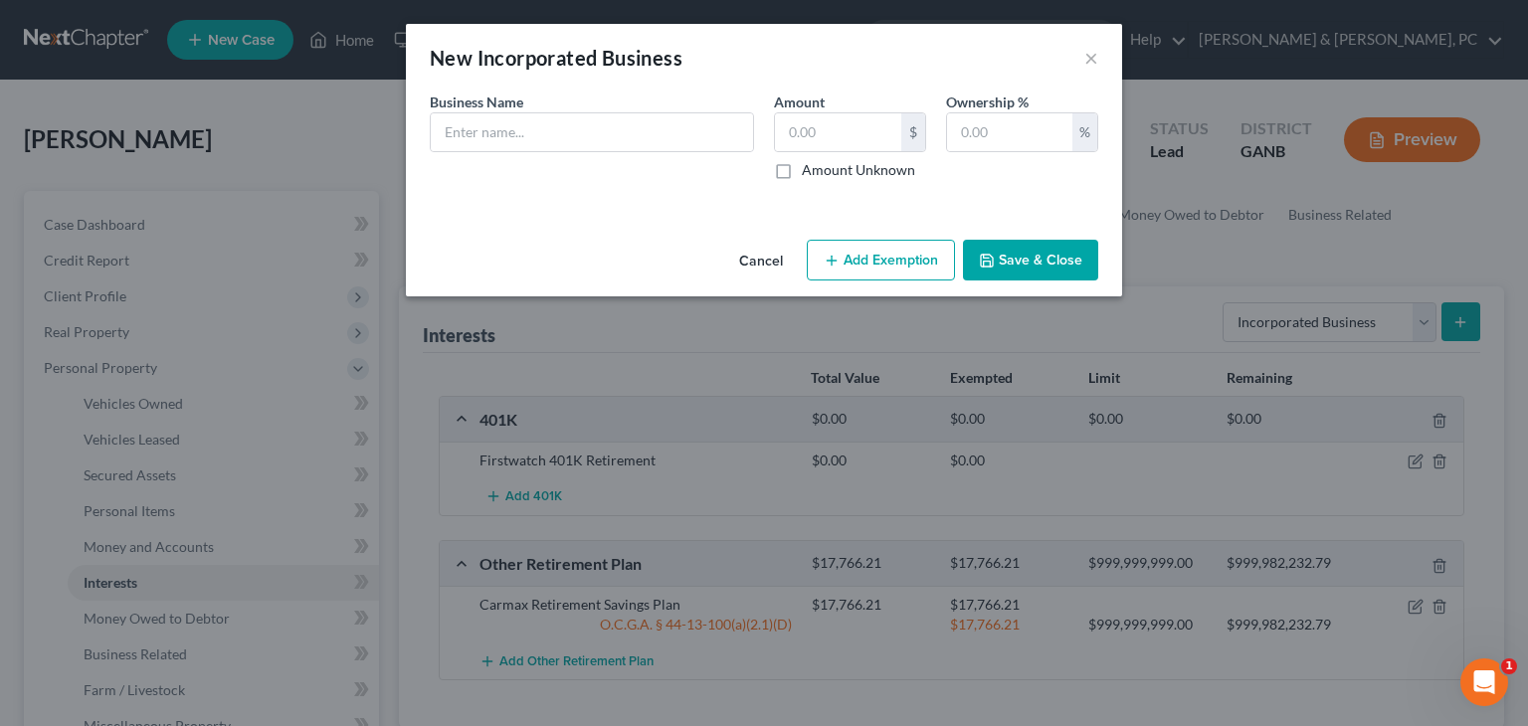
click at [768, 258] on button "Cancel" at bounding box center [761, 262] width 76 height 40
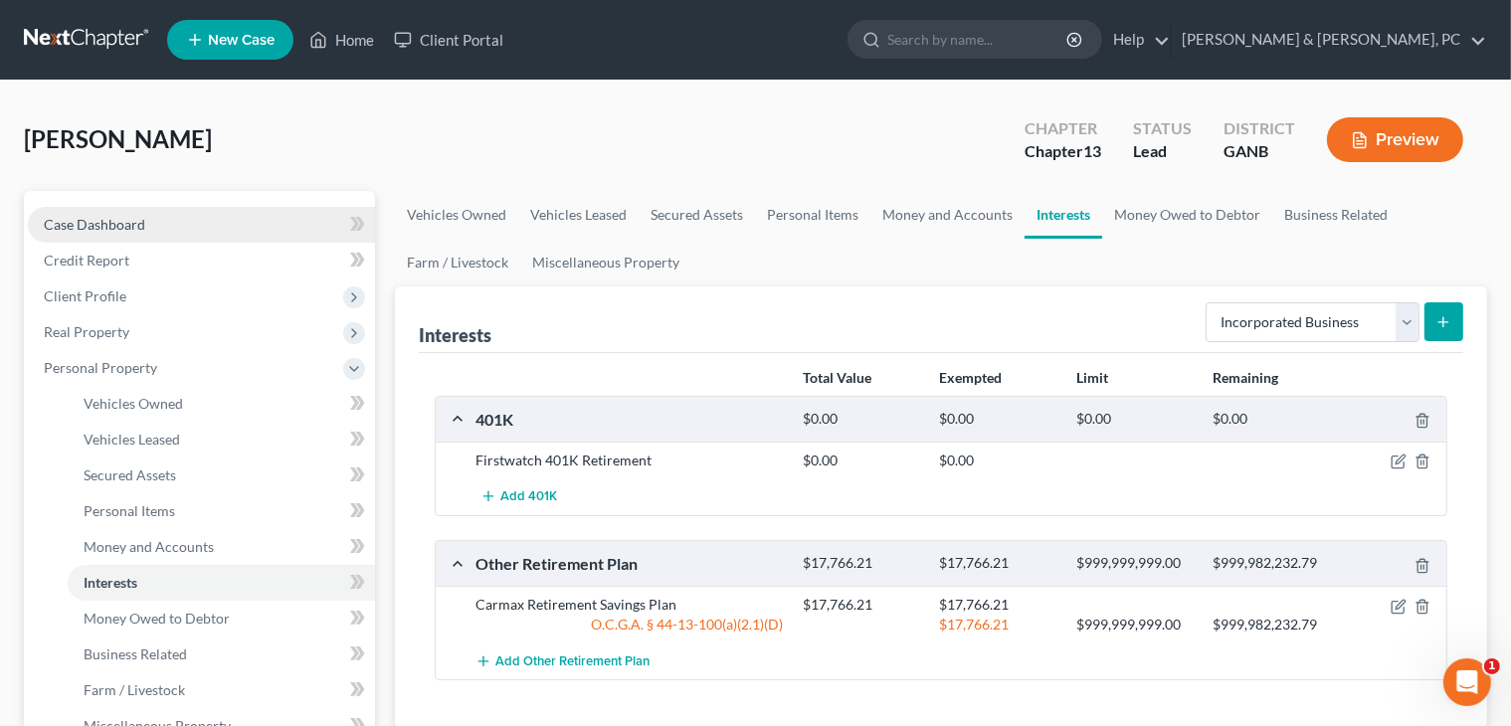
click at [140, 220] on span "Case Dashboard" at bounding box center [94, 224] width 101 height 17
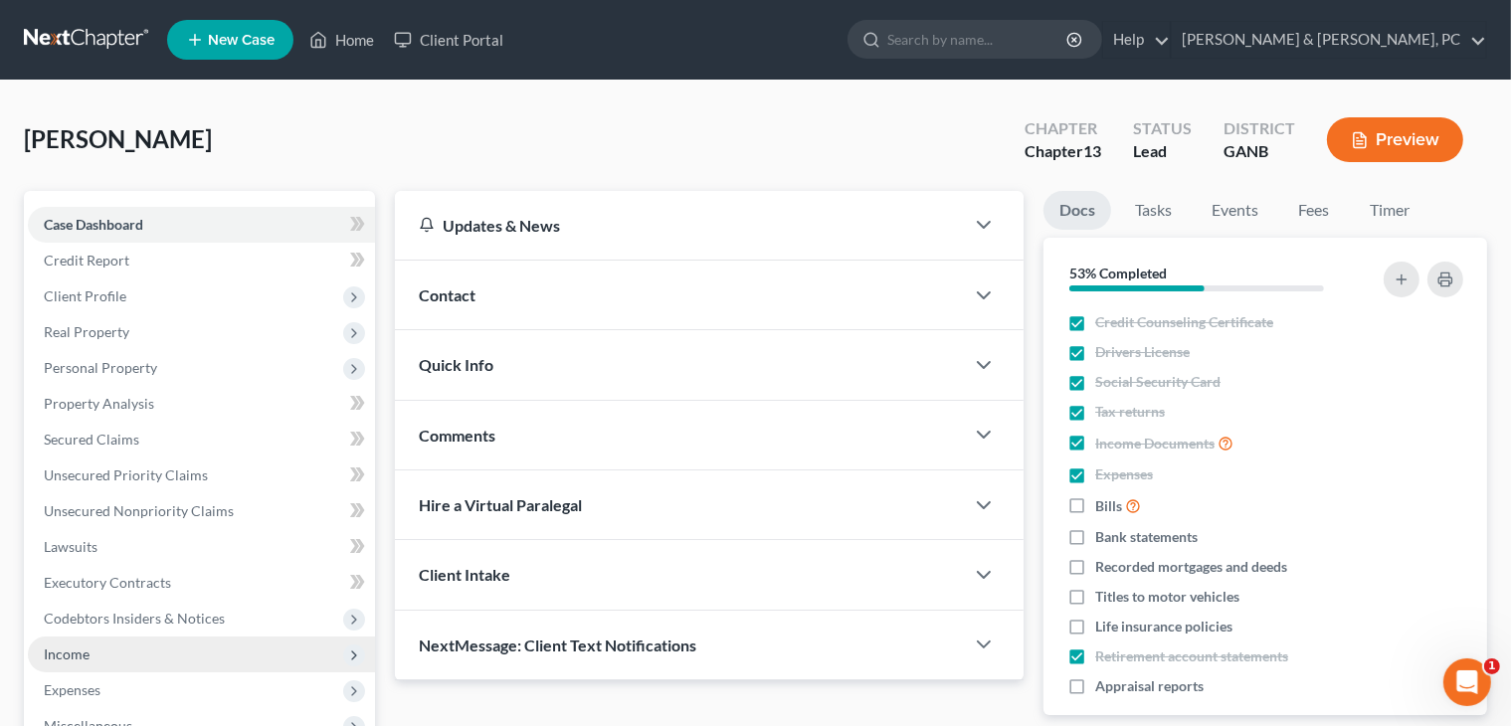
click at [139, 642] on span "Income" at bounding box center [201, 655] width 347 height 36
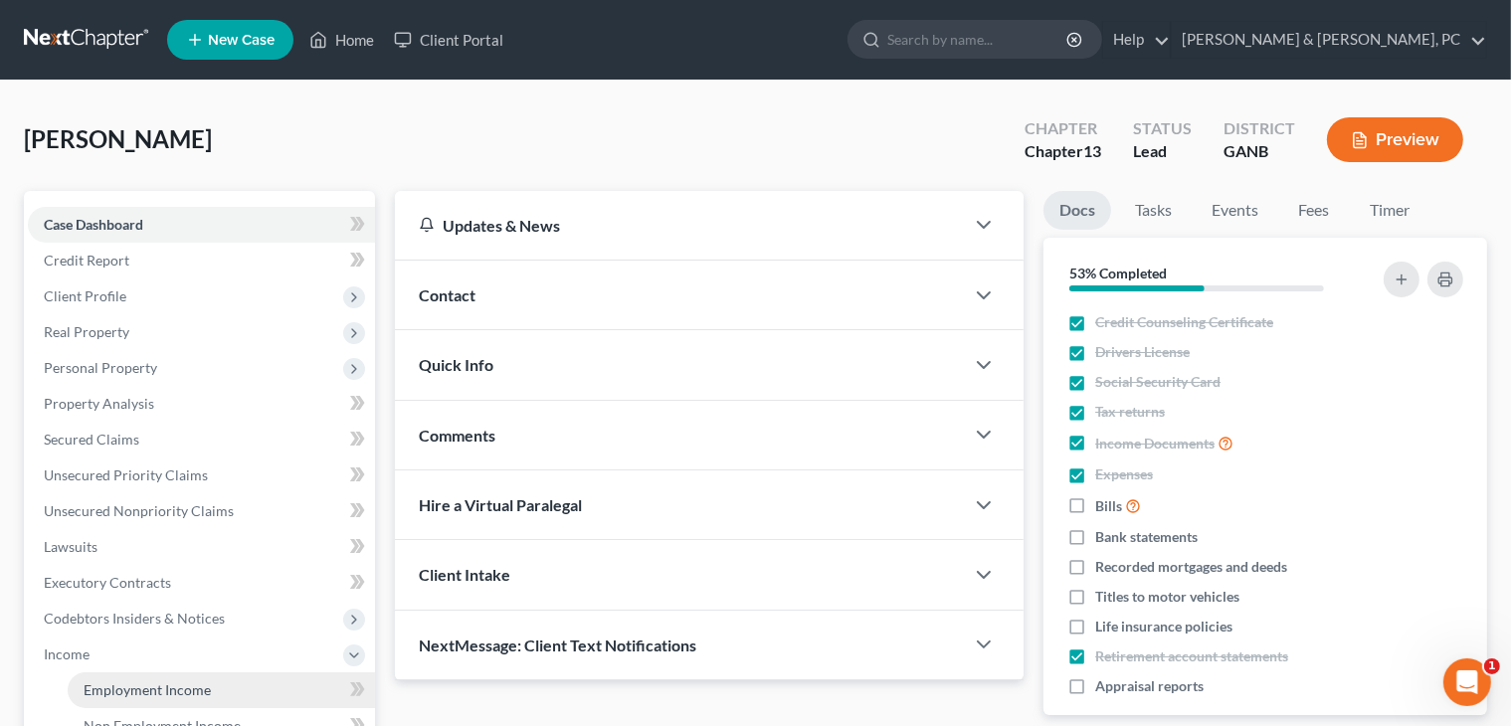
click at [198, 684] on span "Employment Income" at bounding box center [147, 689] width 127 height 17
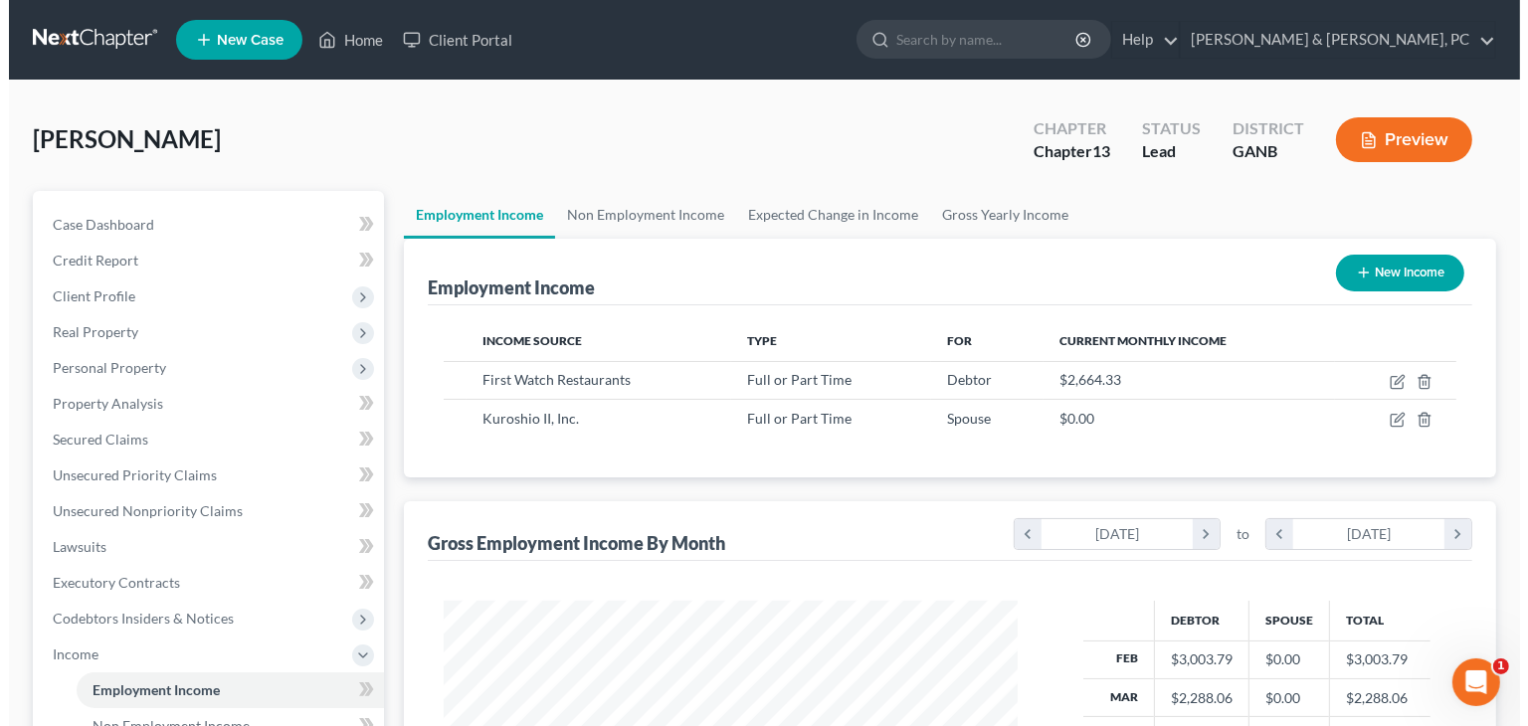
scroll to position [354, 614]
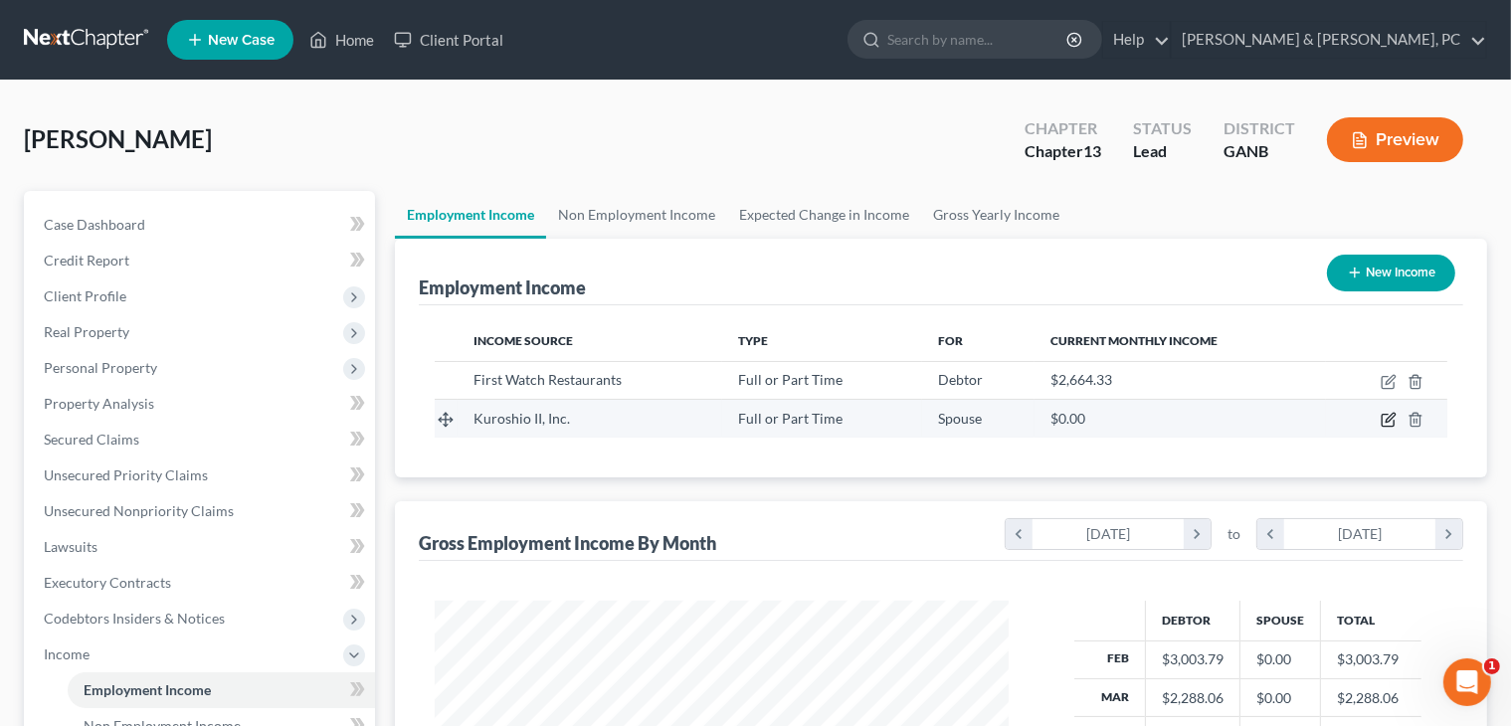
click at [1388, 415] on icon "button" at bounding box center [1388, 421] width 12 height 12
select select "0"
select select "10"
select select "2"
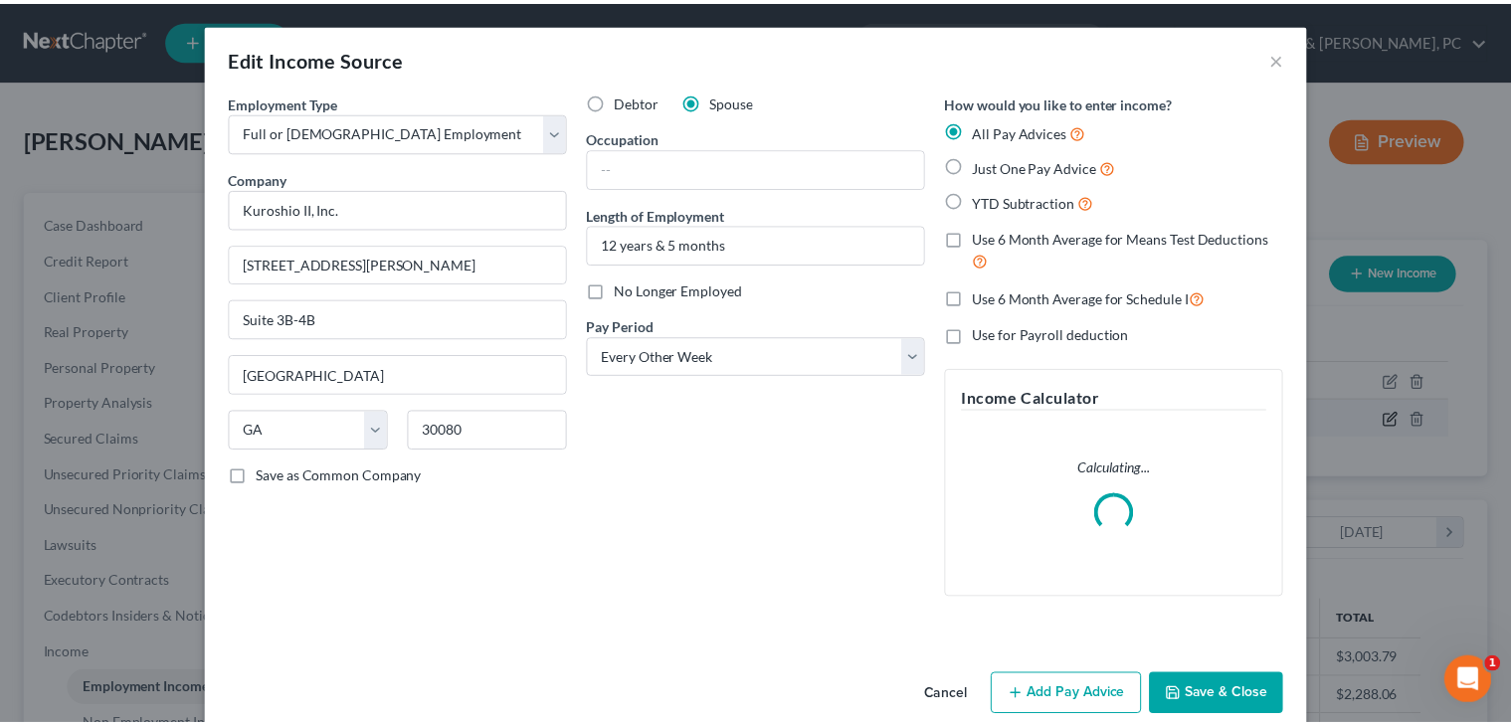
scroll to position [354, 621]
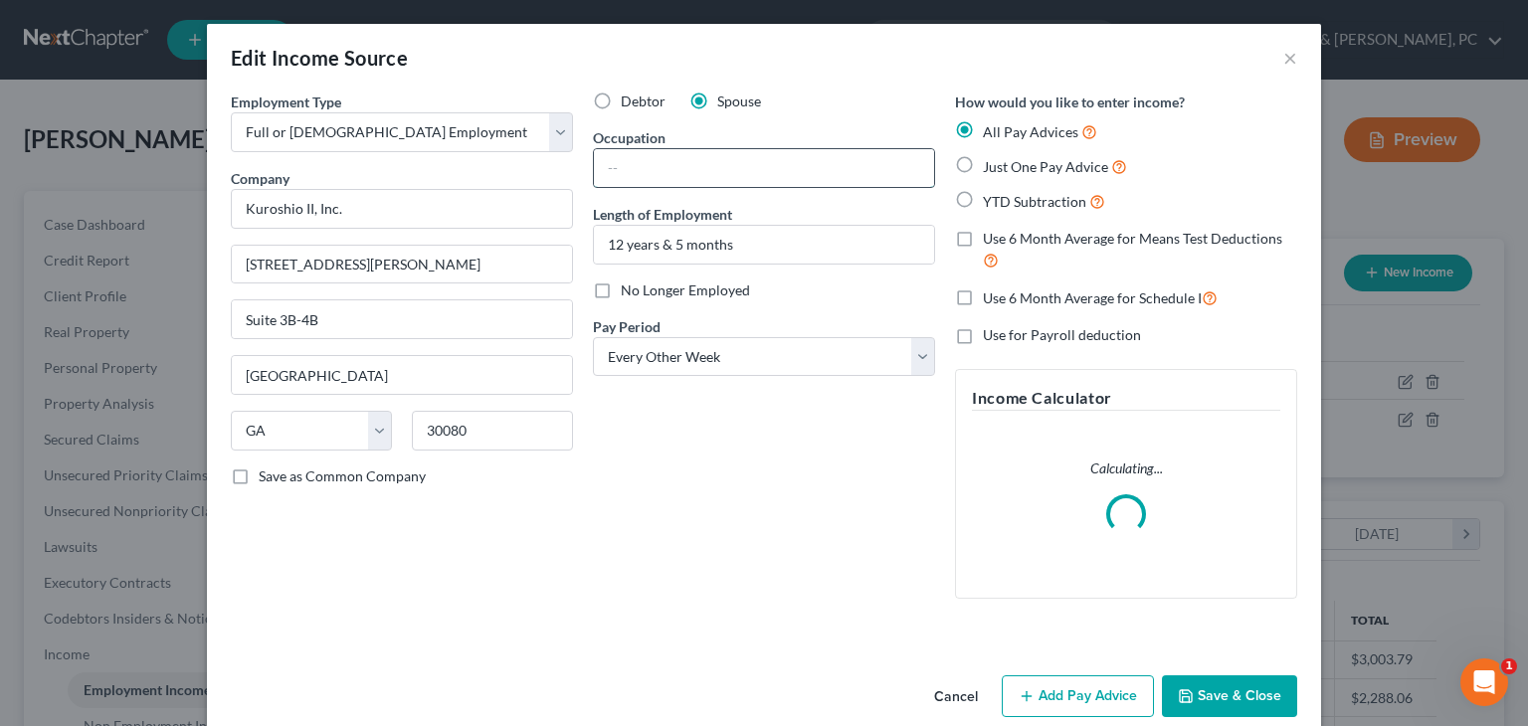
click at [727, 153] on input "text" at bounding box center [764, 168] width 340 height 38
type input "Manager"
click at [1225, 684] on button "Save & Close" at bounding box center [1229, 696] width 135 height 42
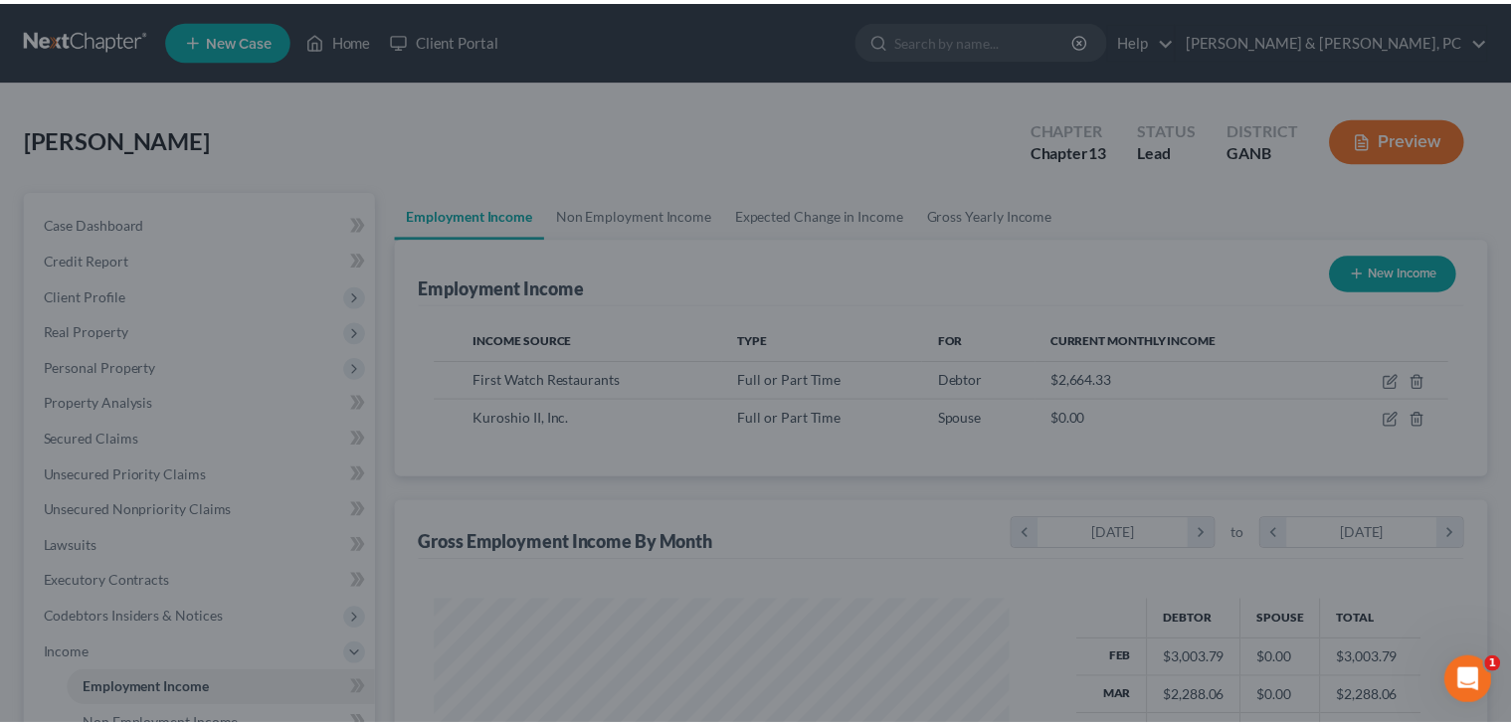
scroll to position [994348, 994088]
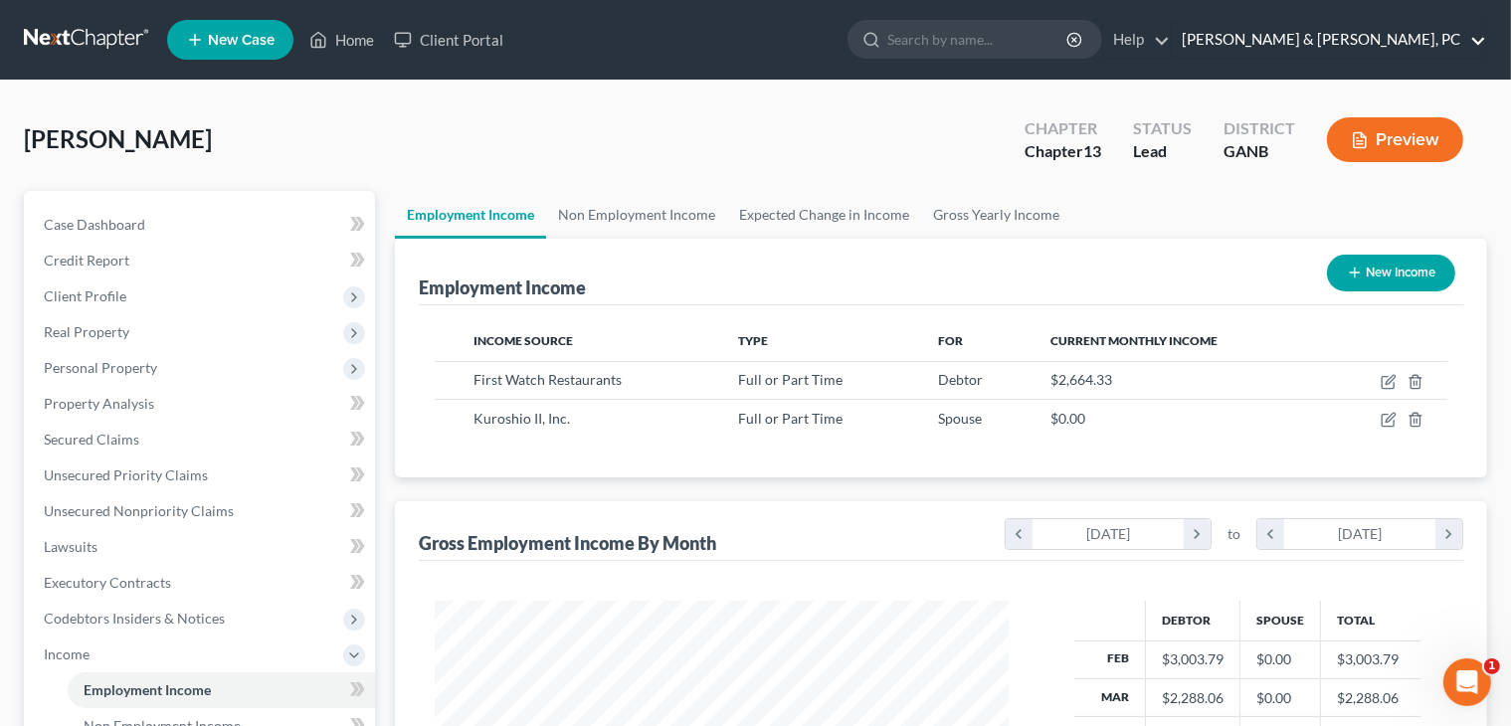
click at [1391, 53] on link "Blevins & Hong, PC" at bounding box center [1329, 40] width 314 height 36
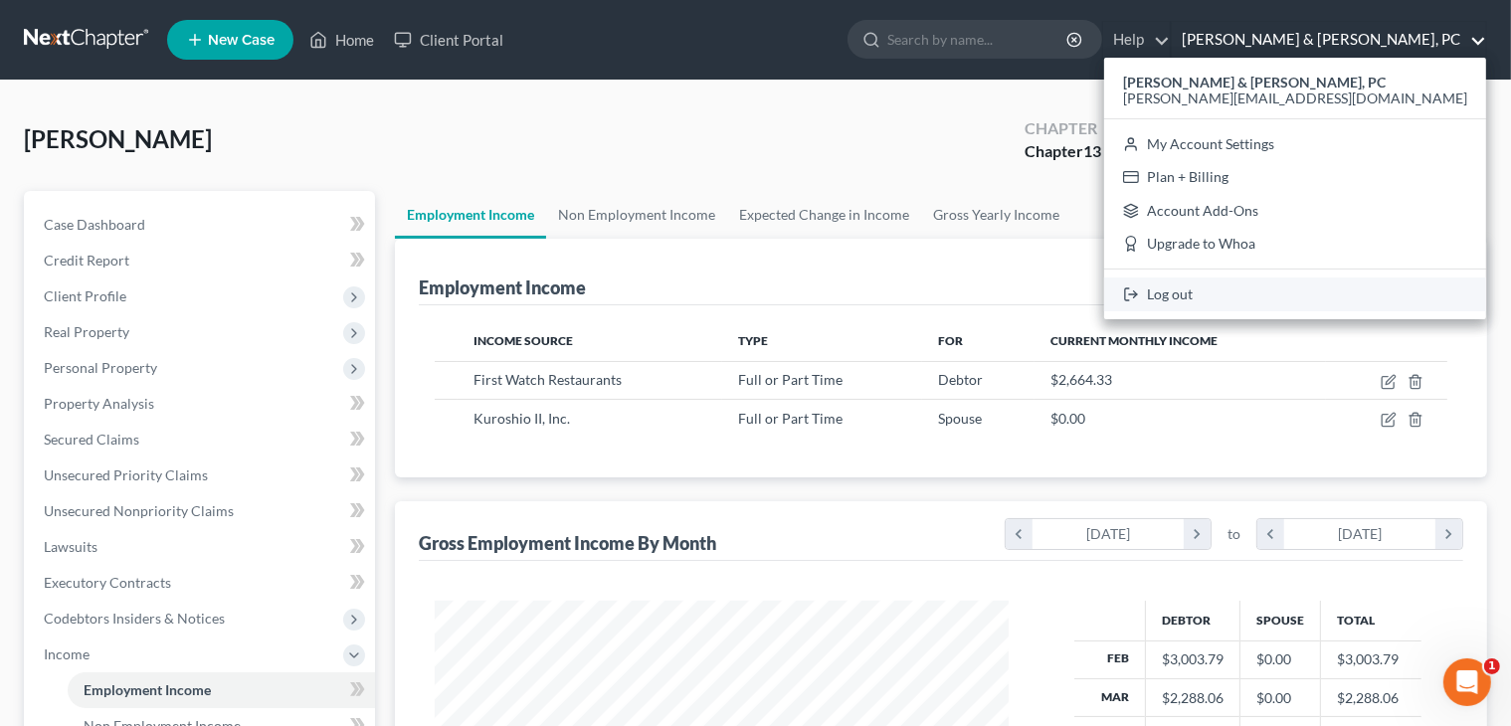
click at [1374, 286] on link "Log out" at bounding box center [1295, 295] width 382 height 34
